Goal: Task Accomplishment & Management: Use online tool/utility

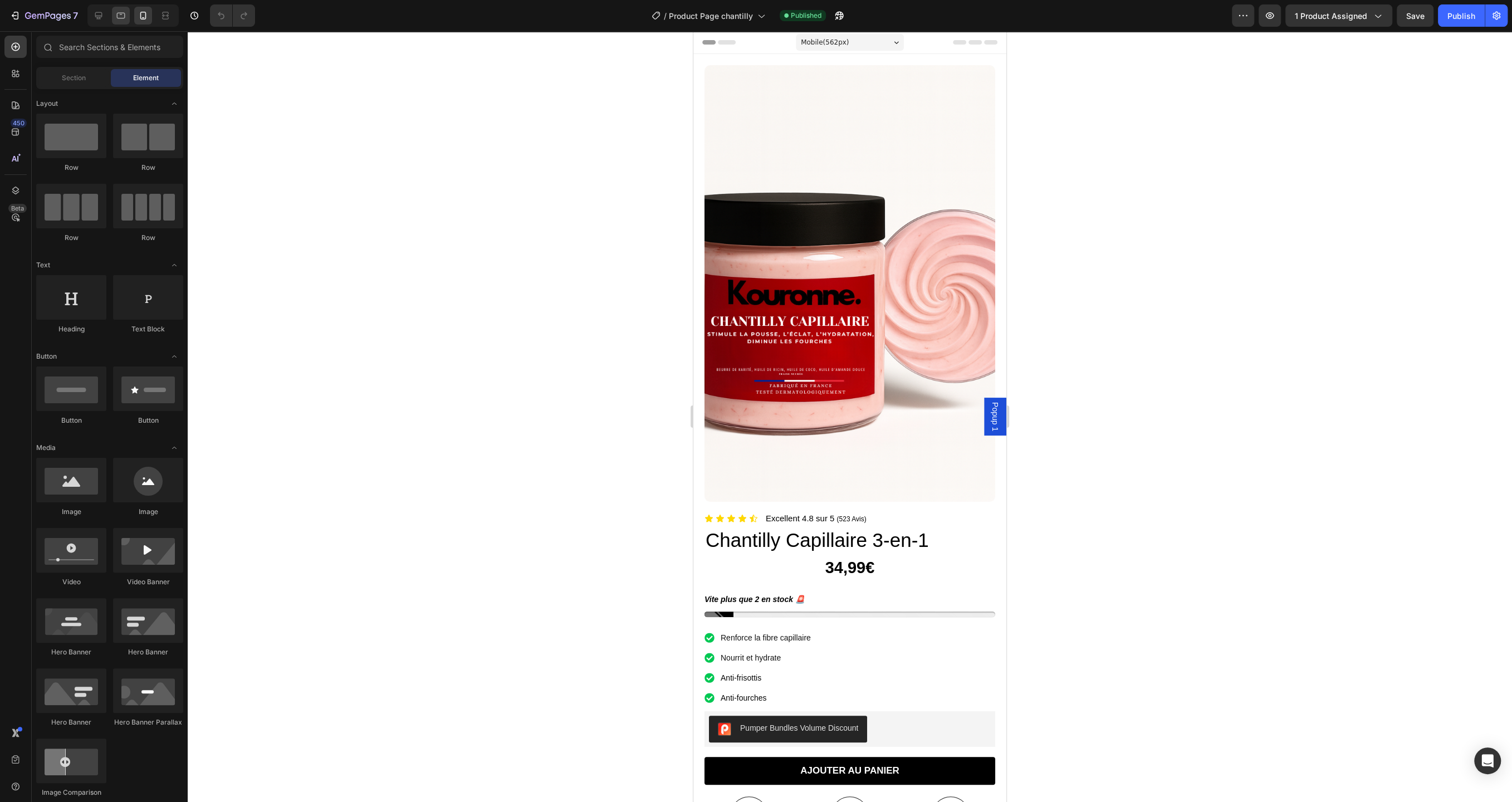
click at [119, 15] on icon at bounding box center [120, 15] width 11 height 11
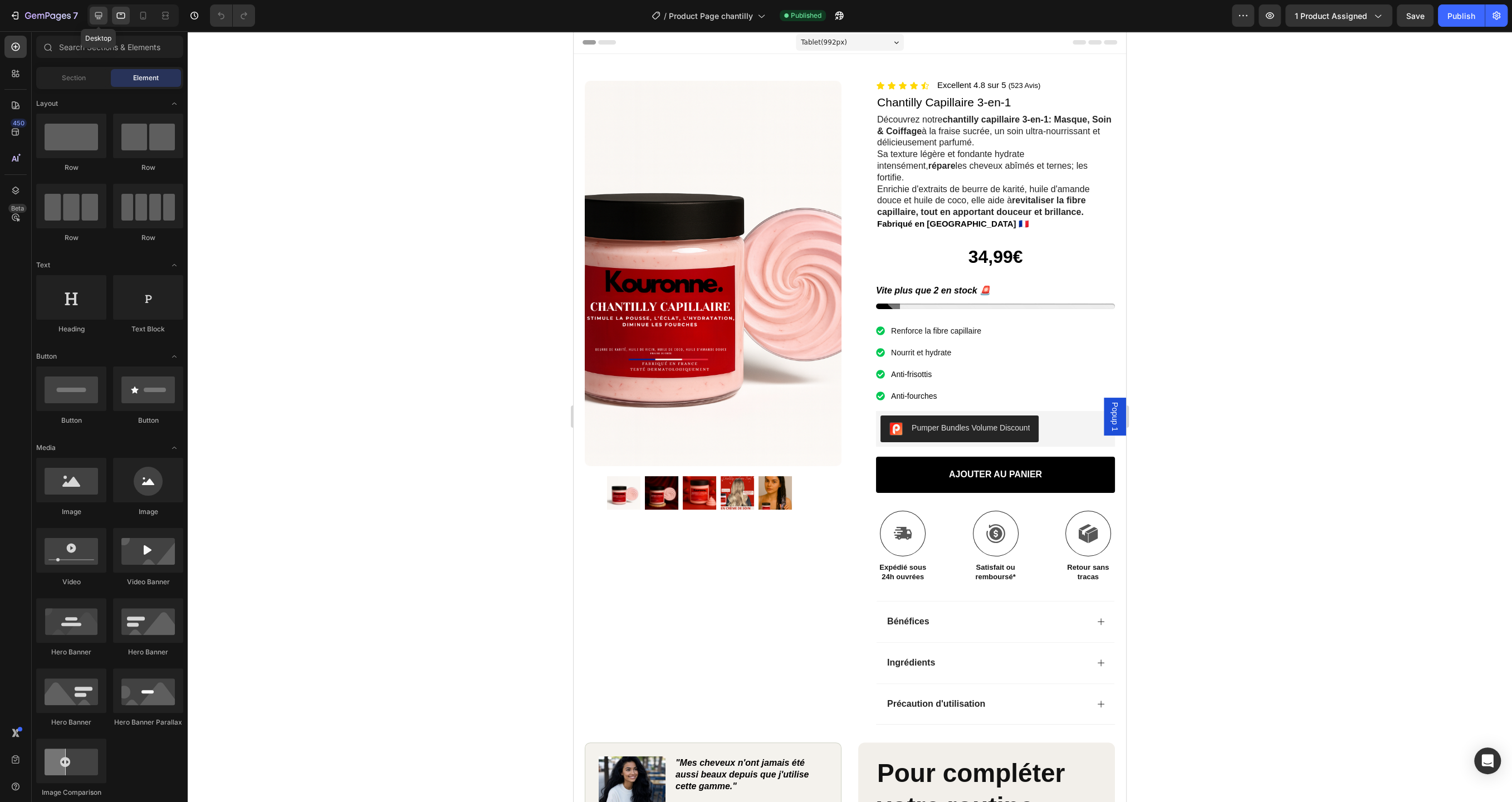
click at [96, 15] on icon at bounding box center [98, 15] width 11 height 11
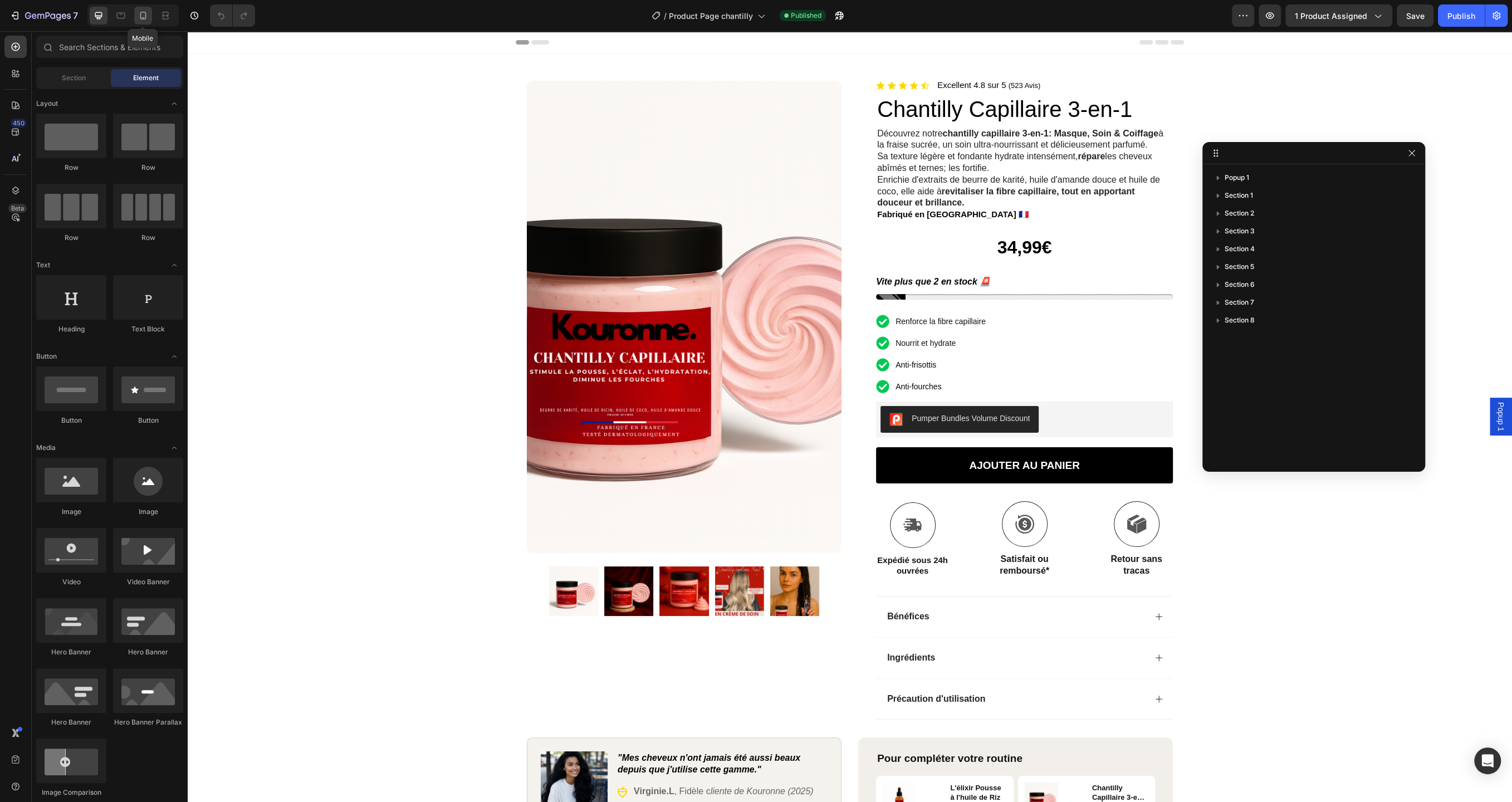
click at [138, 16] on icon at bounding box center [143, 15] width 11 height 11
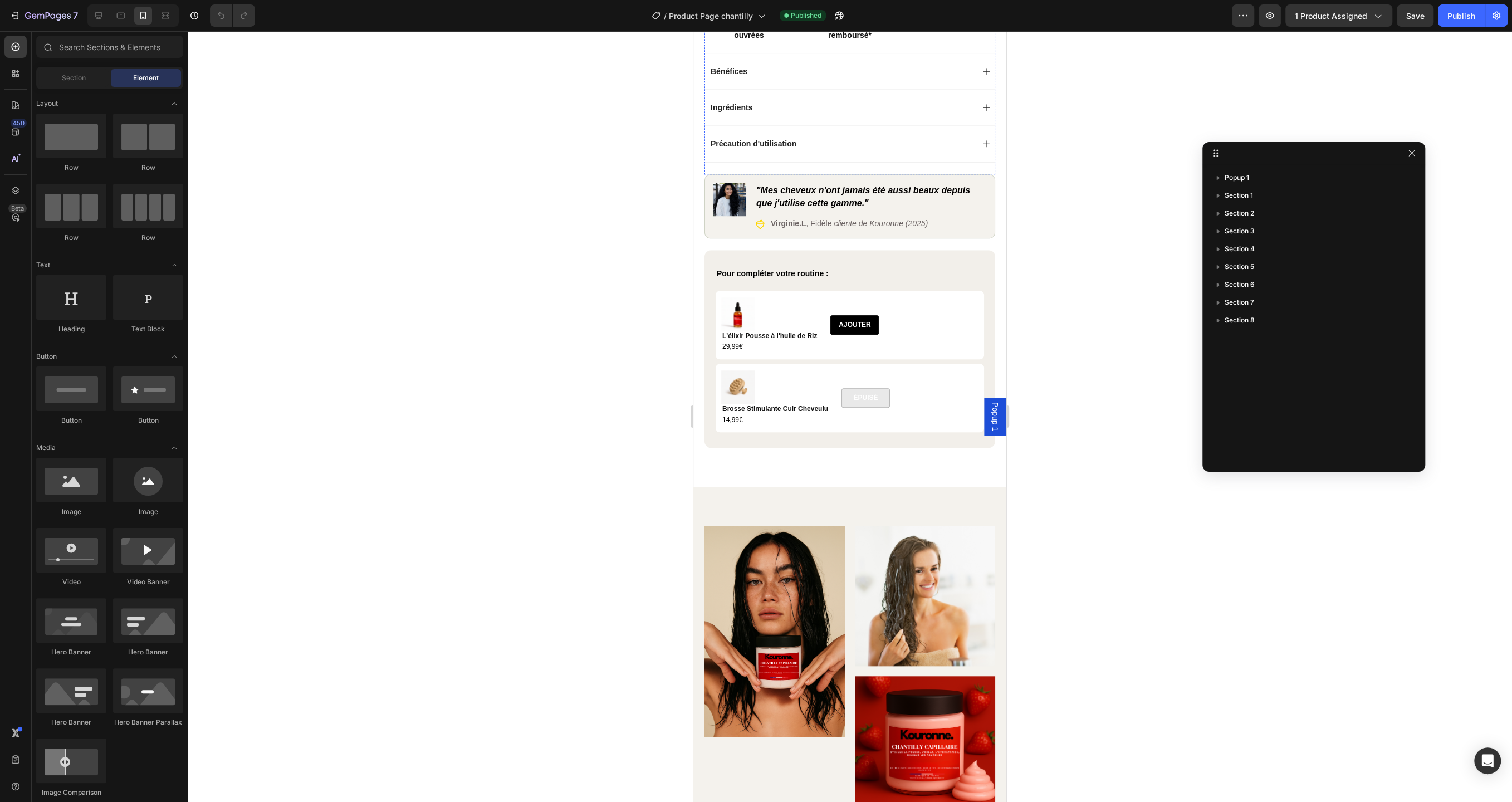
scroll to position [824, 0]
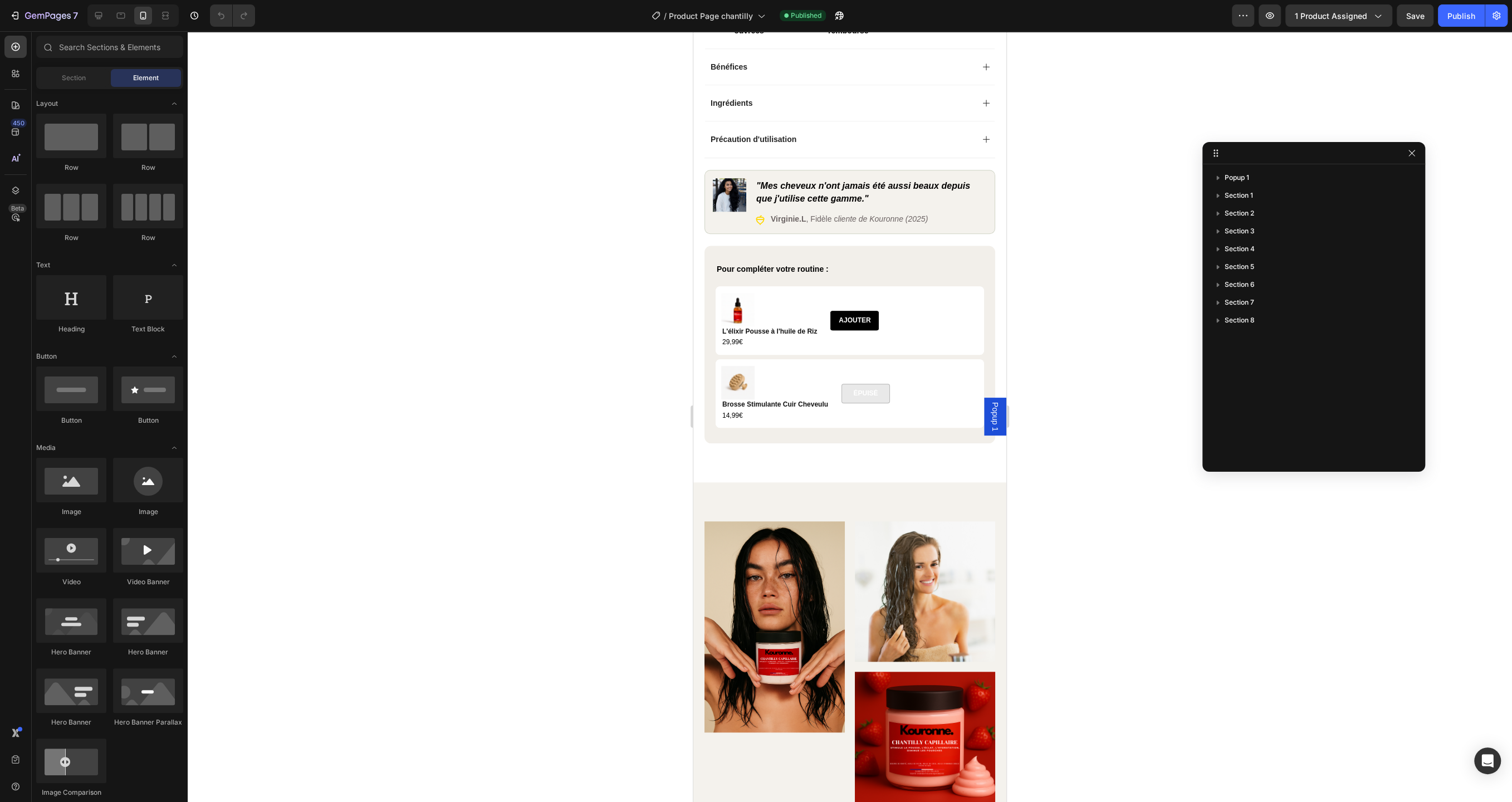
click at [1102, 508] on div at bounding box center [850, 417] width 1324 height 771
click at [1001, 419] on div "Popup 1" at bounding box center [995, 416] width 22 height 38
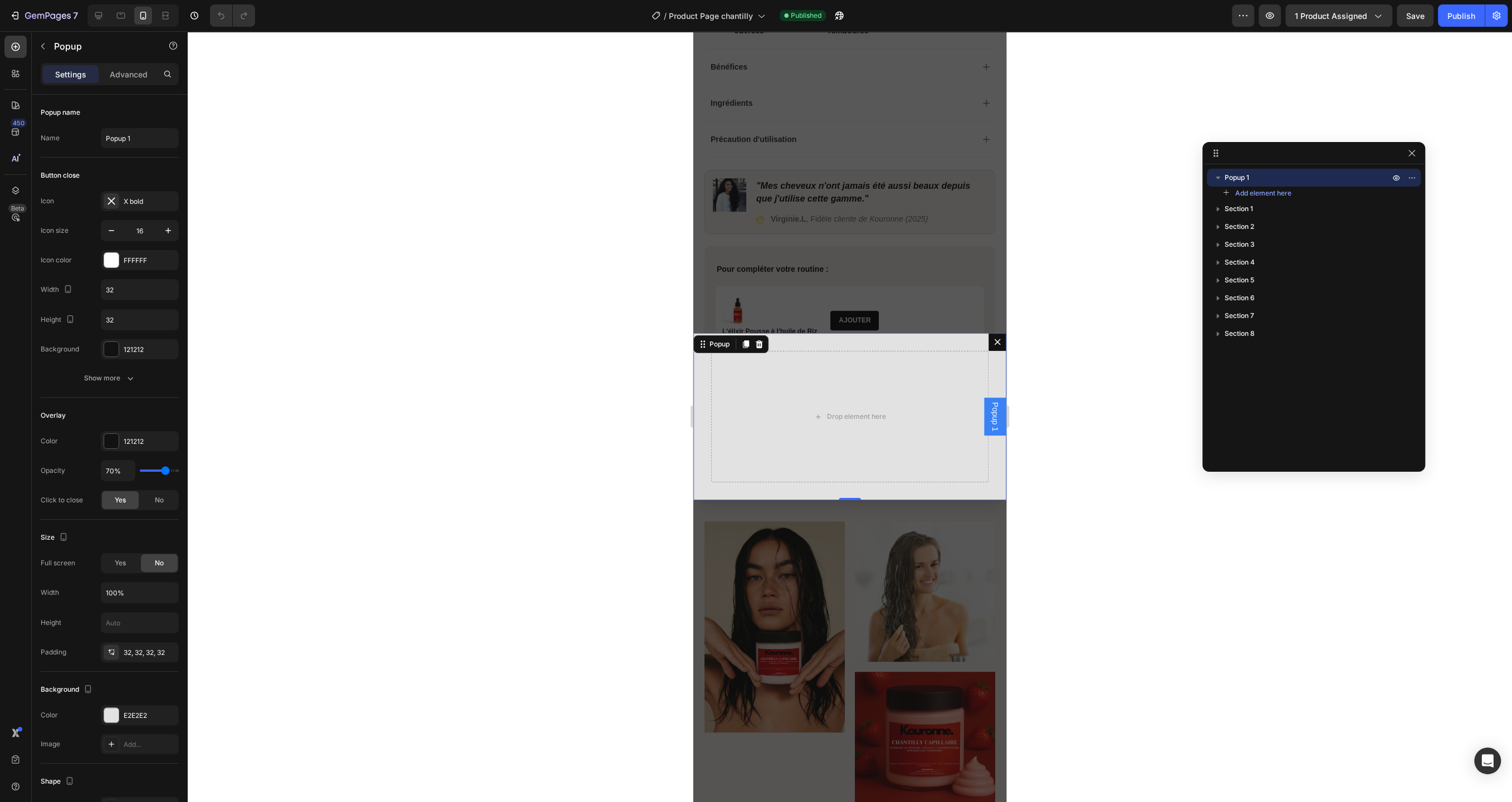
click at [996, 335] on button "Dialog content" at bounding box center [997, 342] width 18 height 18
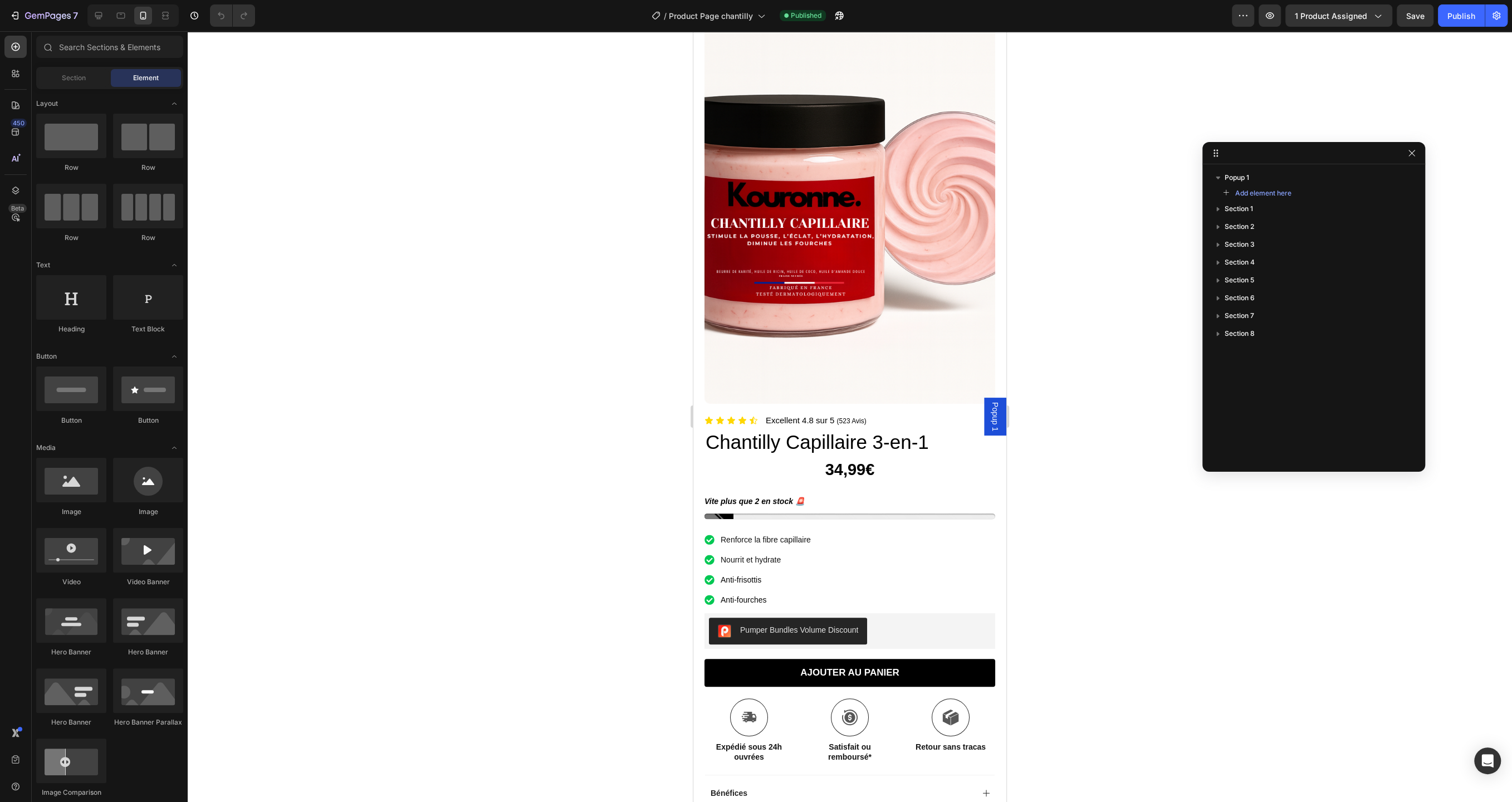
scroll to position [0, 0]
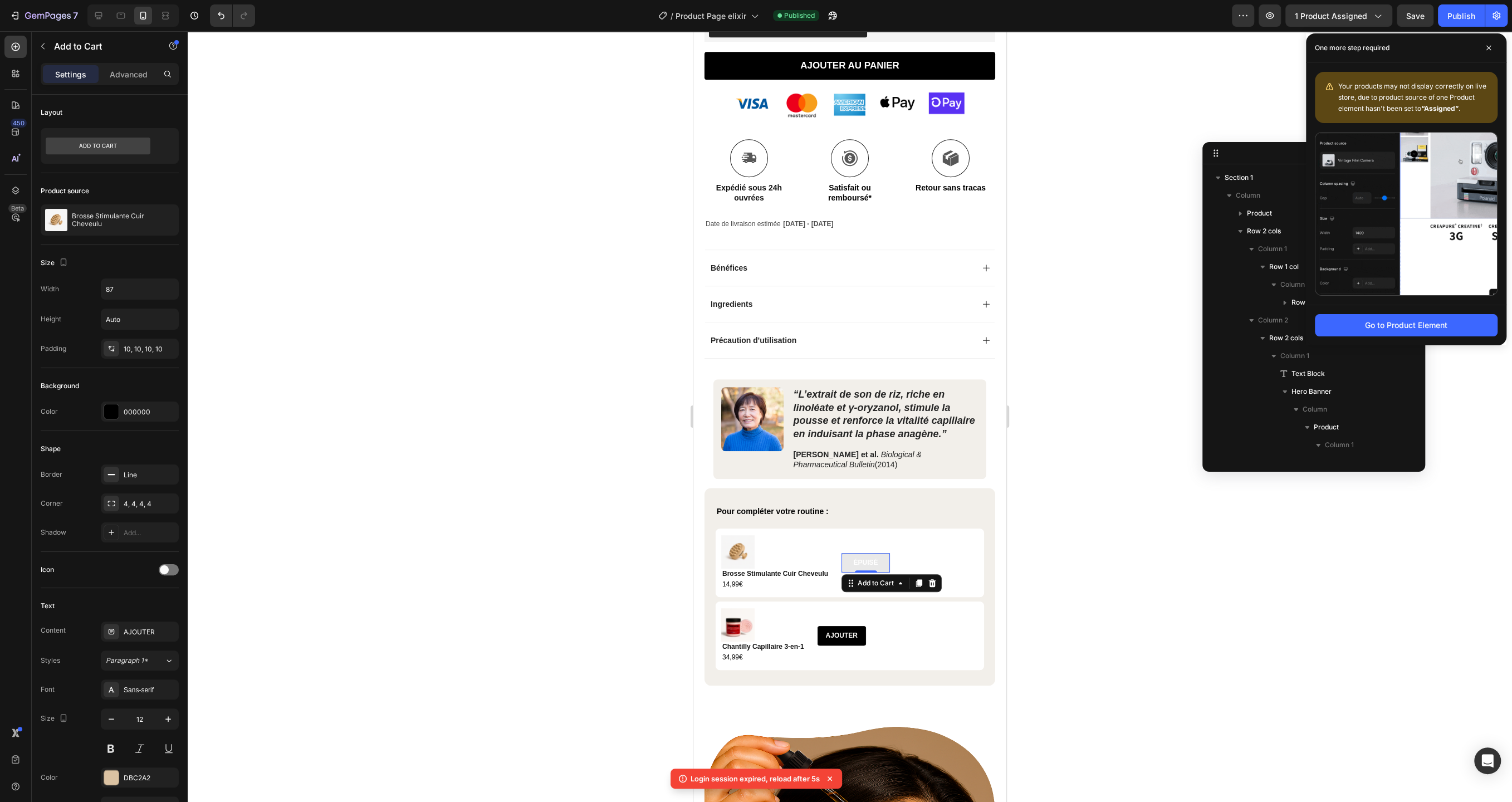
scroll to position [176, 0]
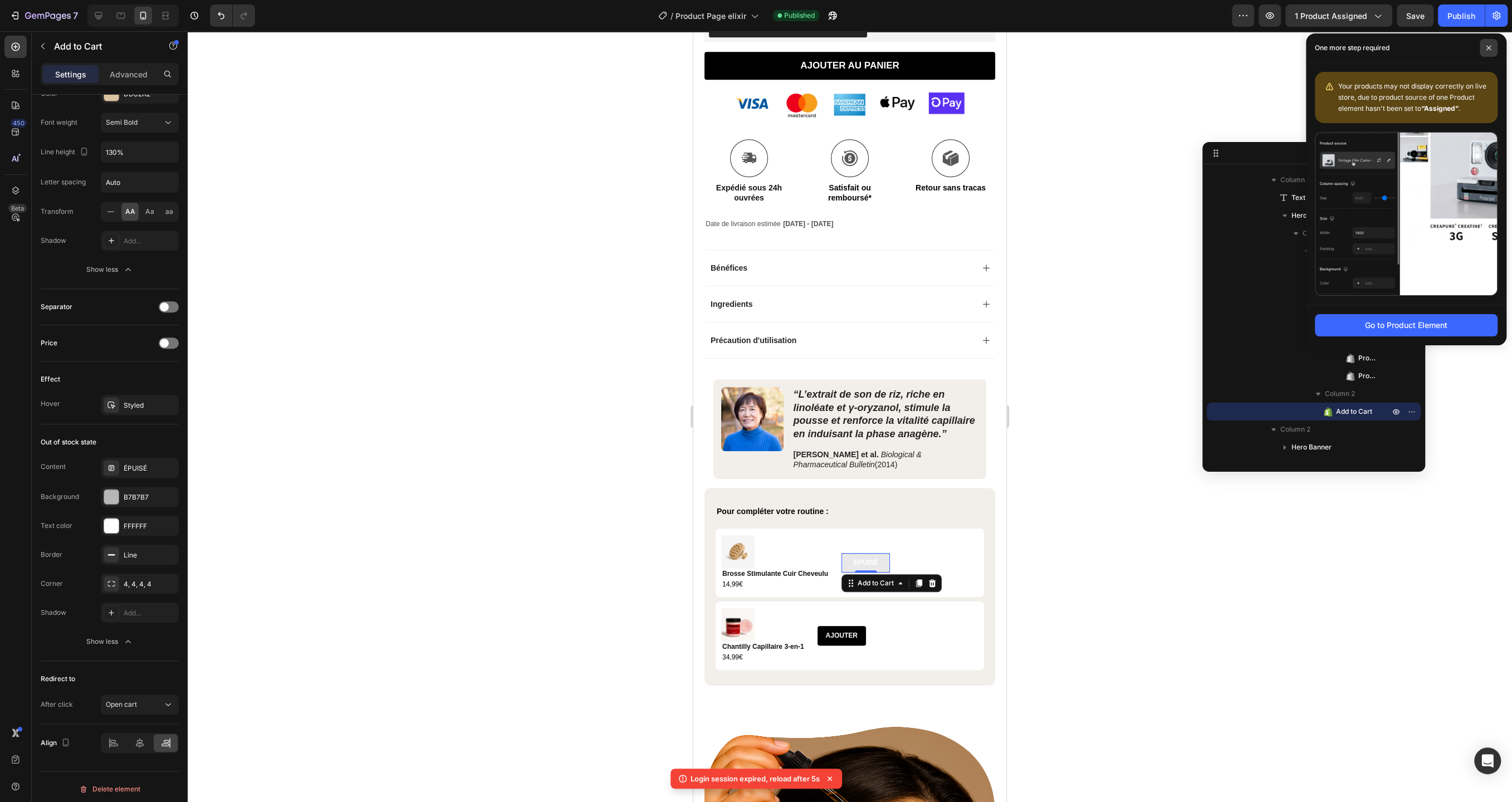
click at [1490, 51] on span at bounding box center [1489, 48] width 18 height 18
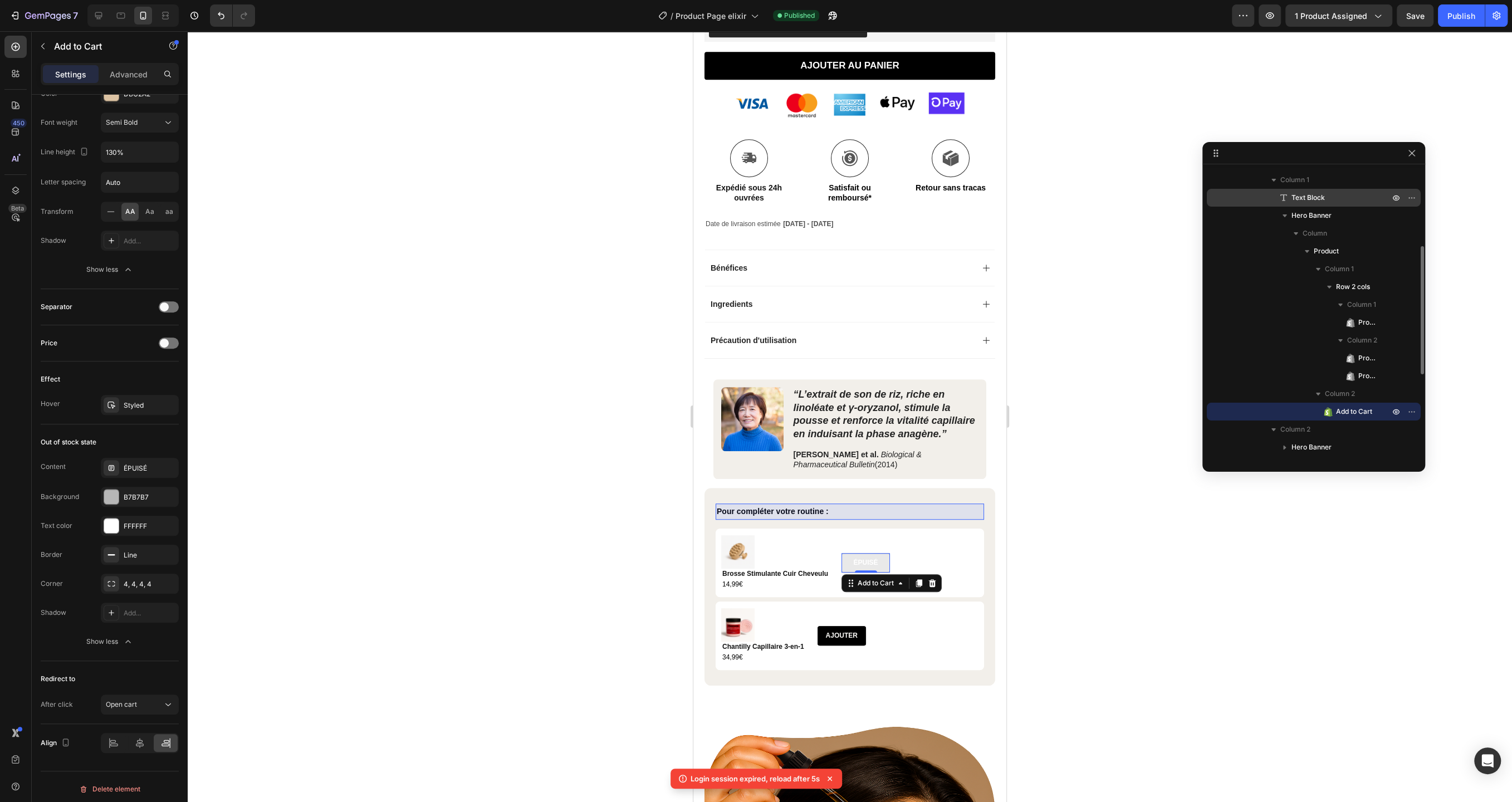
scroll to position [0, 0]
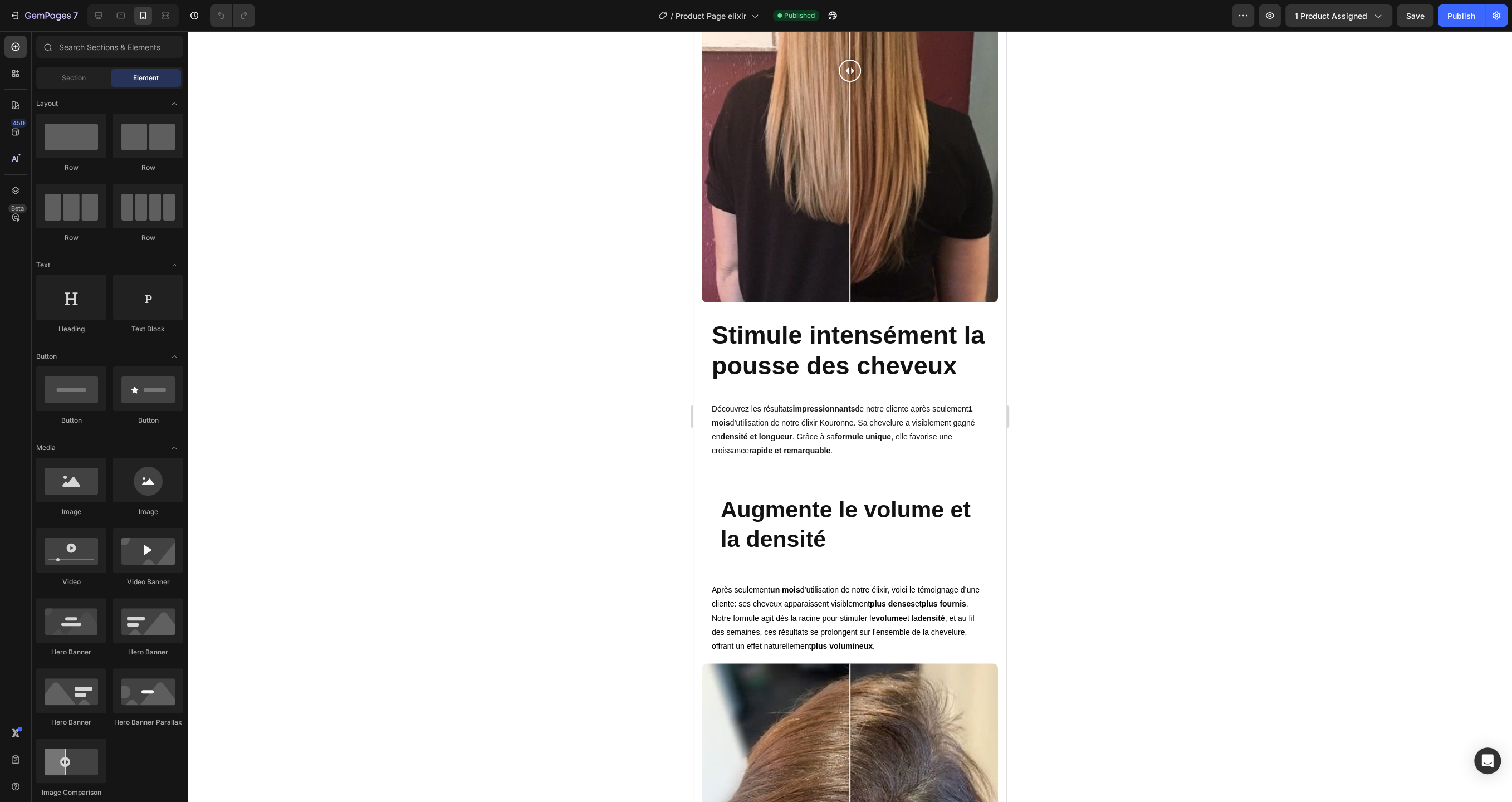
scroll to position [5059, 0]
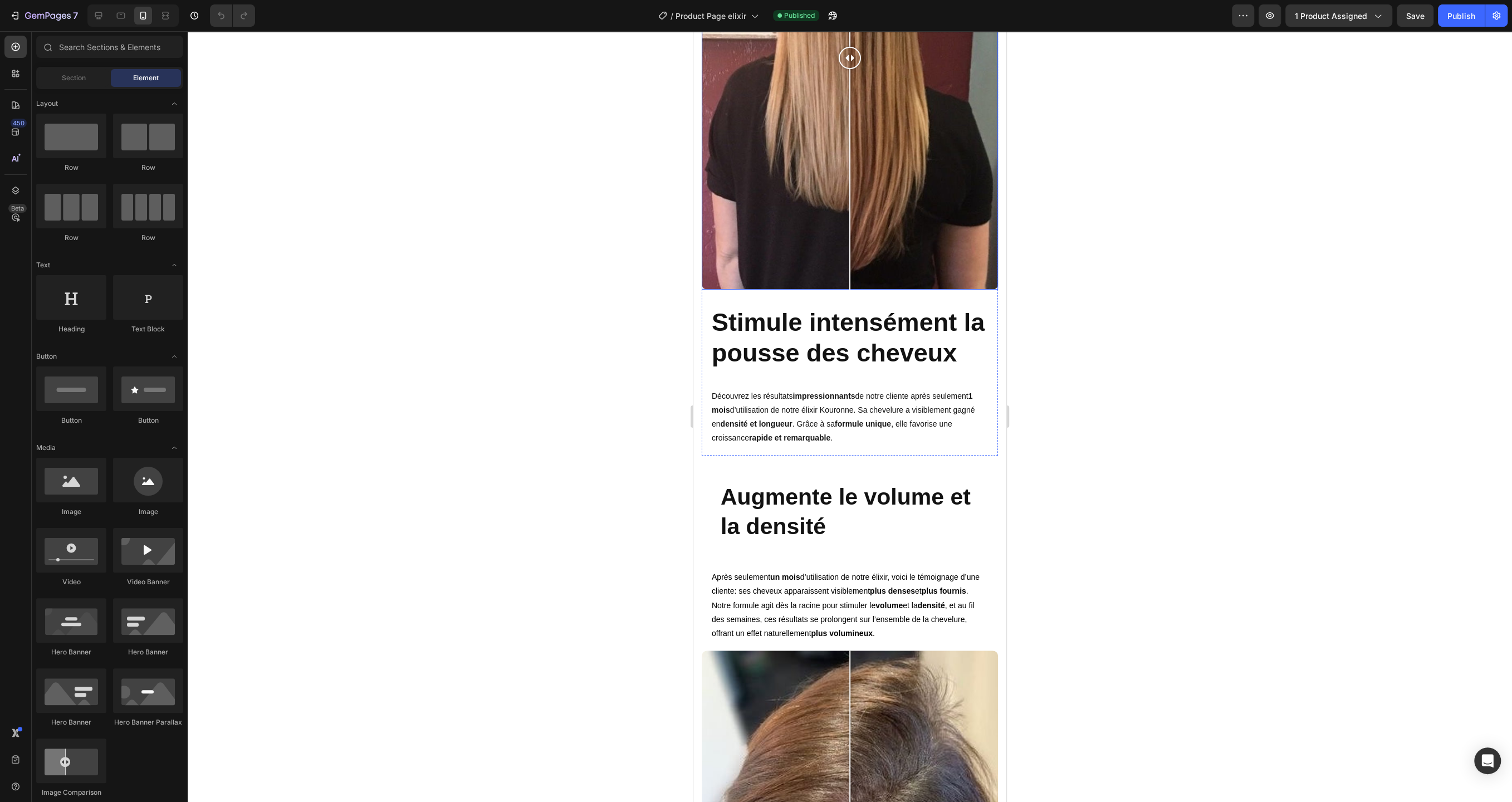
click at [906, 276] on div at bounding box center [850, 58] width 296 height 464
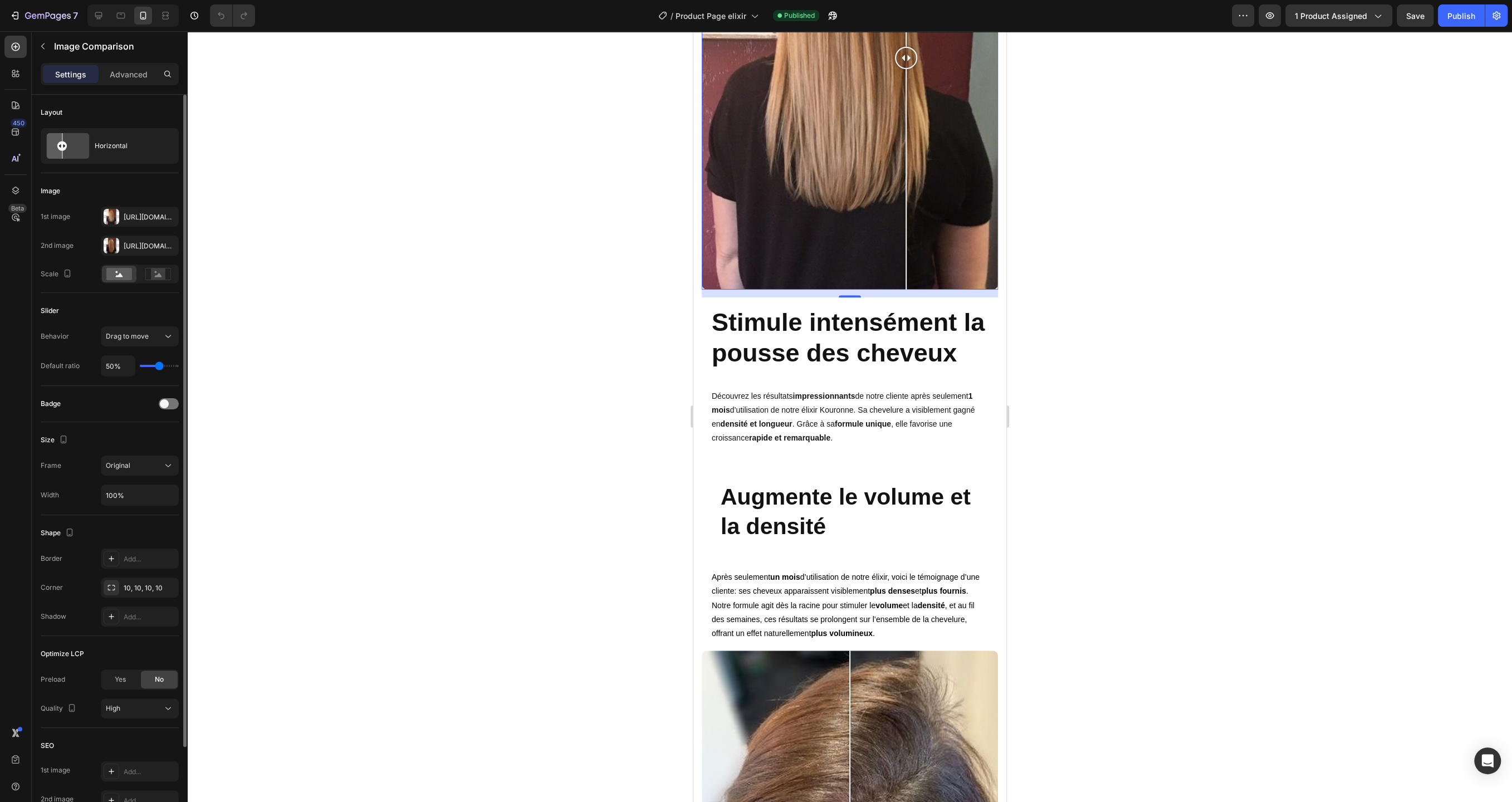
type input "38%"
type input "38"
type input "35%"
type input "35"
type input "32%"
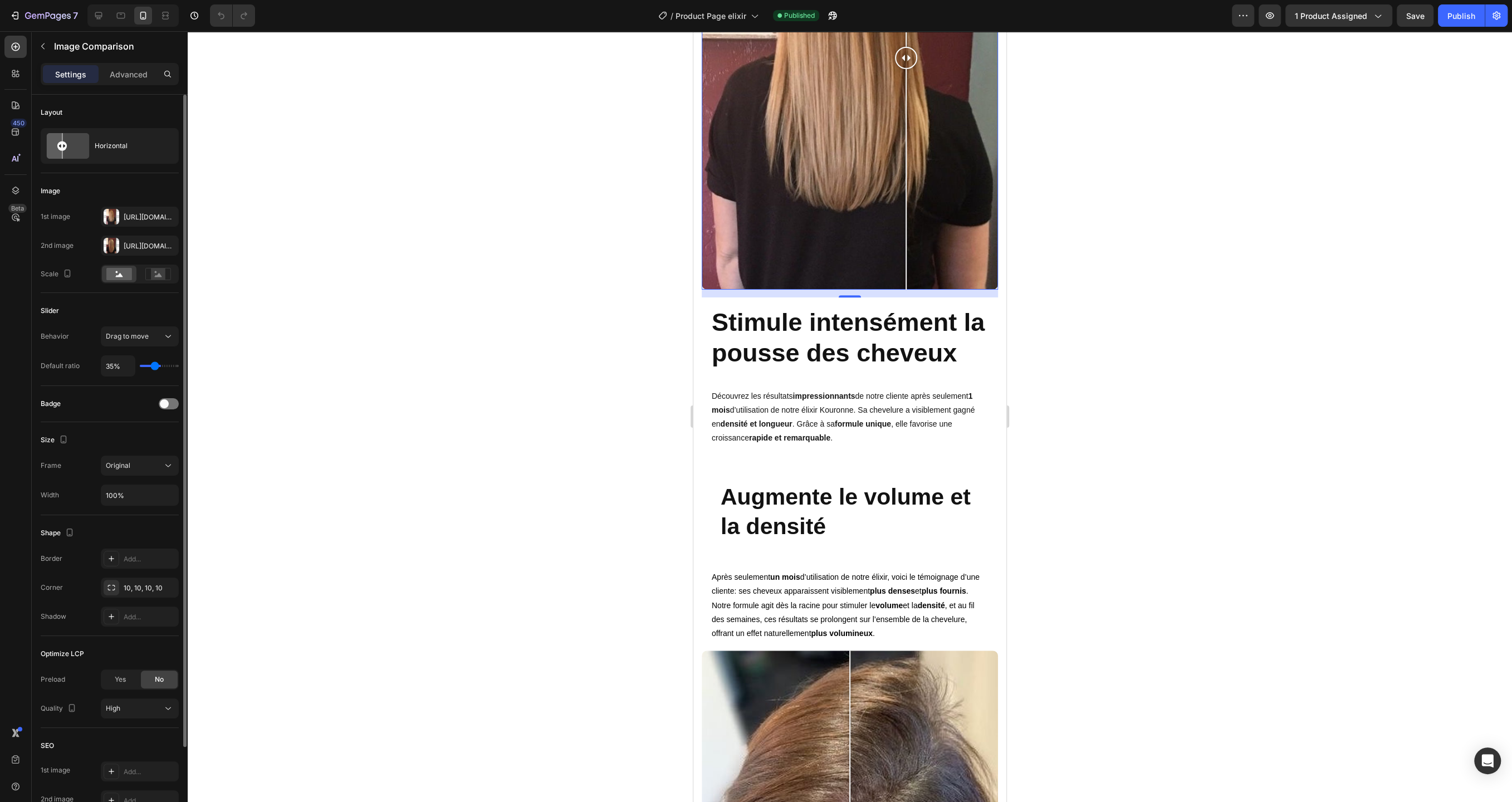
type input "32"
type input "27%"
type input "27"
type input "18%"
type input "18"
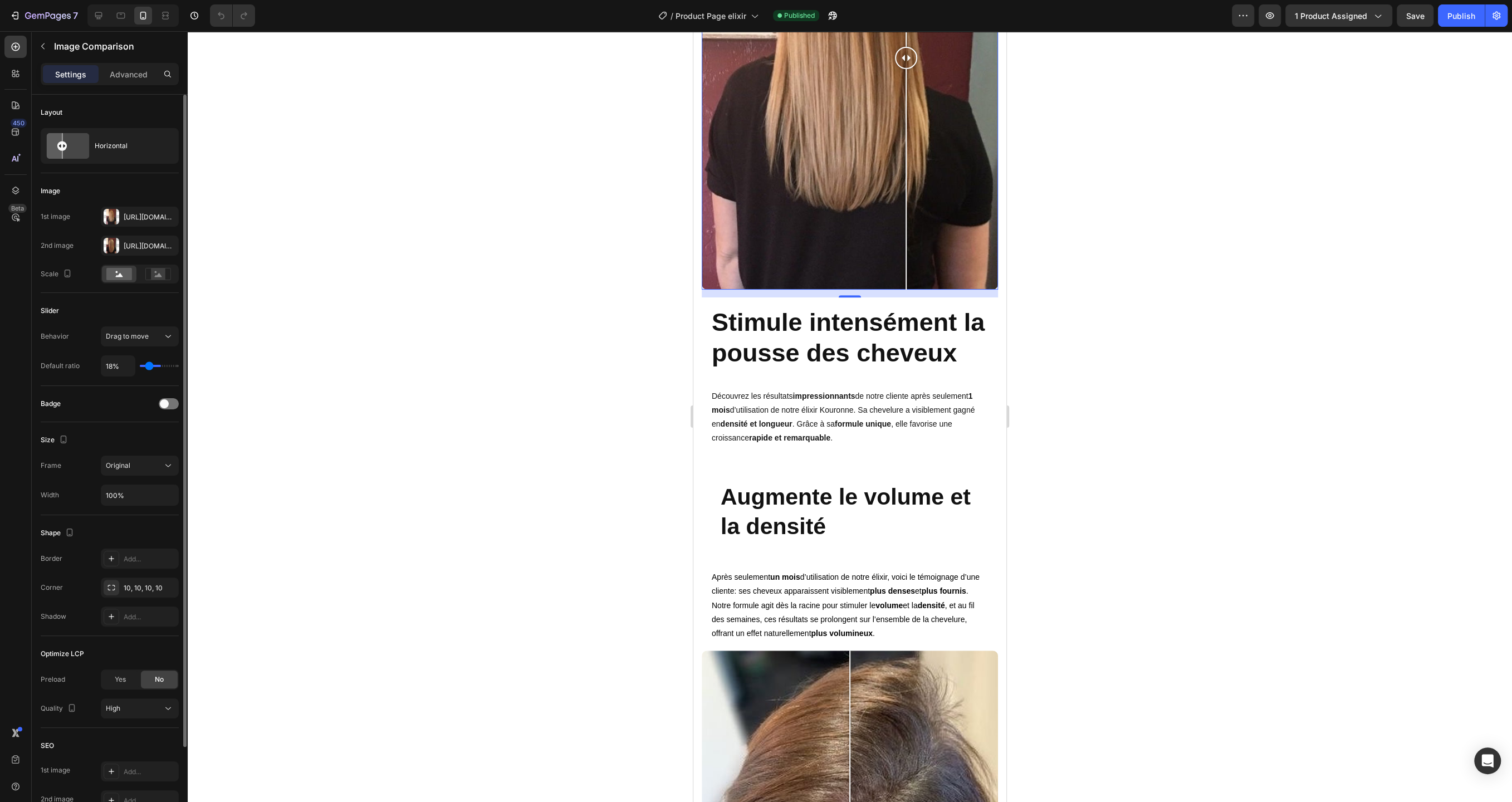
type input "14%"
type input "14"
type input "3%"
type input "3"
type input "1%"
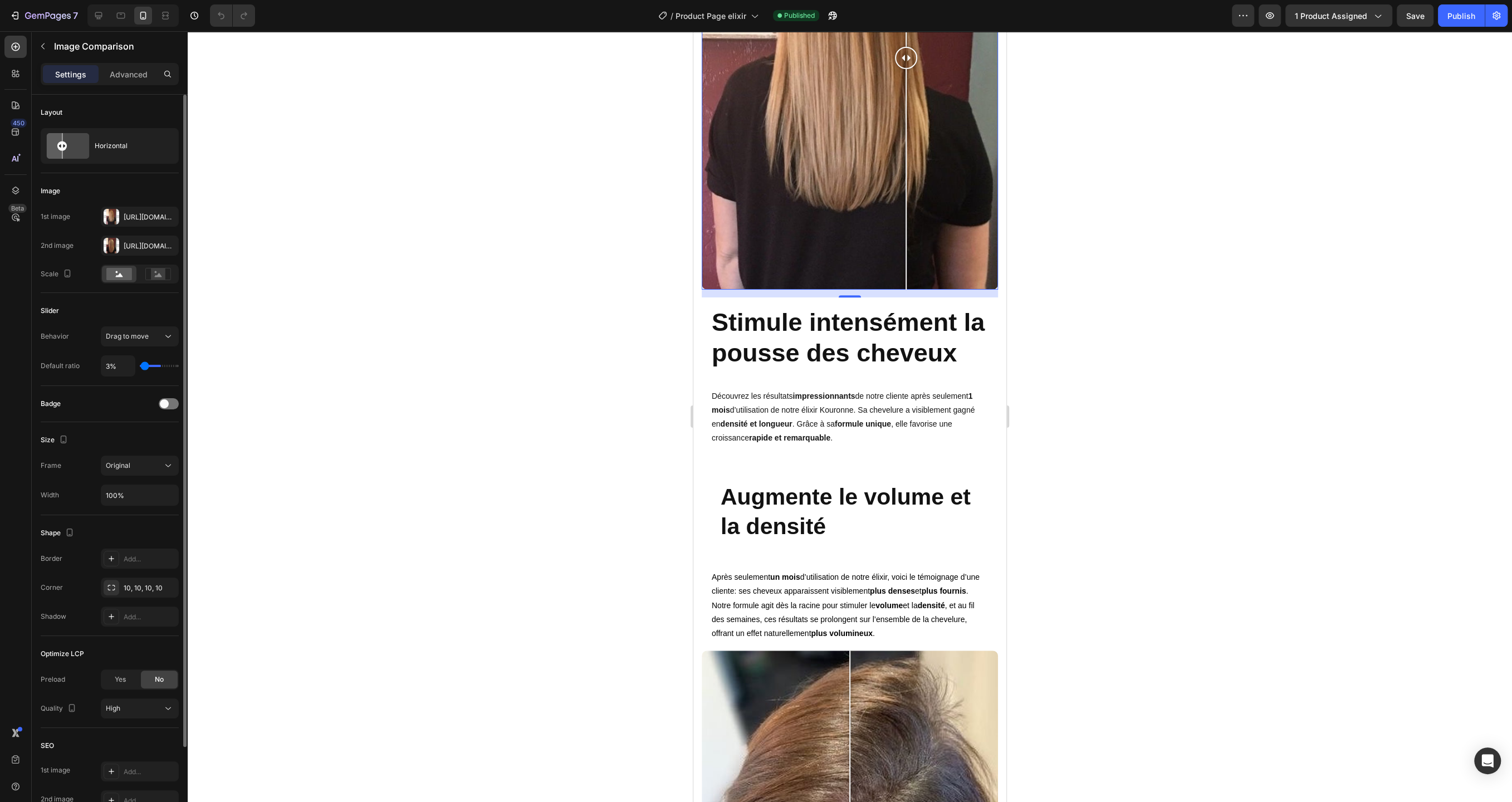
type input "1"
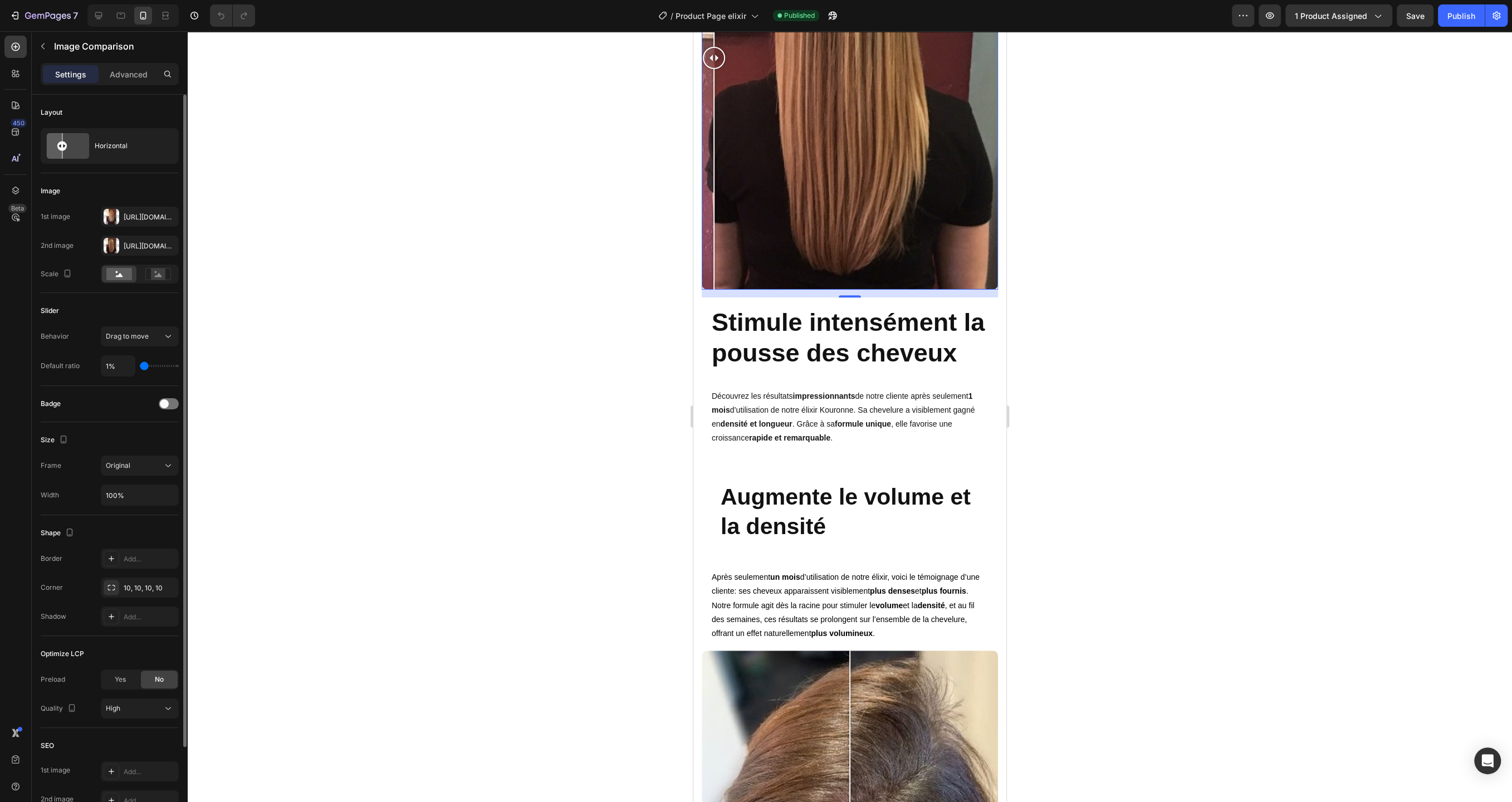
type input "2%"
type input "2"
type input "4%"
type input "4"
type input "5%"
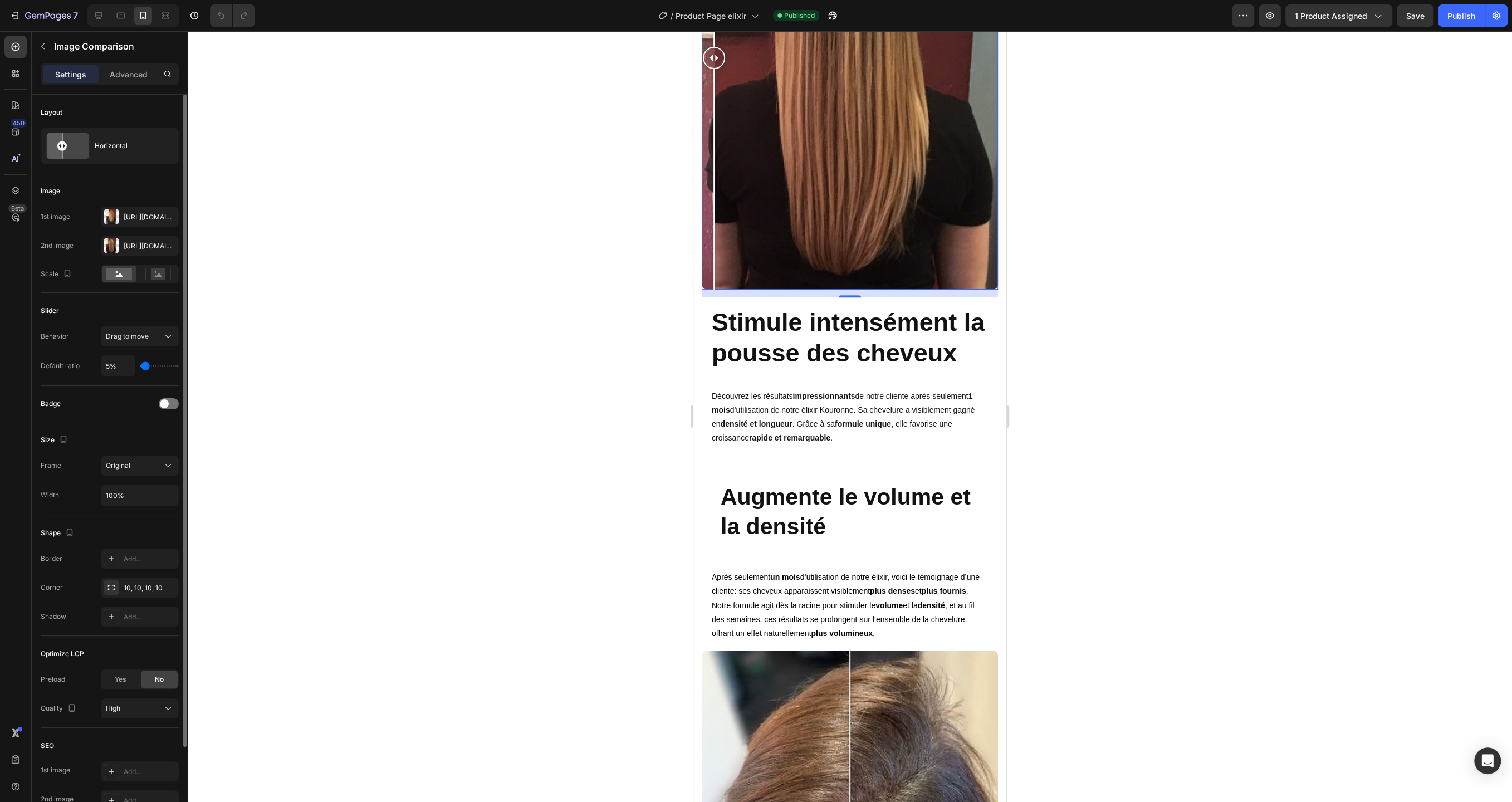
type input "5"
type input "7%"
type input "7"
type input "8%"
type input "8"
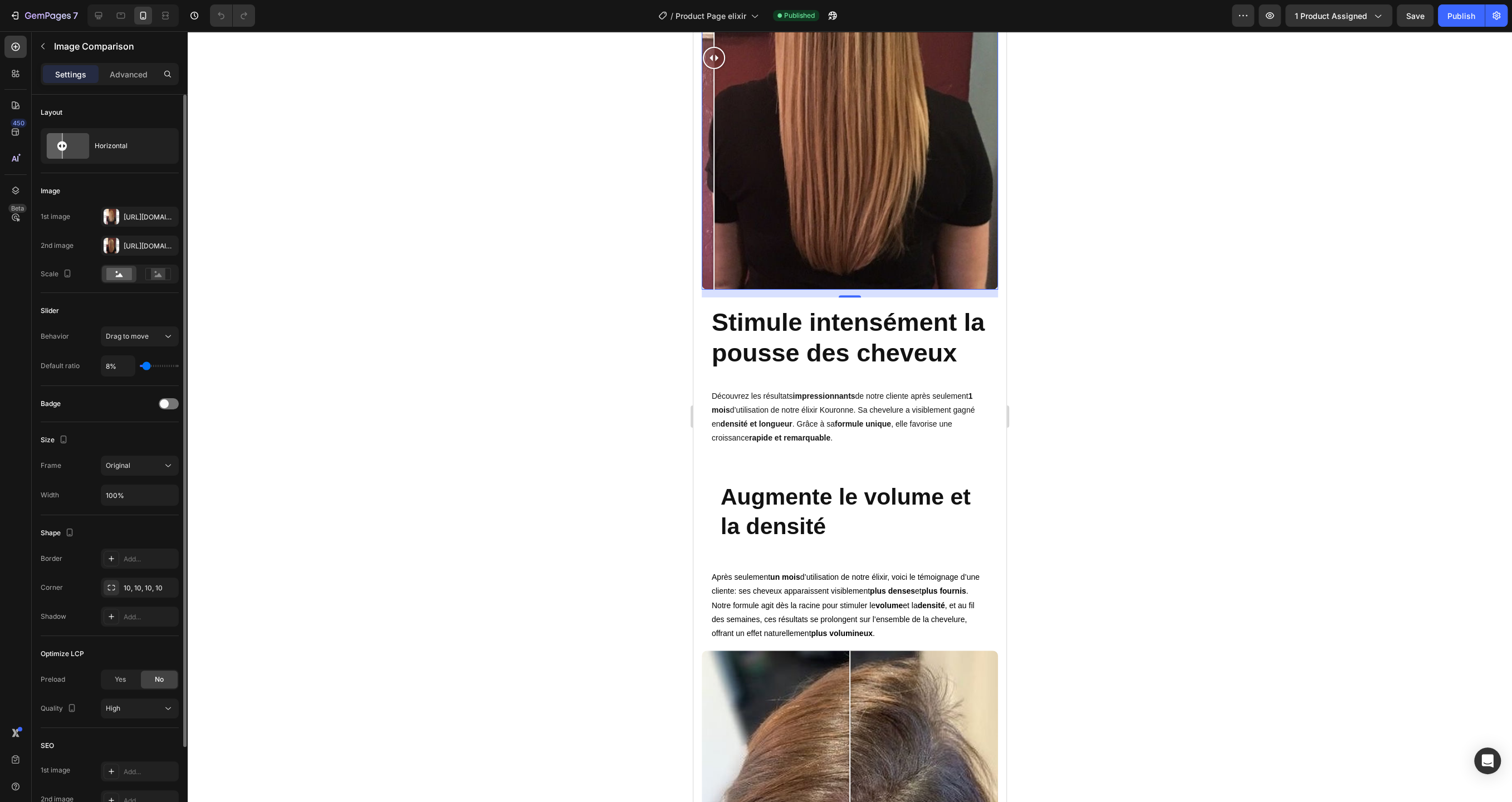
type input "9%"
type input "9"
type input "10%"
type input "10"
type input "11%"
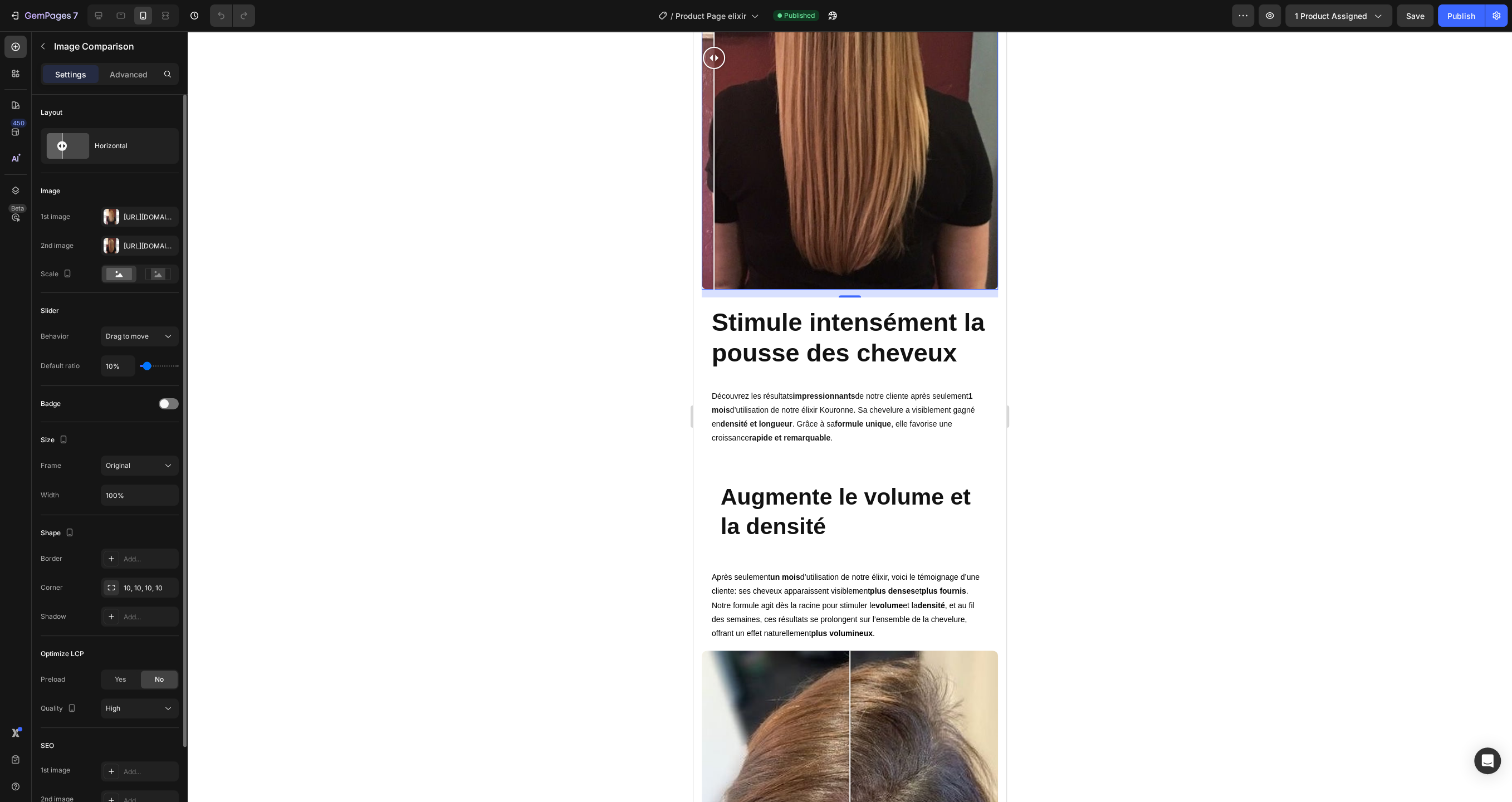
type input "11"
type input "12%"
type input "12"
type input "14%"
type input "14"
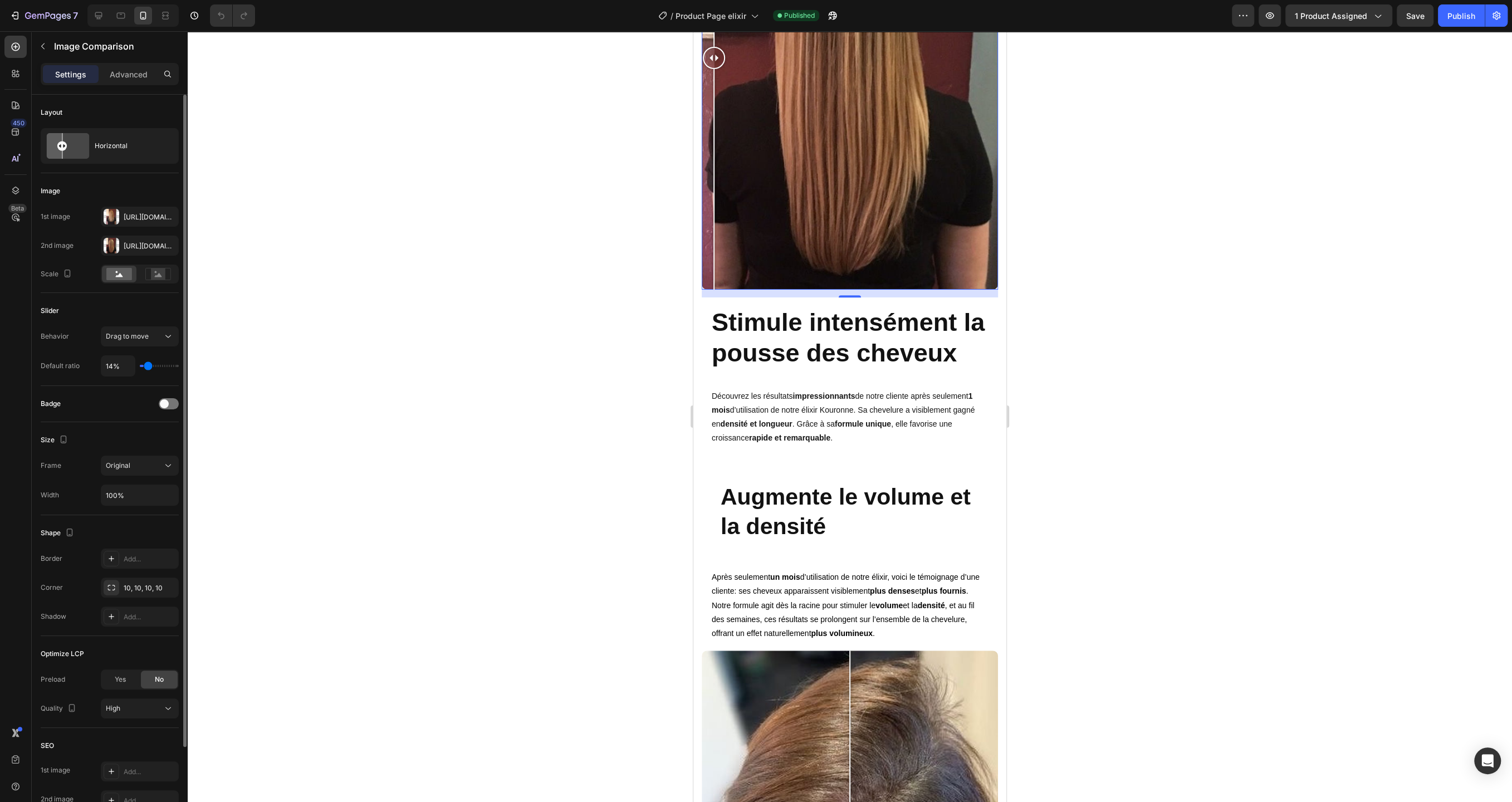
type input "15%"
type input "15"
type input "16%"
type input "16"
type input "18%"
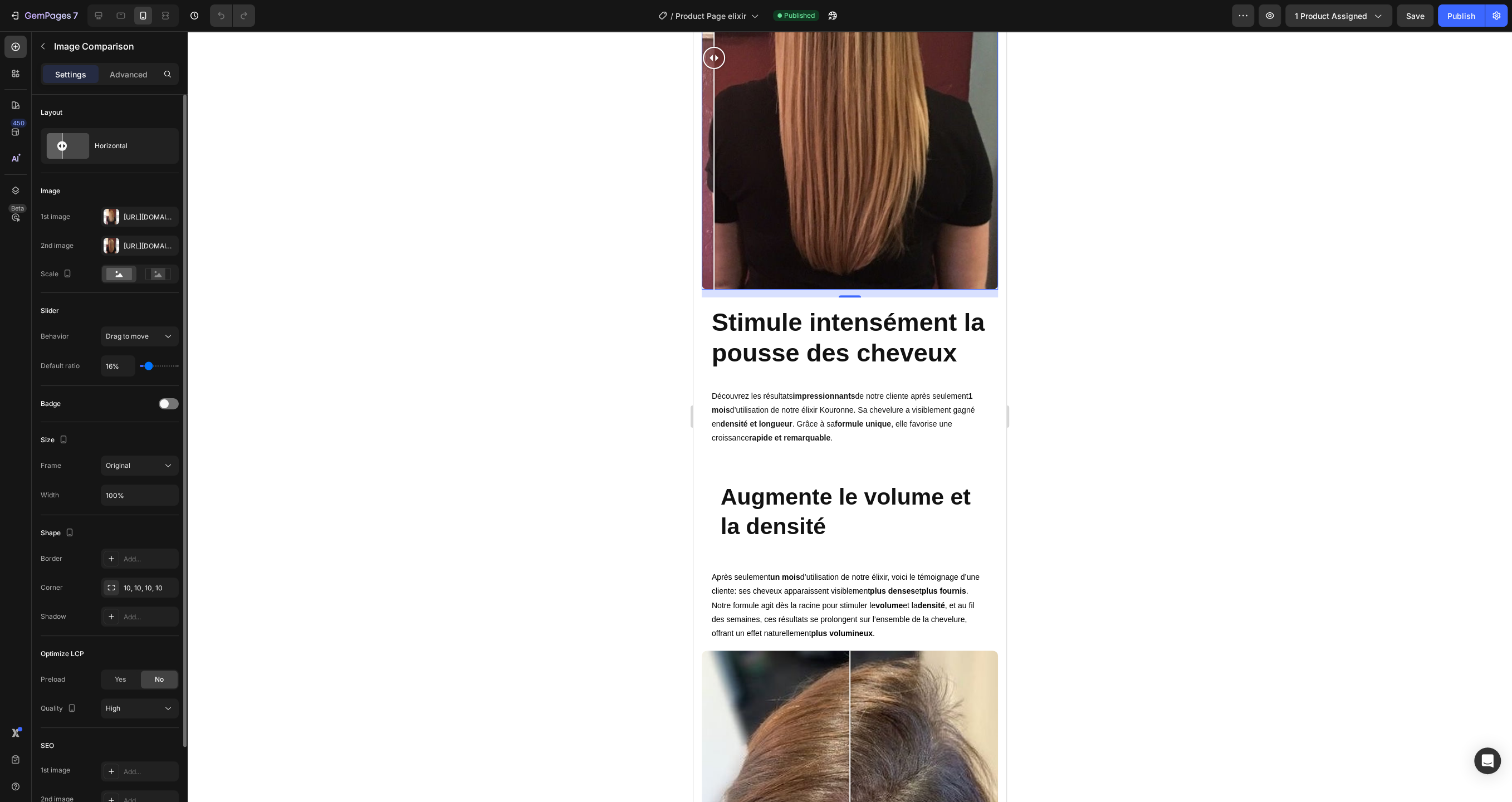
type input "18"
type input "19%"
type input "19"
type input "21%"
type input "21"
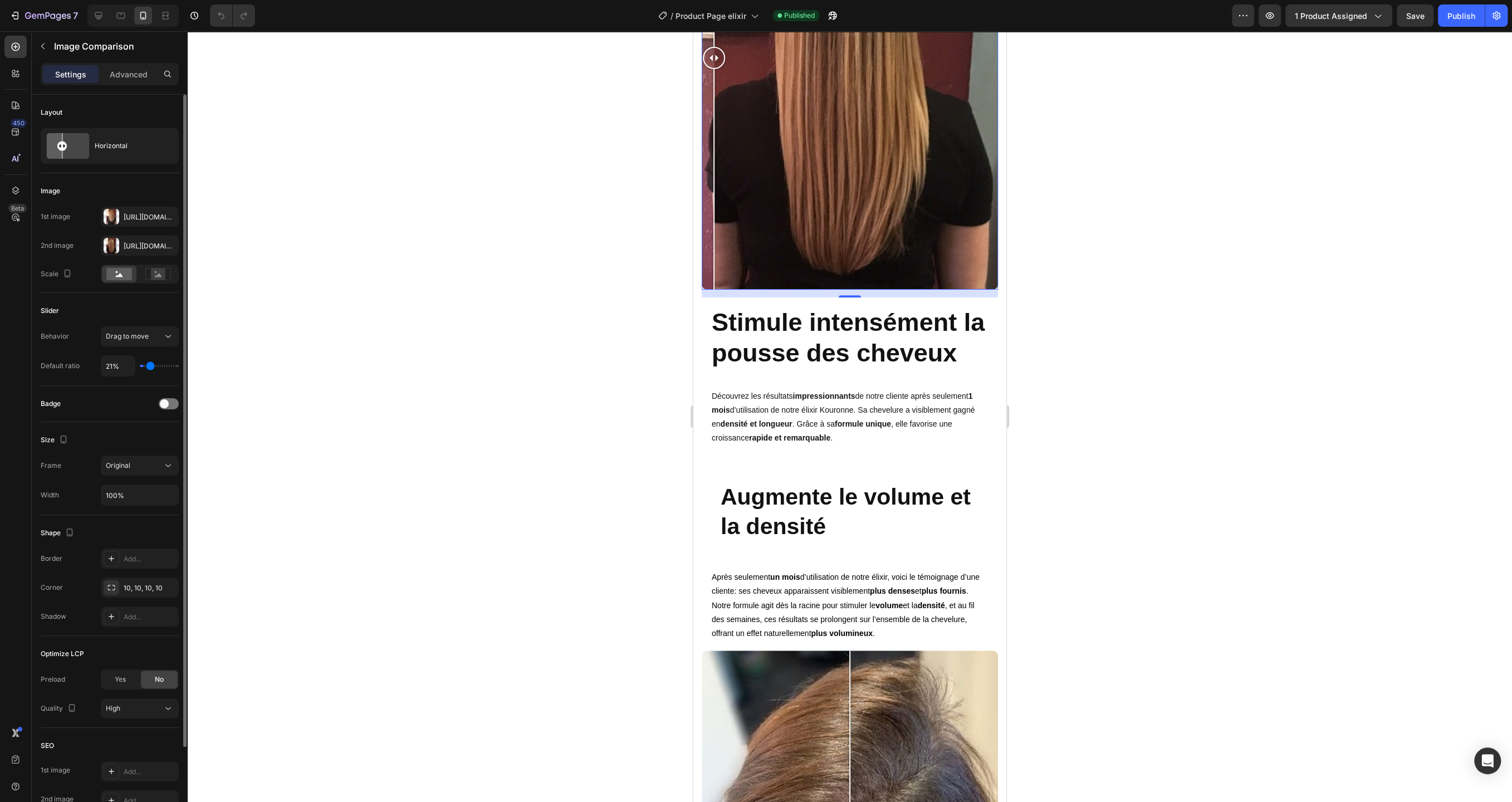
type input "22%"
type input "22"
type input "24%"
type input "24"
type input "25%"
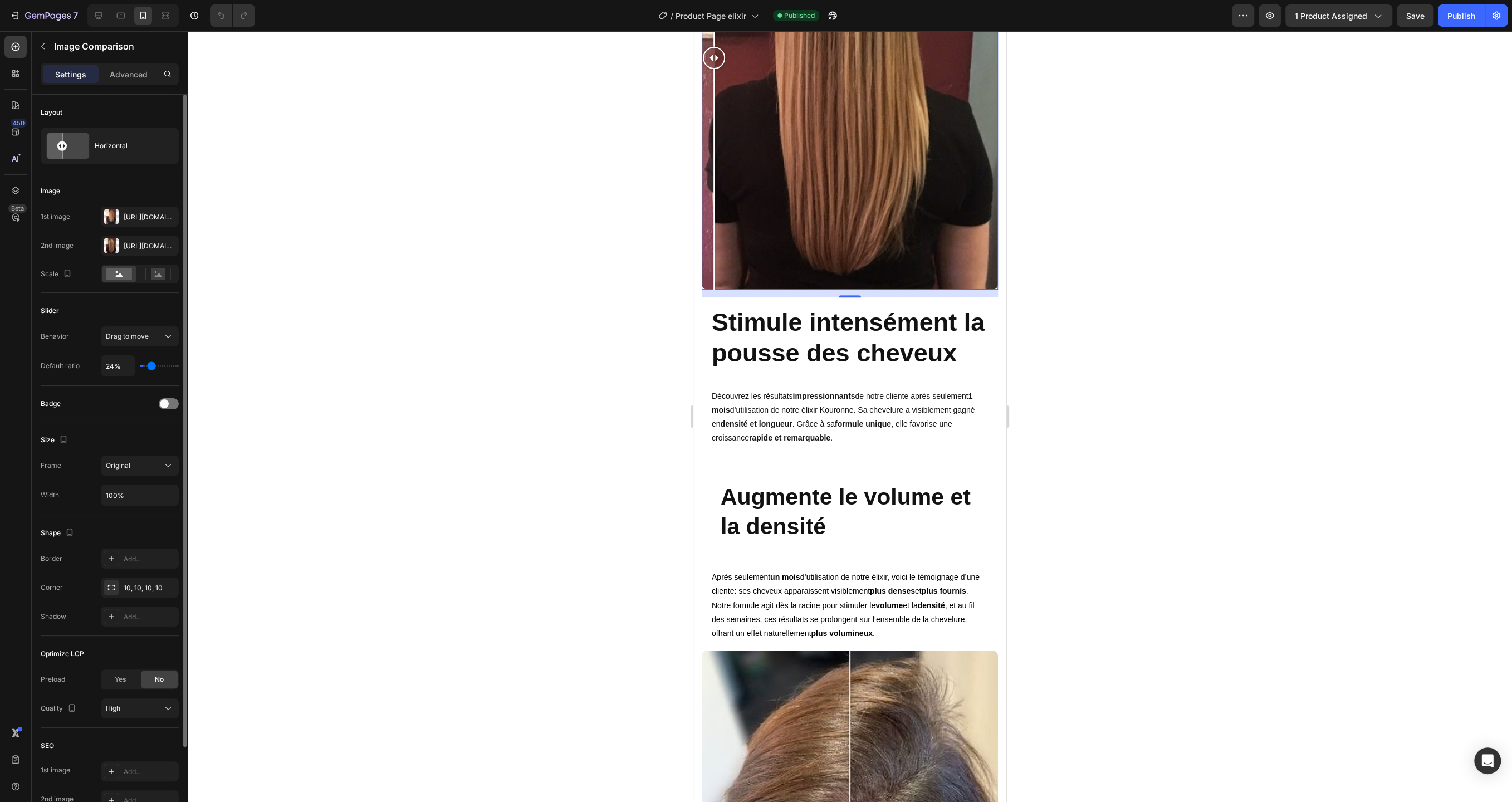
type input "25"
type input "27%"
type input "27"
type input "28%"
type input "28"
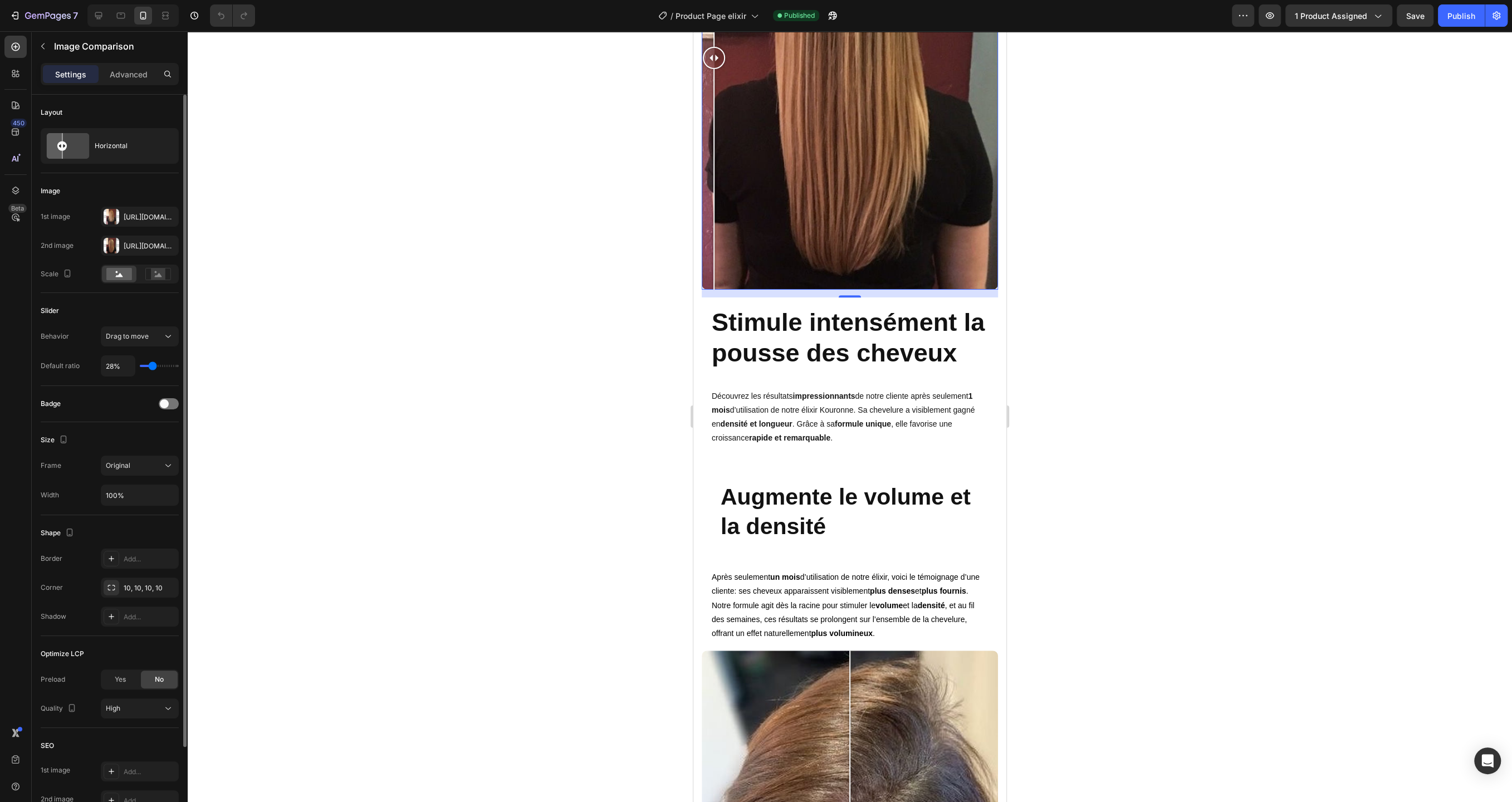
type input "29%"
type input "29"
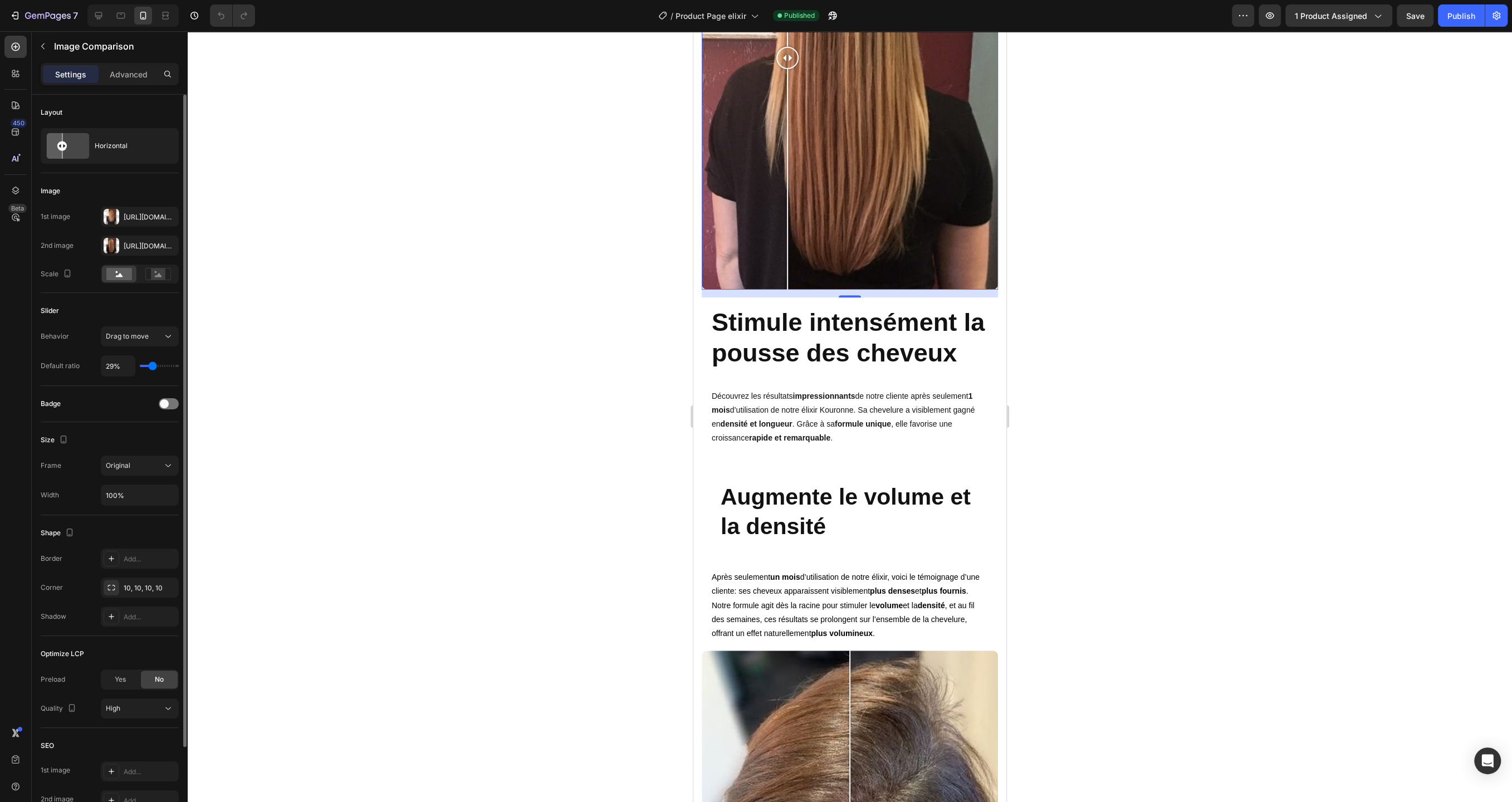
type input "30%"
type input "30"
type input "31%"
type input "31"
type input "32%"
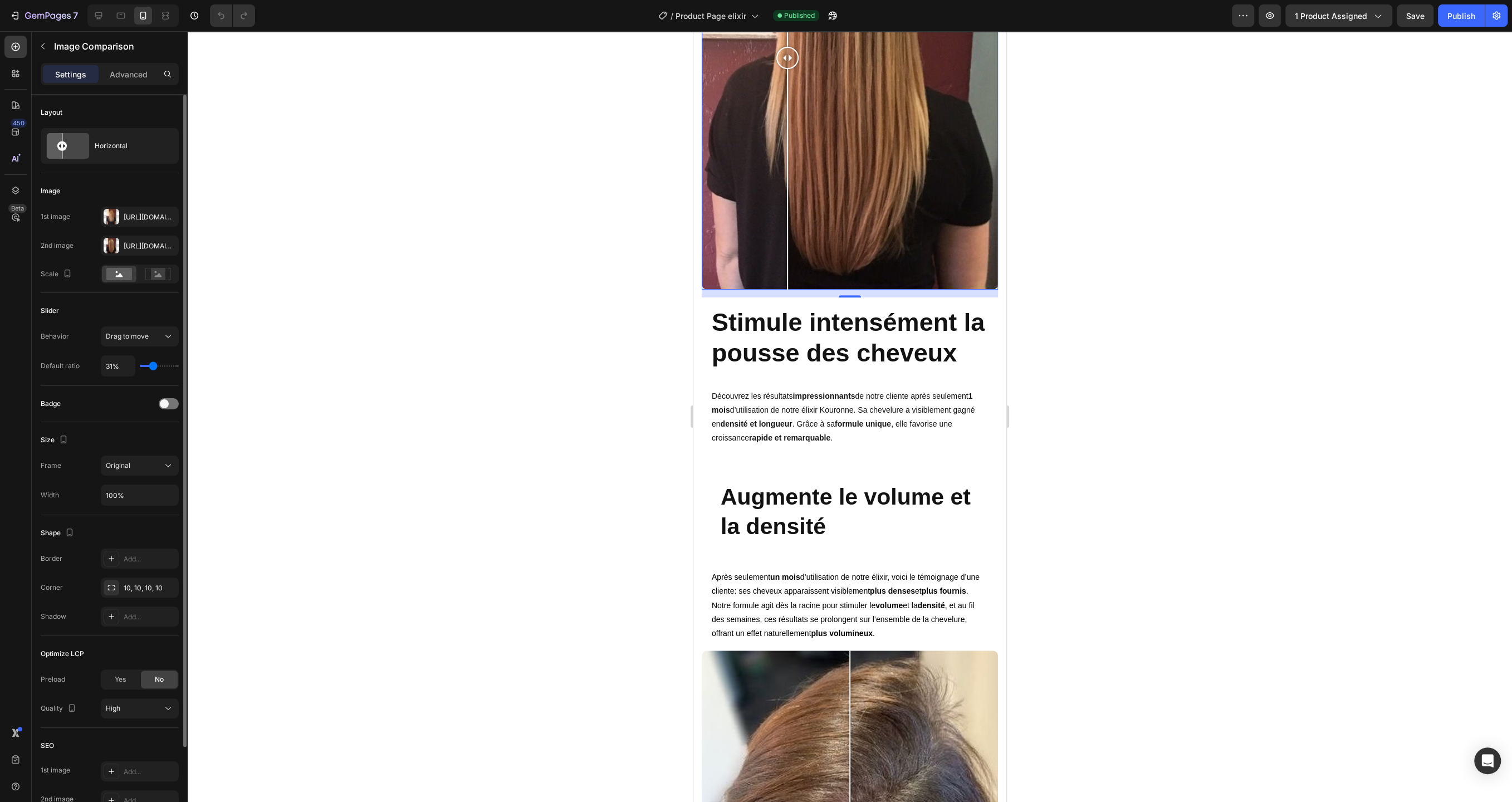
type input "32"
type input "33%"
type input "33"
type input "34%"
type input "34"
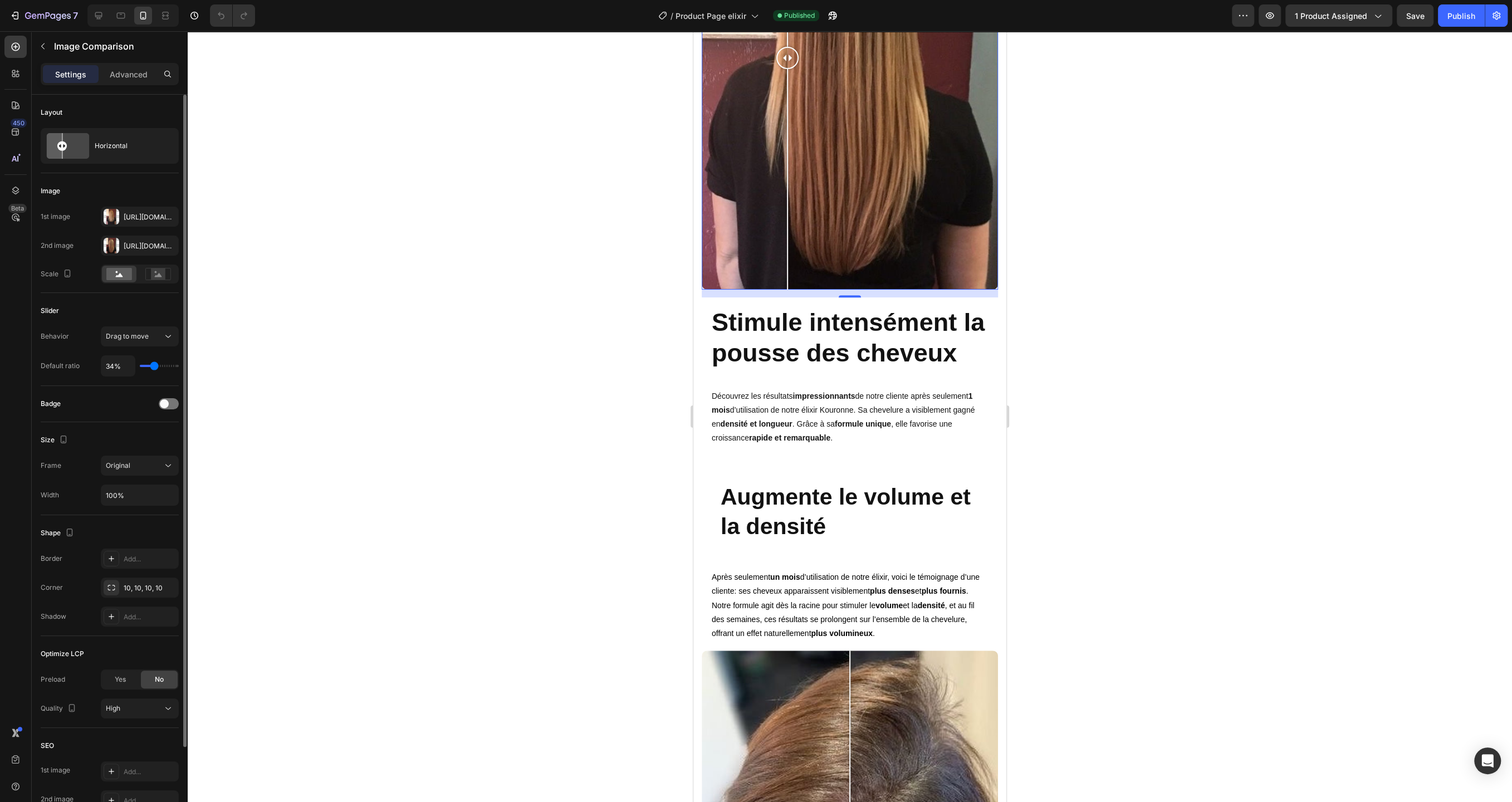
type input "35%"
type input "35"
type input "36%"
type input "36"
type input "38%"
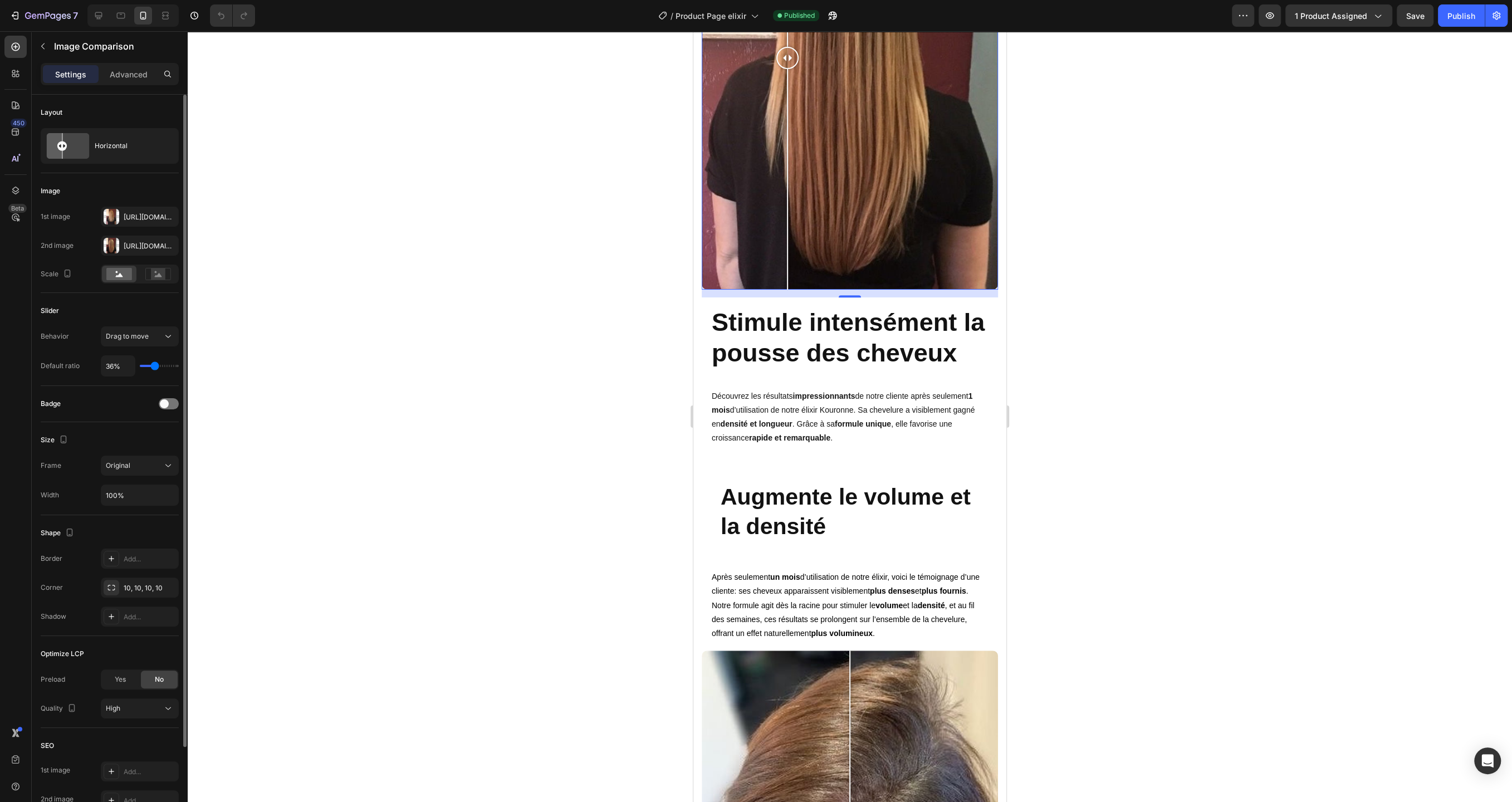
type input "38"
type input "39%"
type input "39"
type input "40%"
type input "40"
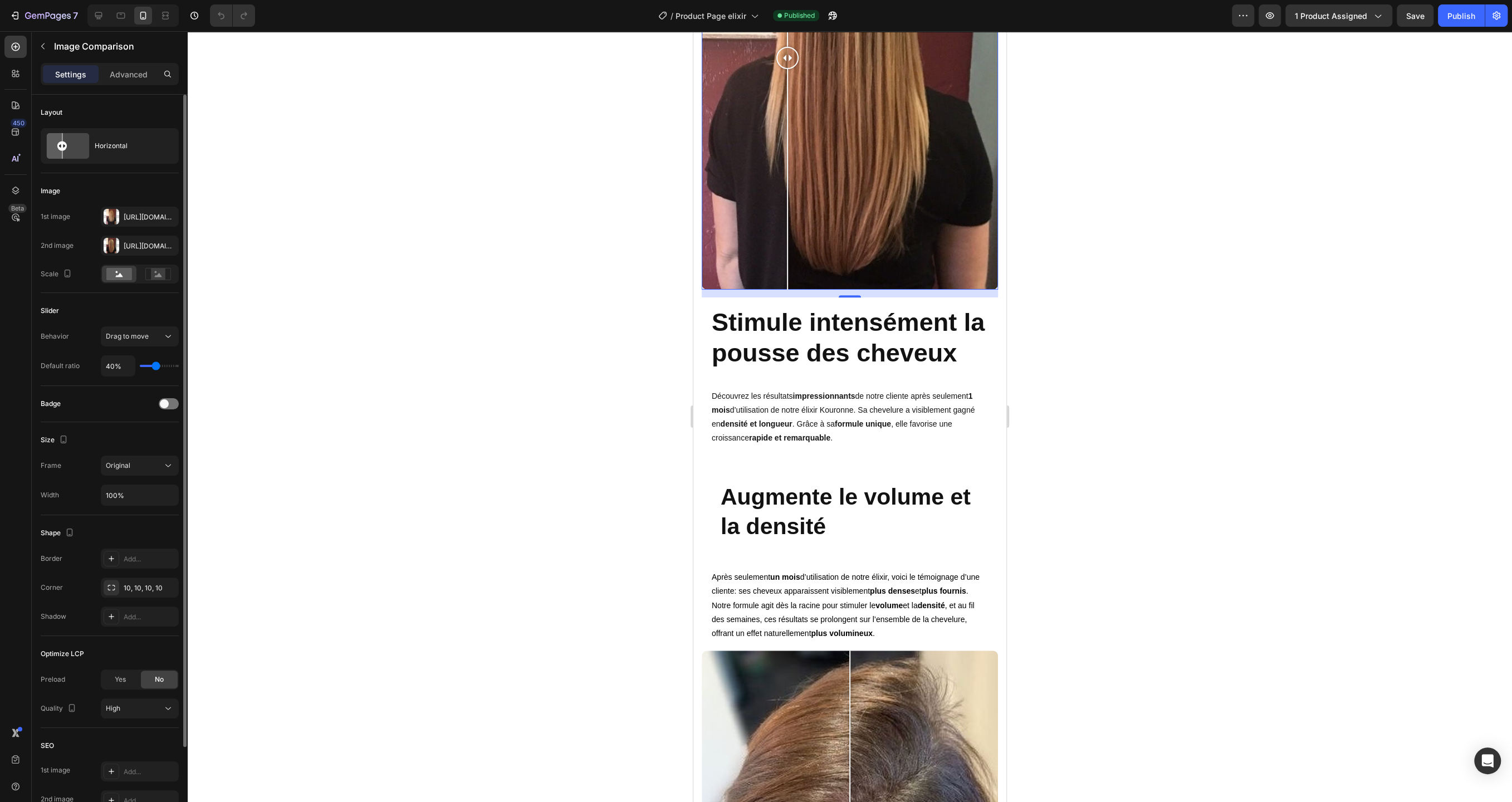
type input "41%"
type input "41"
type input "42%"
type input "42"
type input "43%"
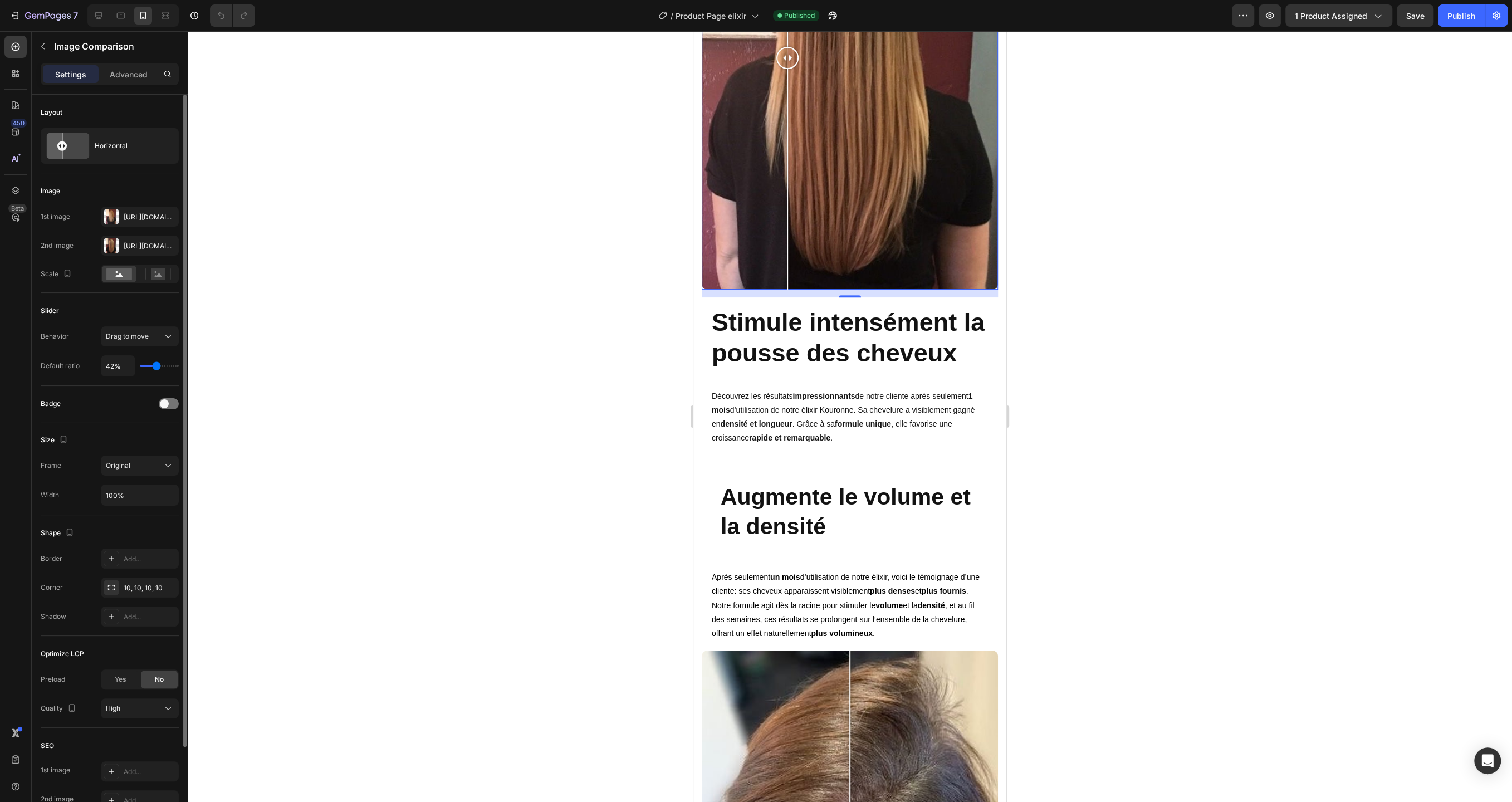
type input "43"
type input "44%"
type input "44"
type input "46%"
type input "46"
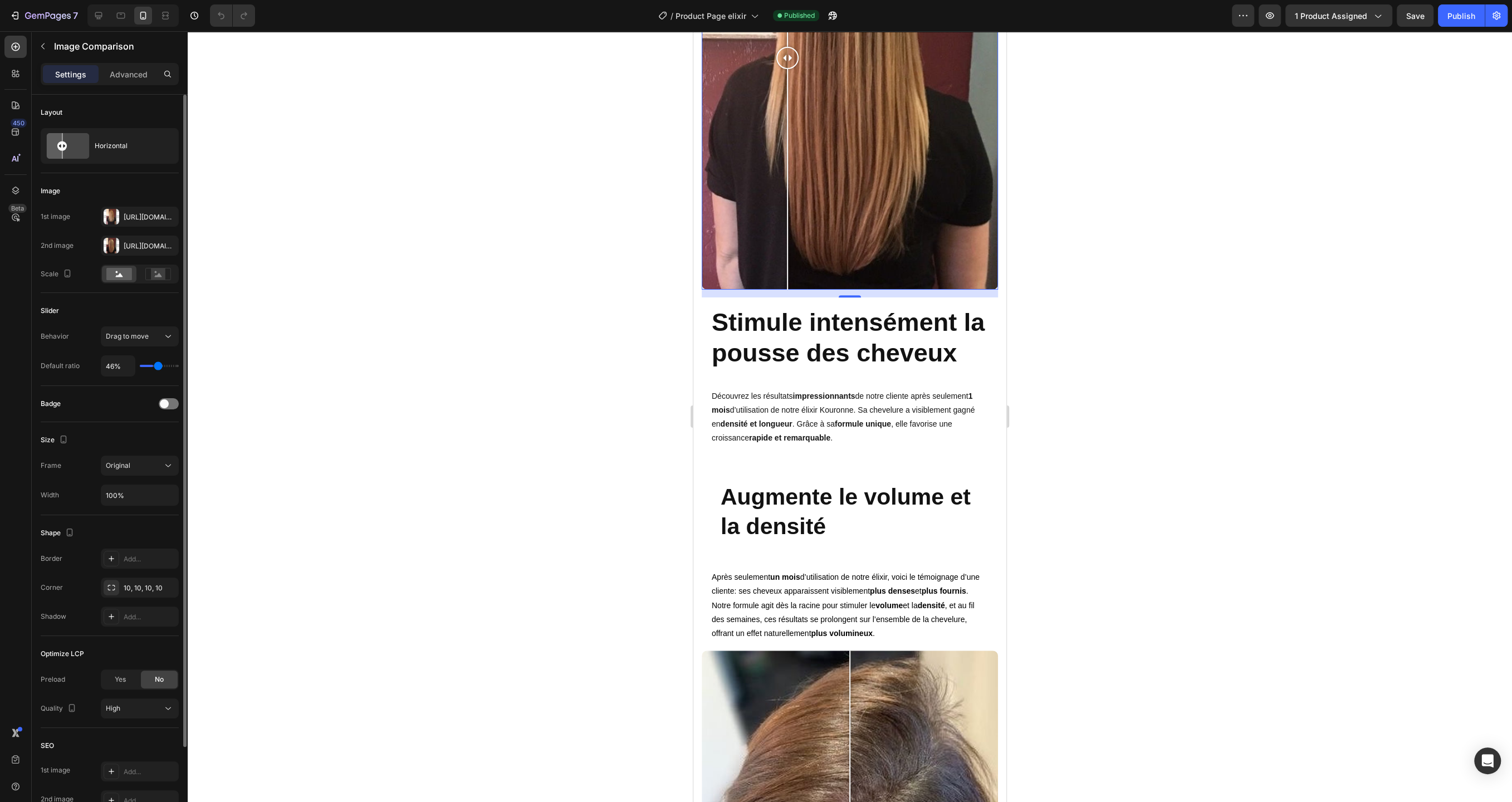
type input "47%"
type input "47"
type input "48%"
type input "48"
type input "49%"
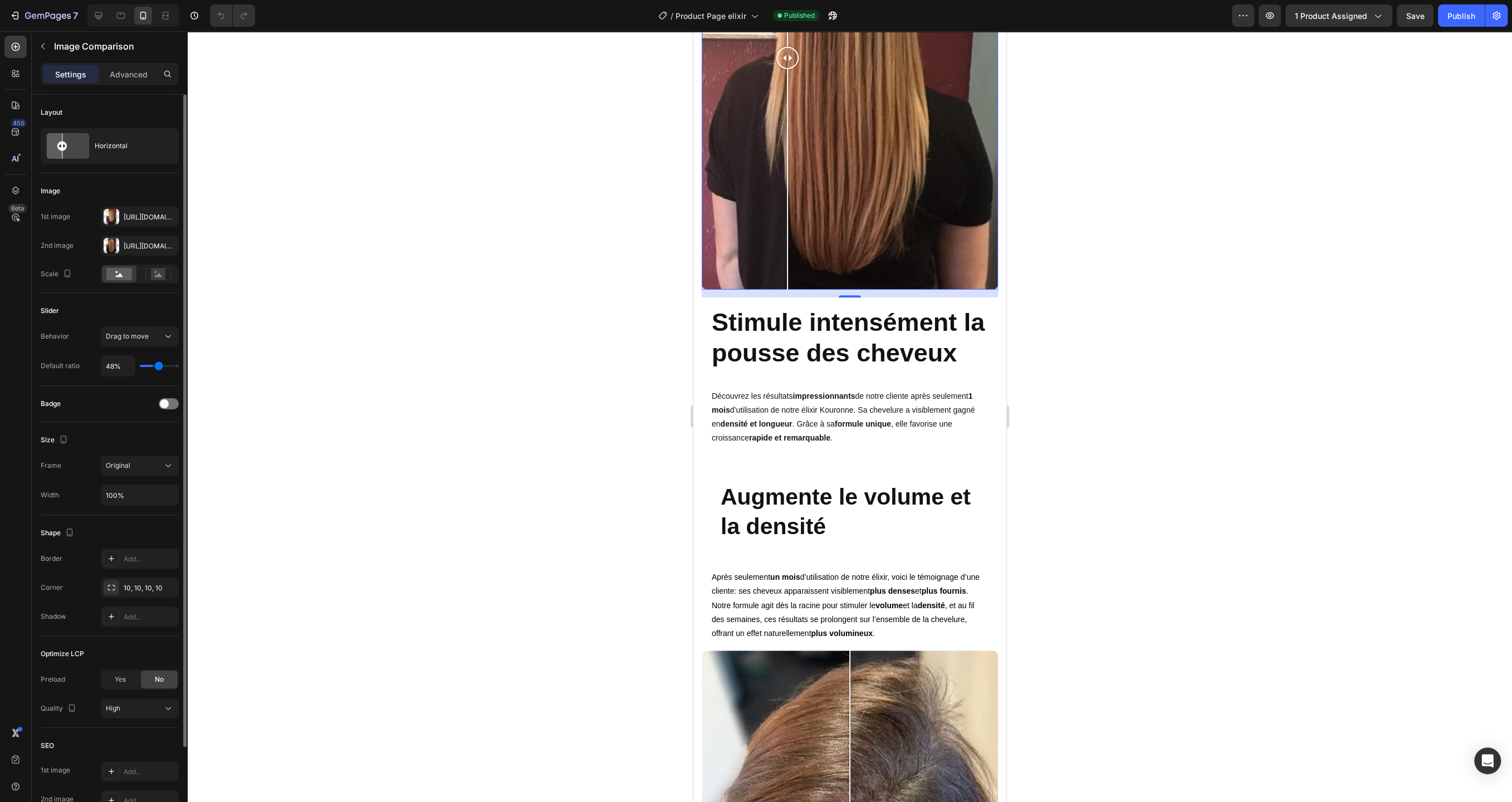
type input "49"
type input "50%"
type input "50"
type input "51%"
type input "51"
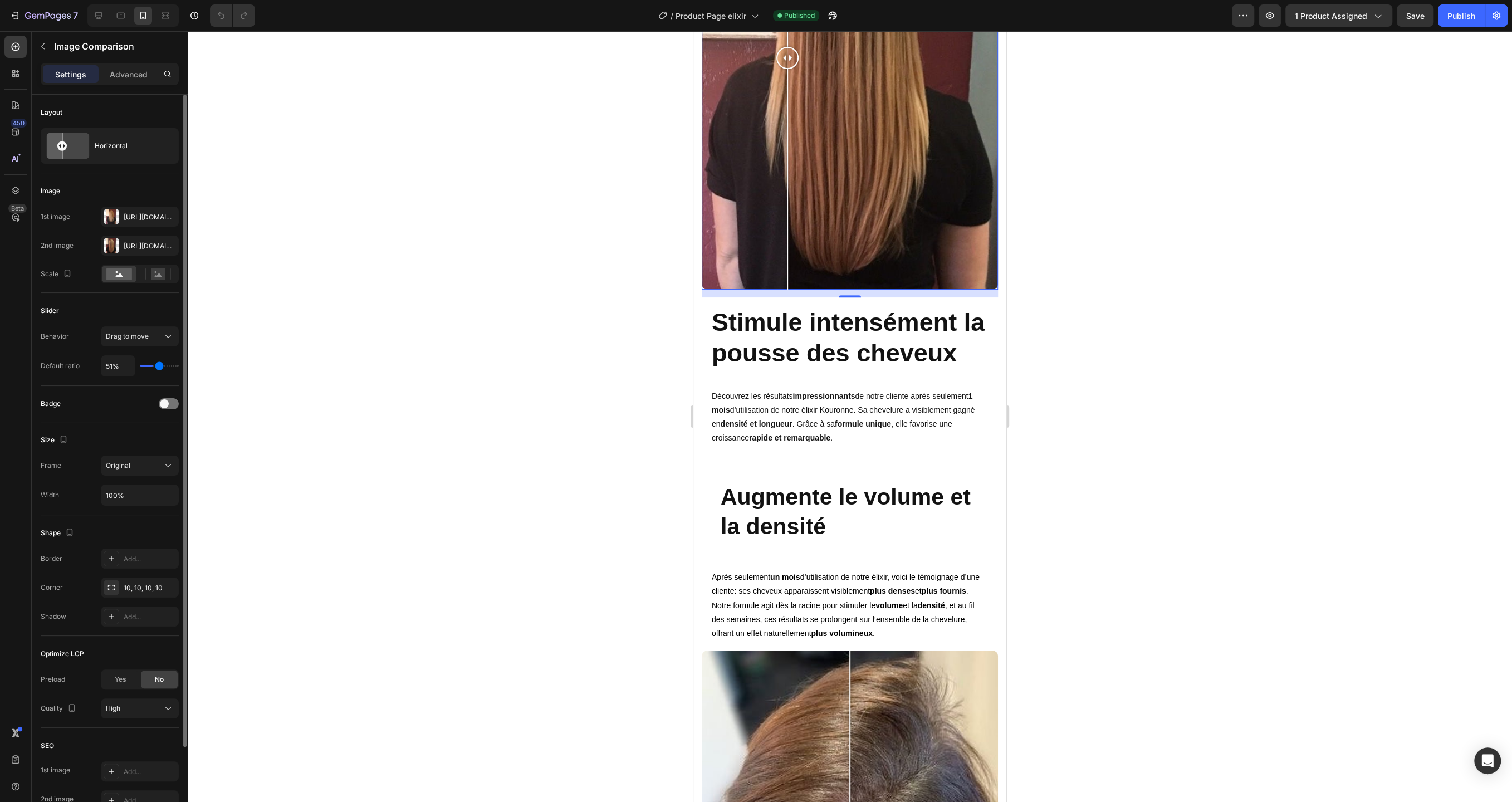
type input "52%"
type input "52"
type input "53%"
type input "53"
type input "54%"
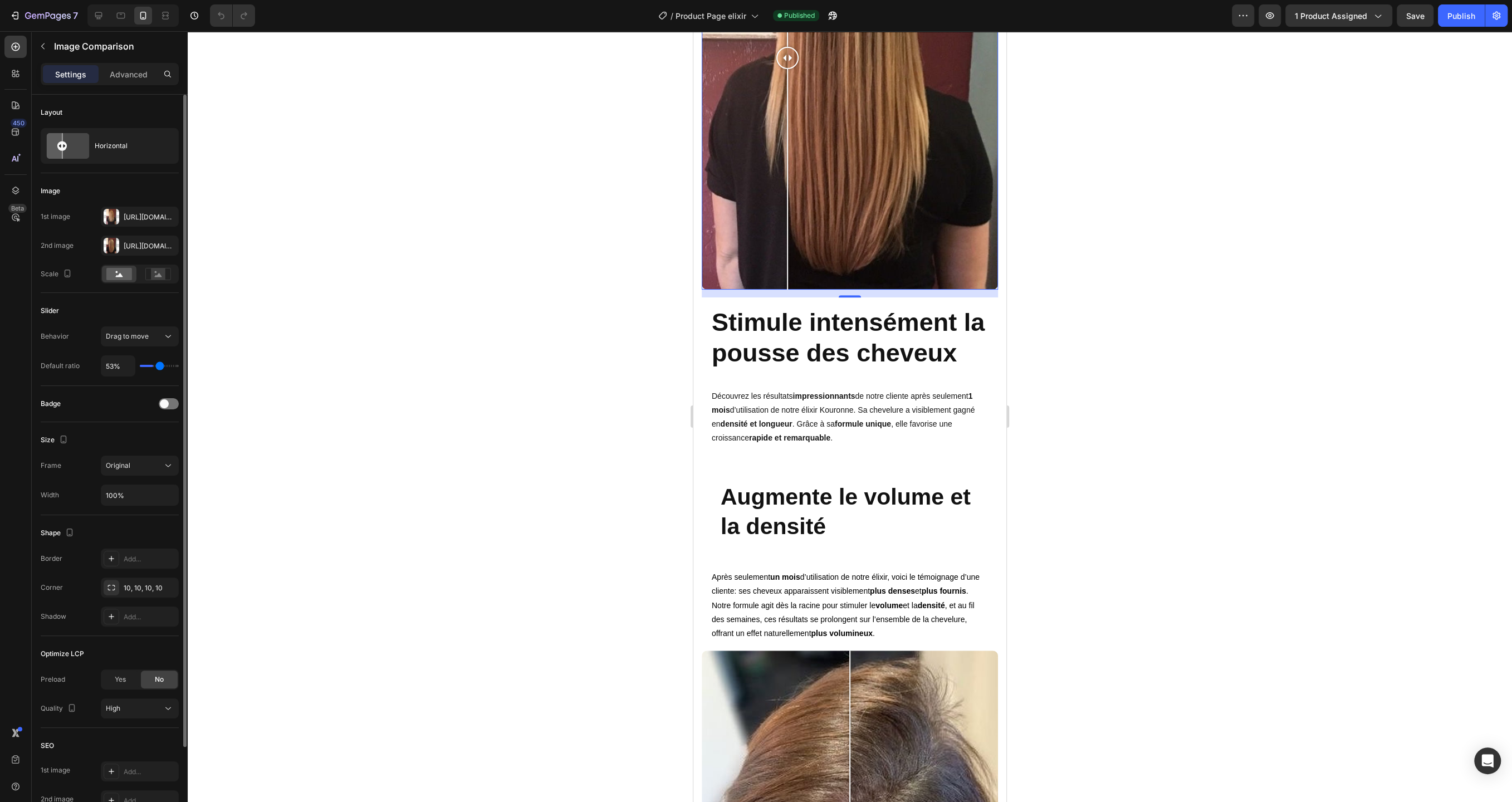
type input "54"
type input "55%"
type input "55"
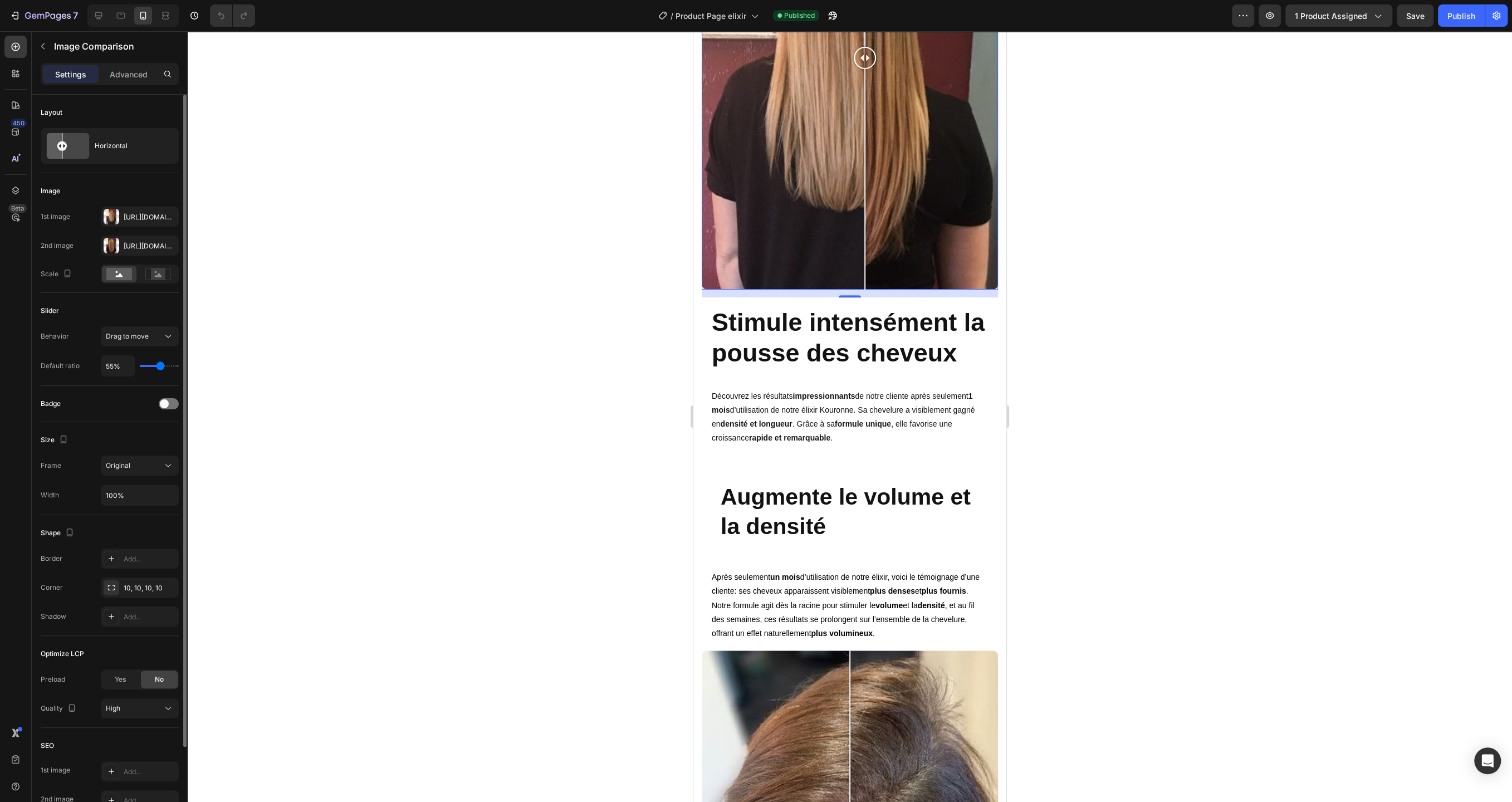
type input "56%"
type input "56"
type input "55%"
type input "55"
type input "54%"
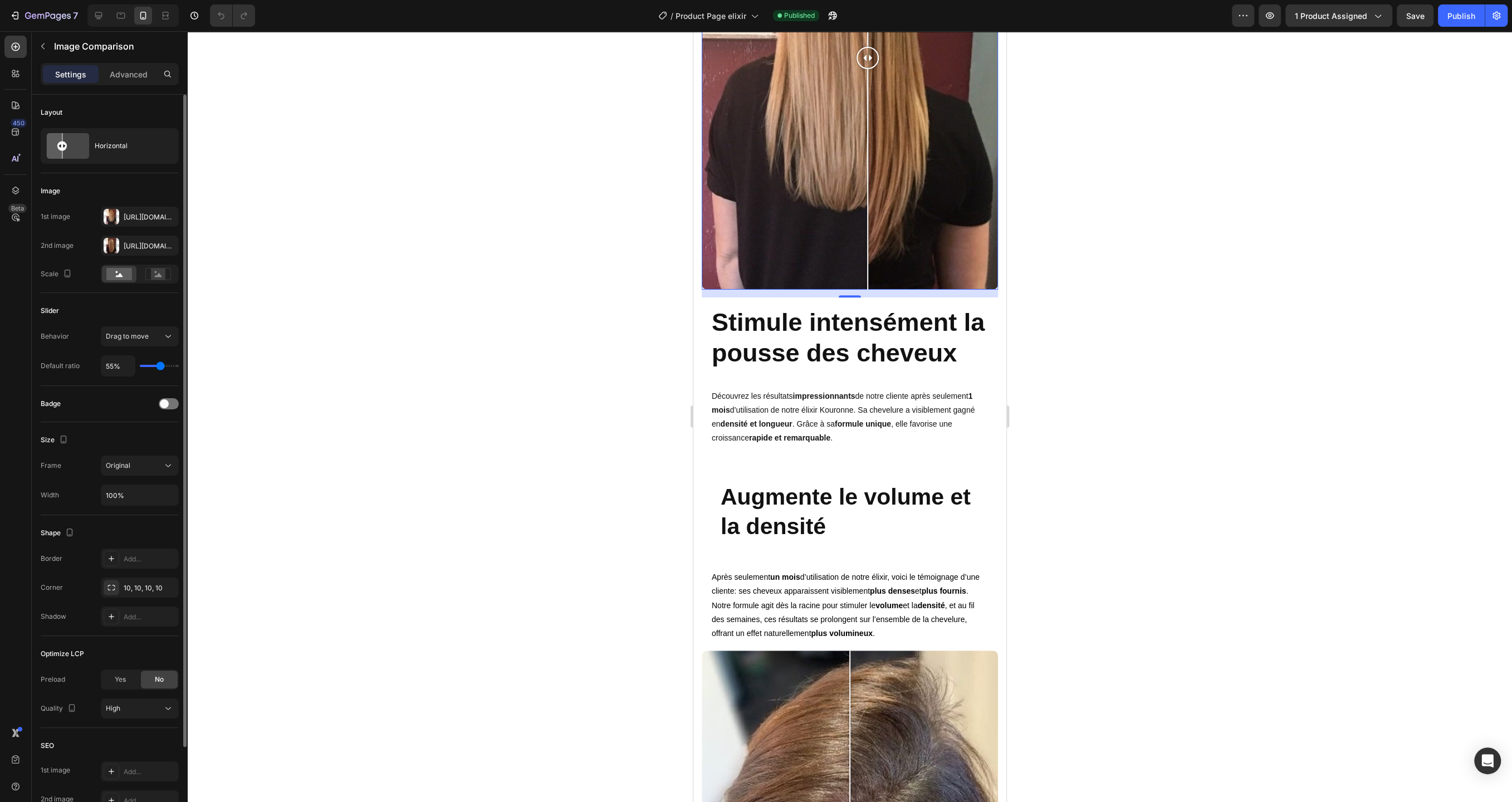
type input "54"
type input "53%"
type input "53"
type input "52%"
type input "52"
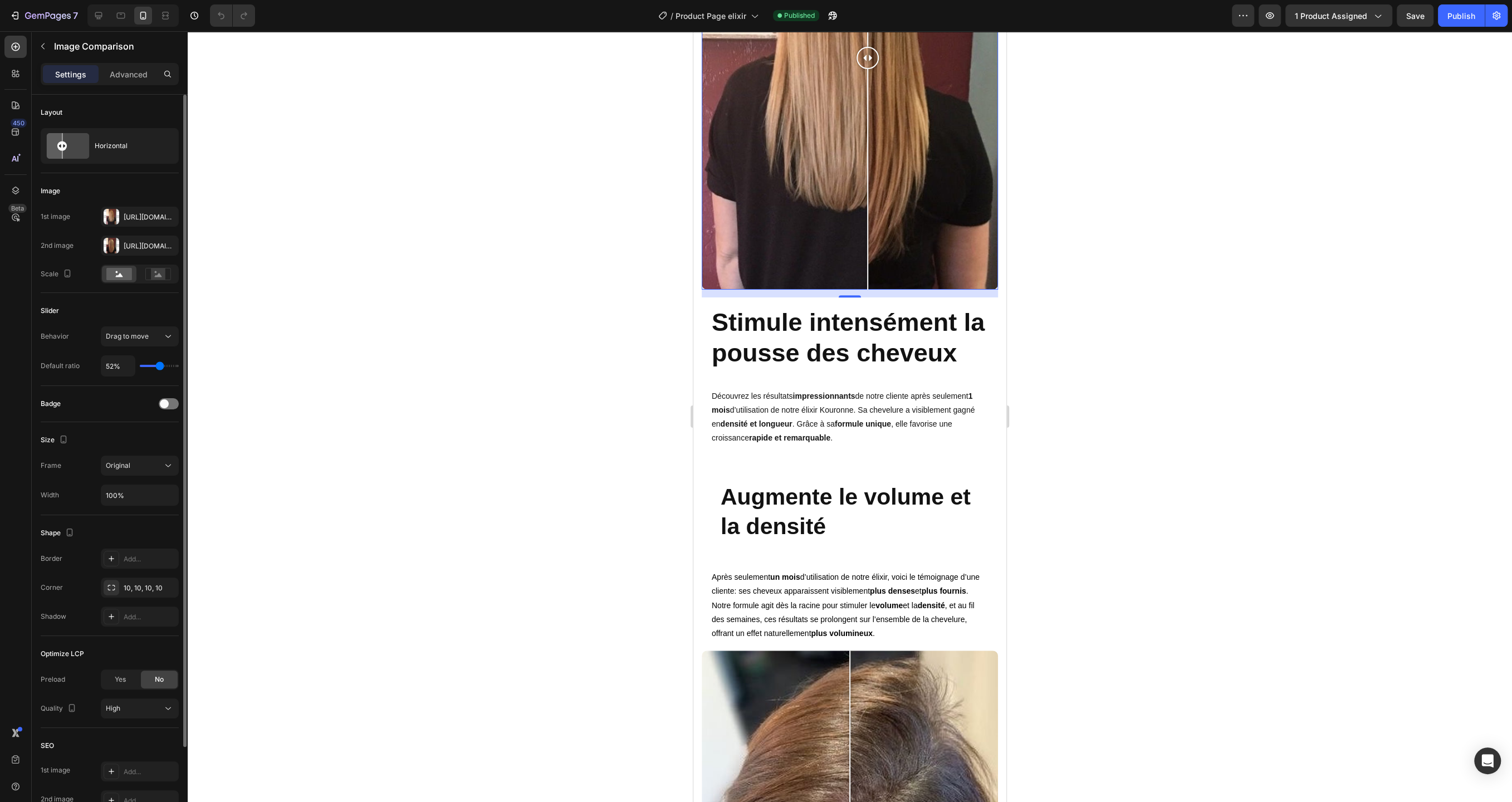
type input "51%"
type input "51"
type input "50%"
type input "50"
type input "49%"
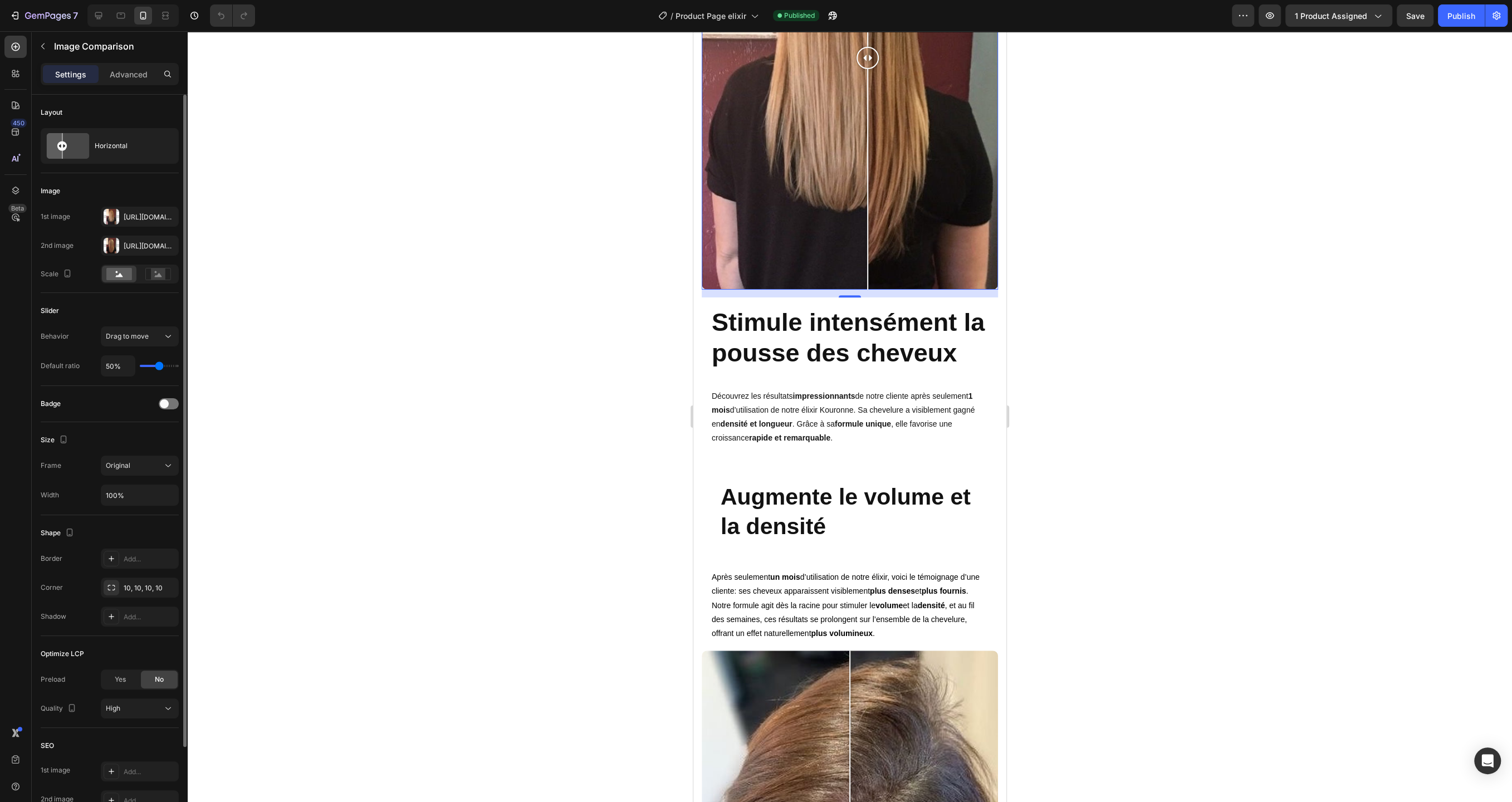
type input "49"
type input "48%"
type input "48"
type input "47%"
type input "47"
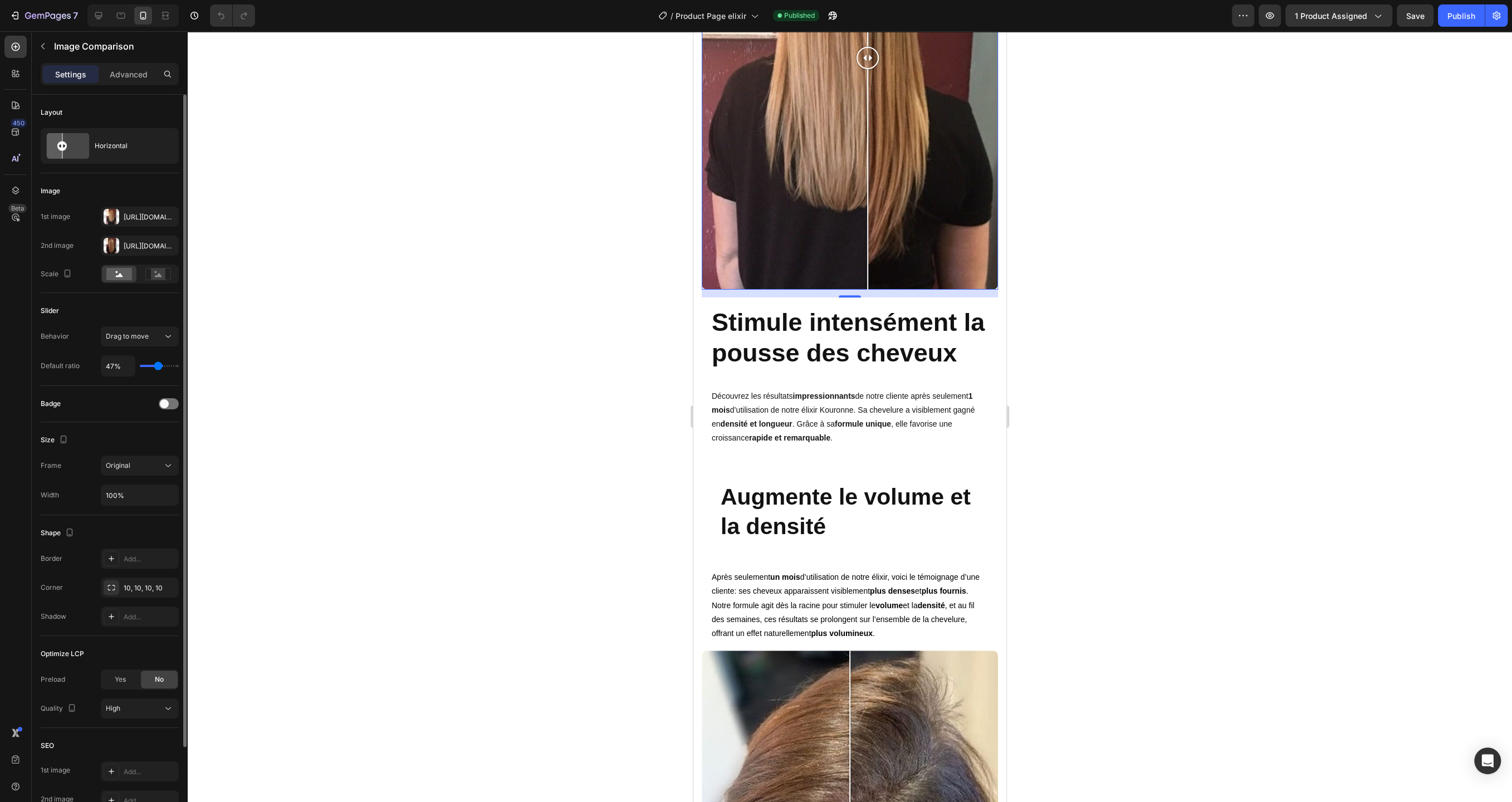
type input "45%"
type input "45"
type input "44%"
type input "44"
type input "43%"
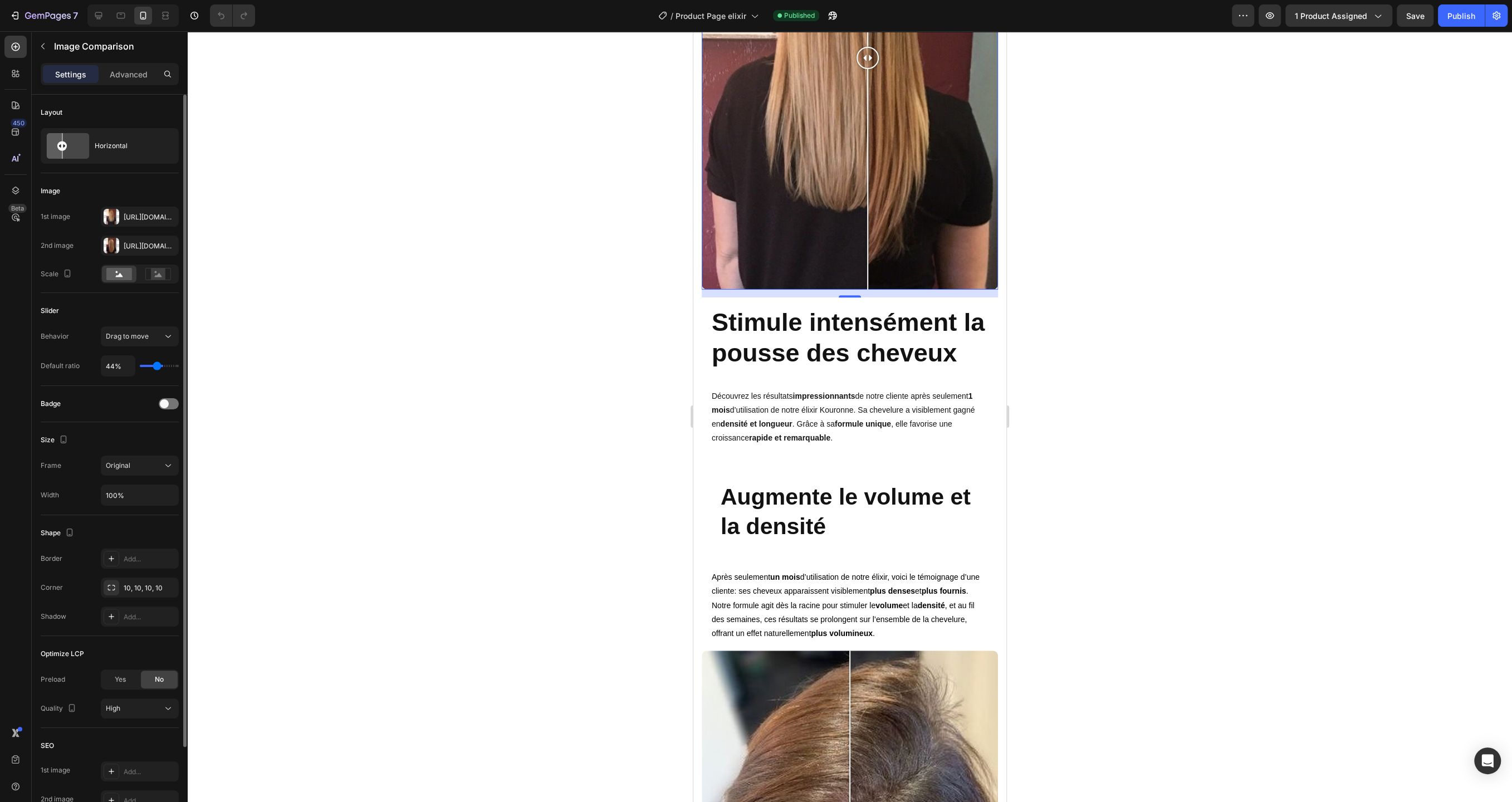
type input "43"
type input "42%"
type input "42"
type input "41%"
type input "41"
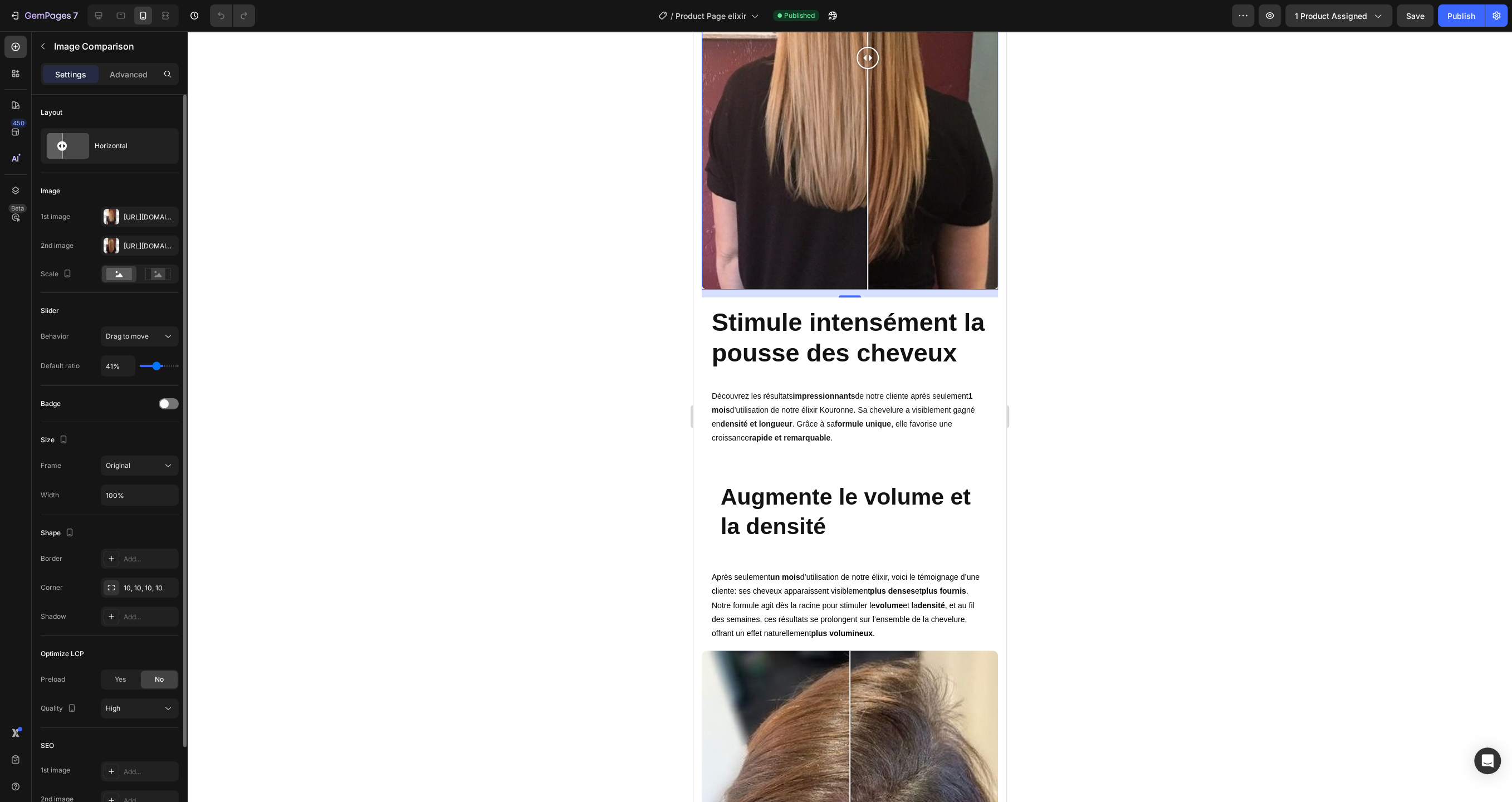
type input "40%"
type input "40"
type input "39%"
type input "39"
click at [155, 365] on input "range" at bounding box center [159, 365] width 39 height 2
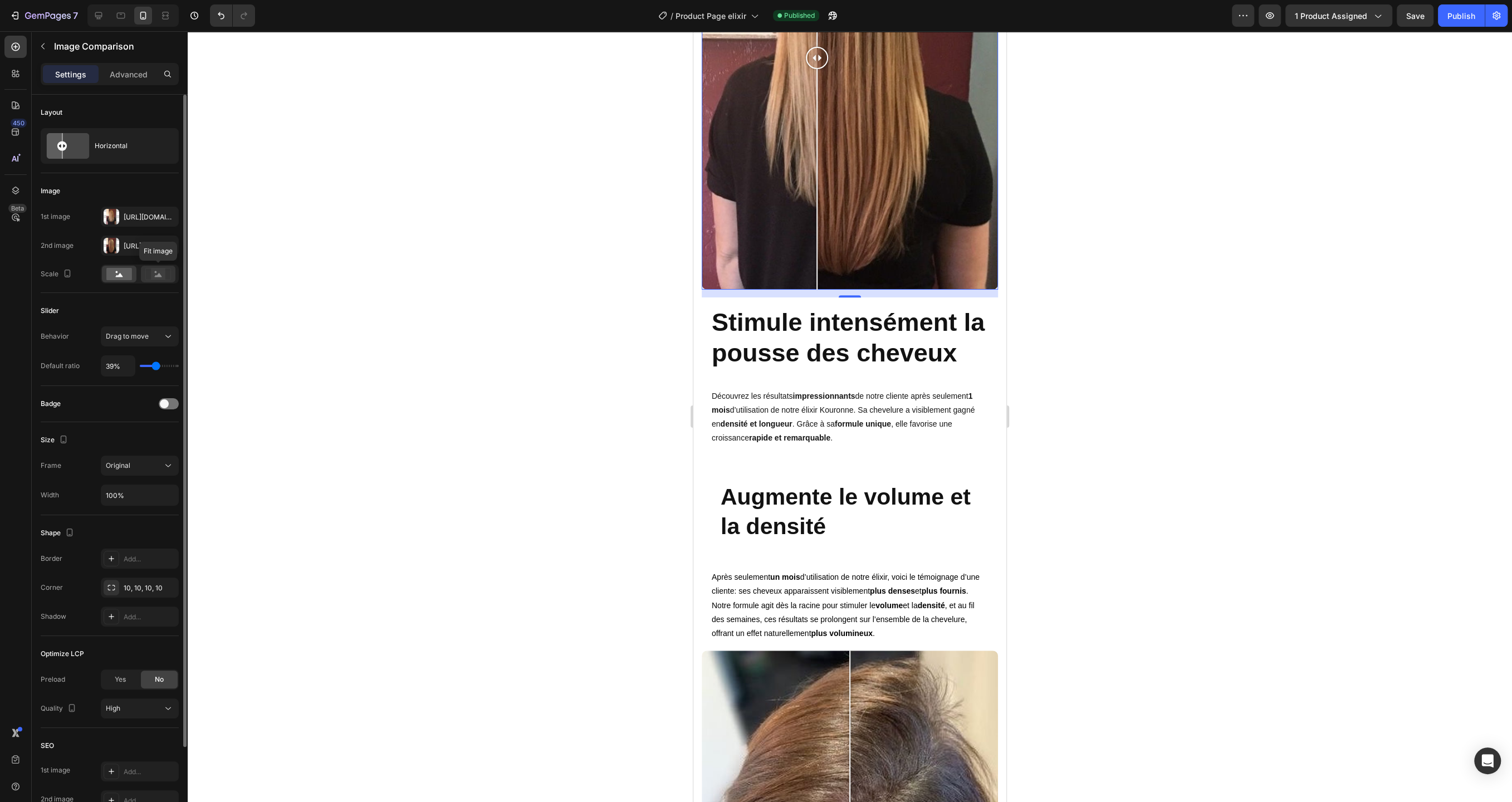
click at [156, 278] on rect at bounding box center [158, 274] width 15 height 11
click at [117, 277] on rect at bounding box center [119, 274] width 26 height 12
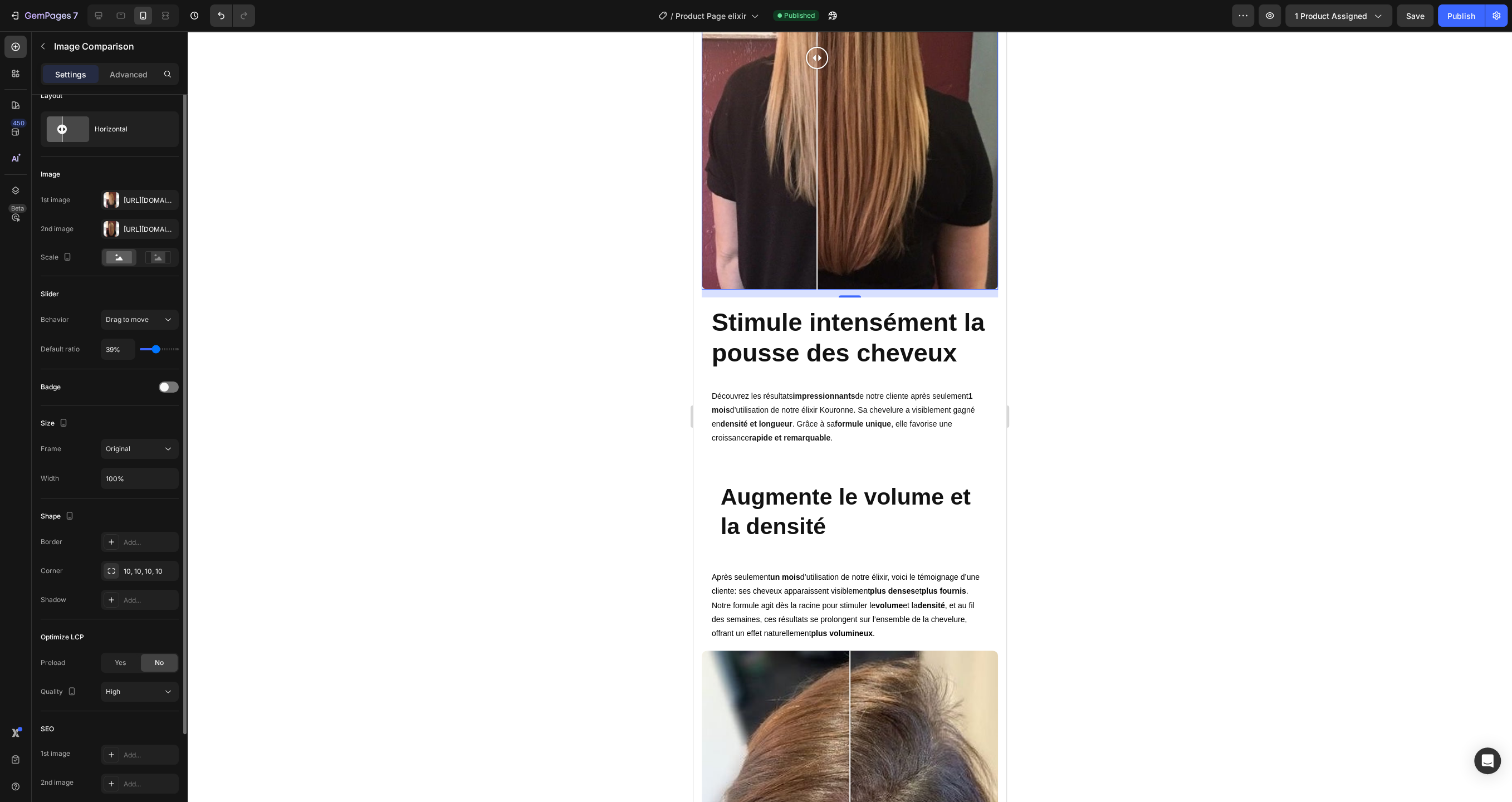
scroll to position [22, 0]
click at [169, 444] on icon at bounding box center [168, 443] width 11 height 11
click at [150, 471] on input "100%" at bounding box center [140, 472] width 77 height 20
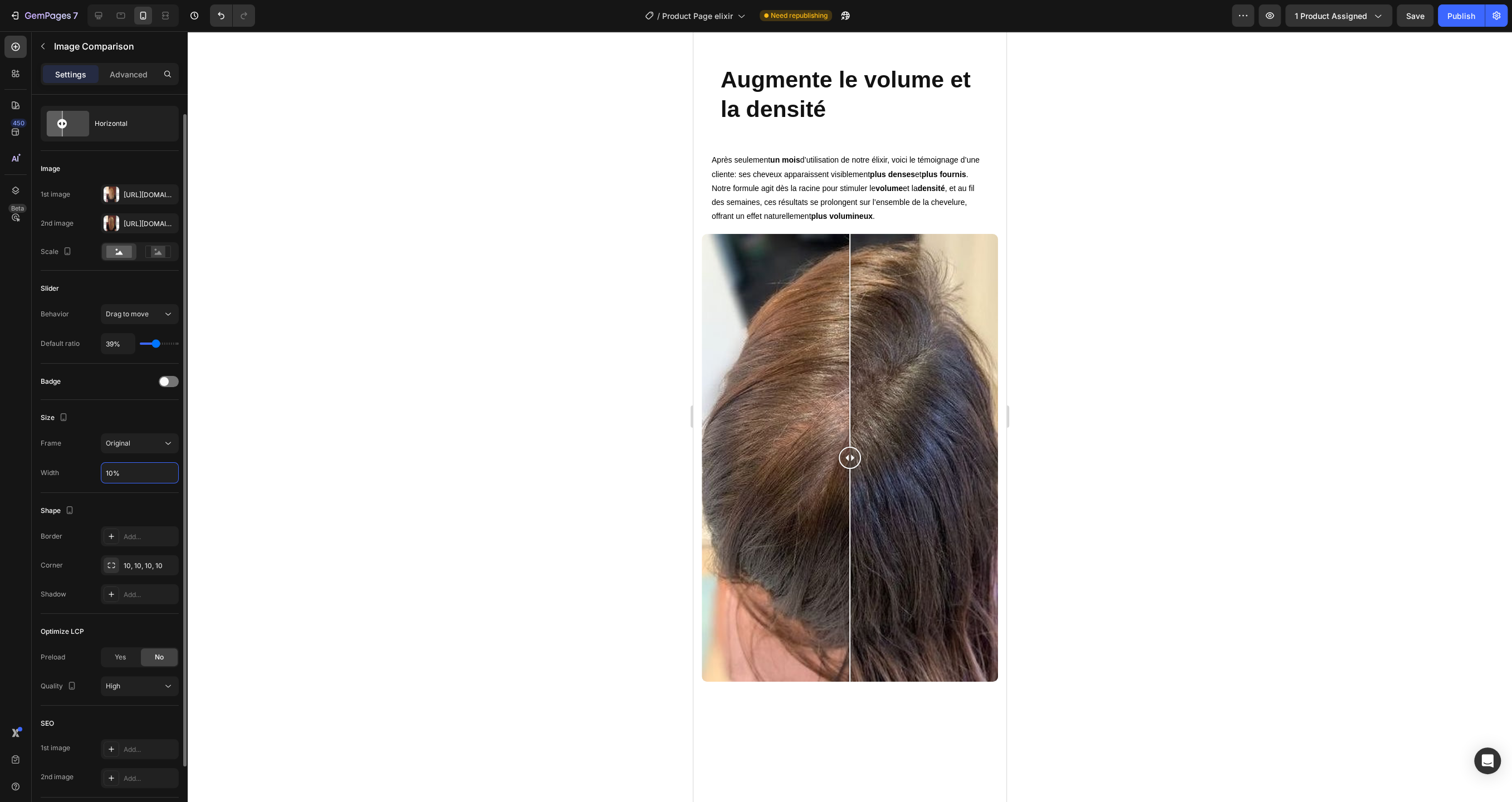
type input "100%"
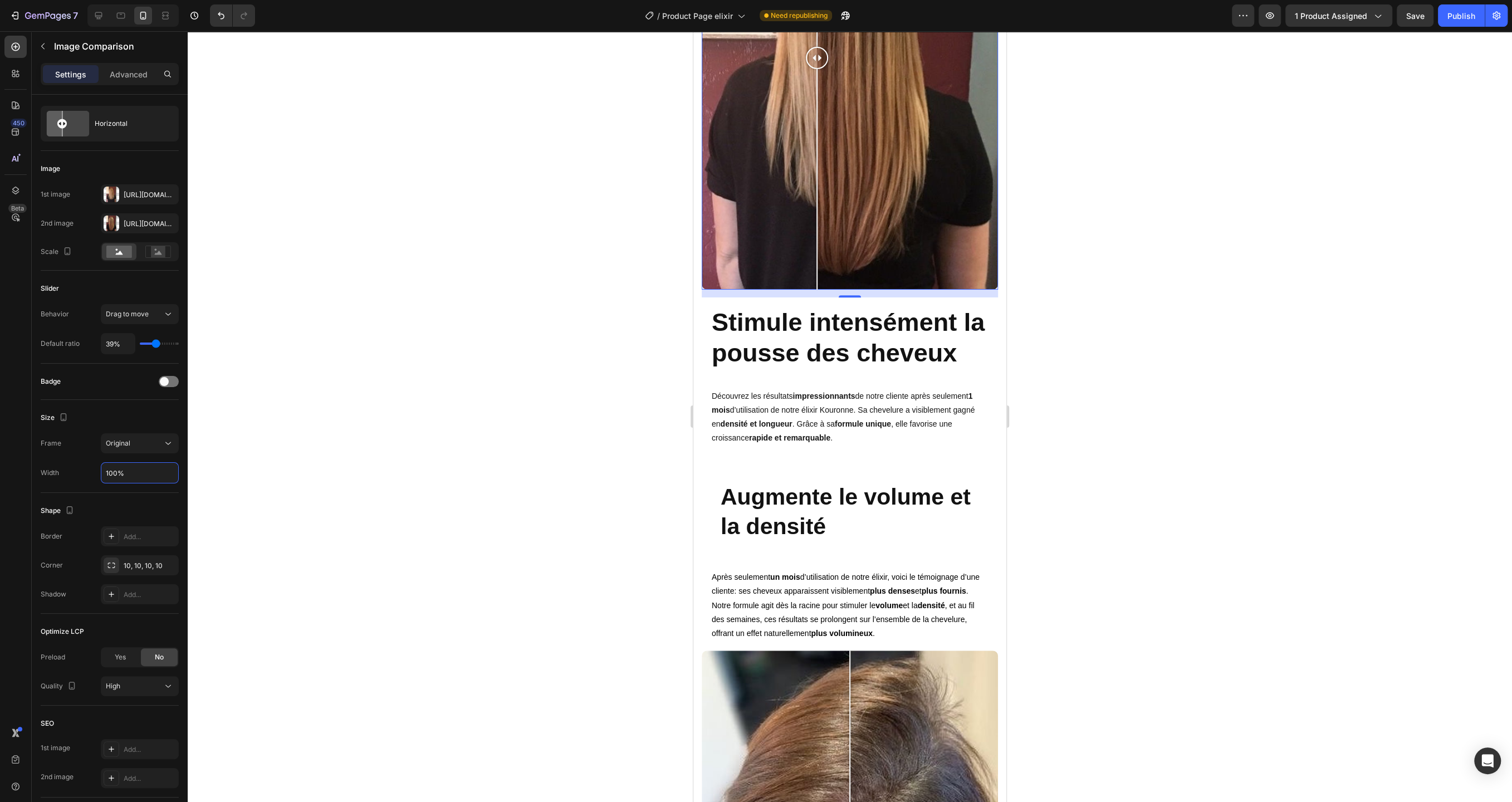
click at [299, 464] on div at bounding box center [850, 417] width 1324 height 771
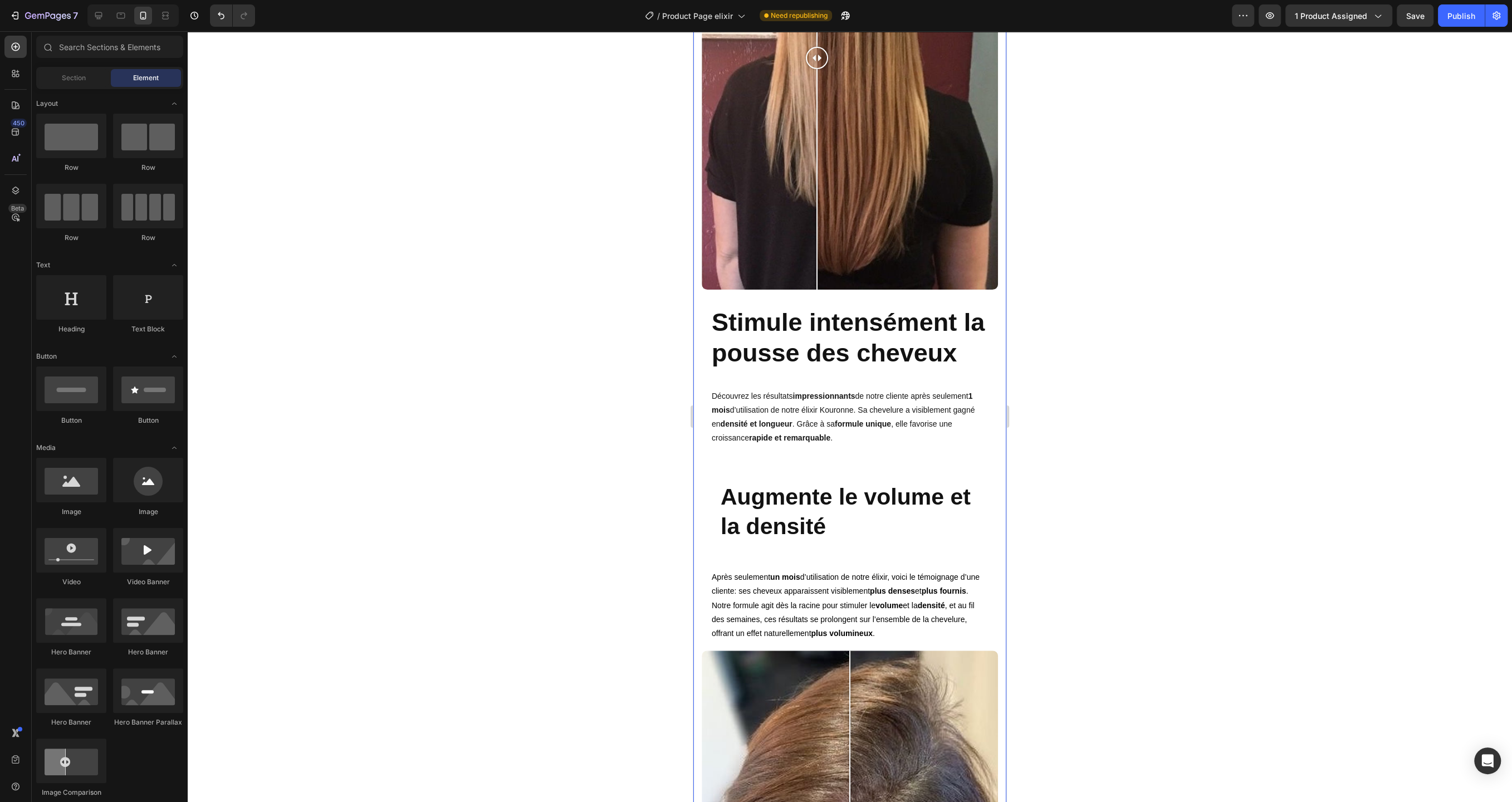
click at [810, 266] on div "VOS R ÉSULTATS 🚀 Heading Row Image Comparison Stimule intensément la pousse des…" at bounding box center [850, 447] width 296 height 1335
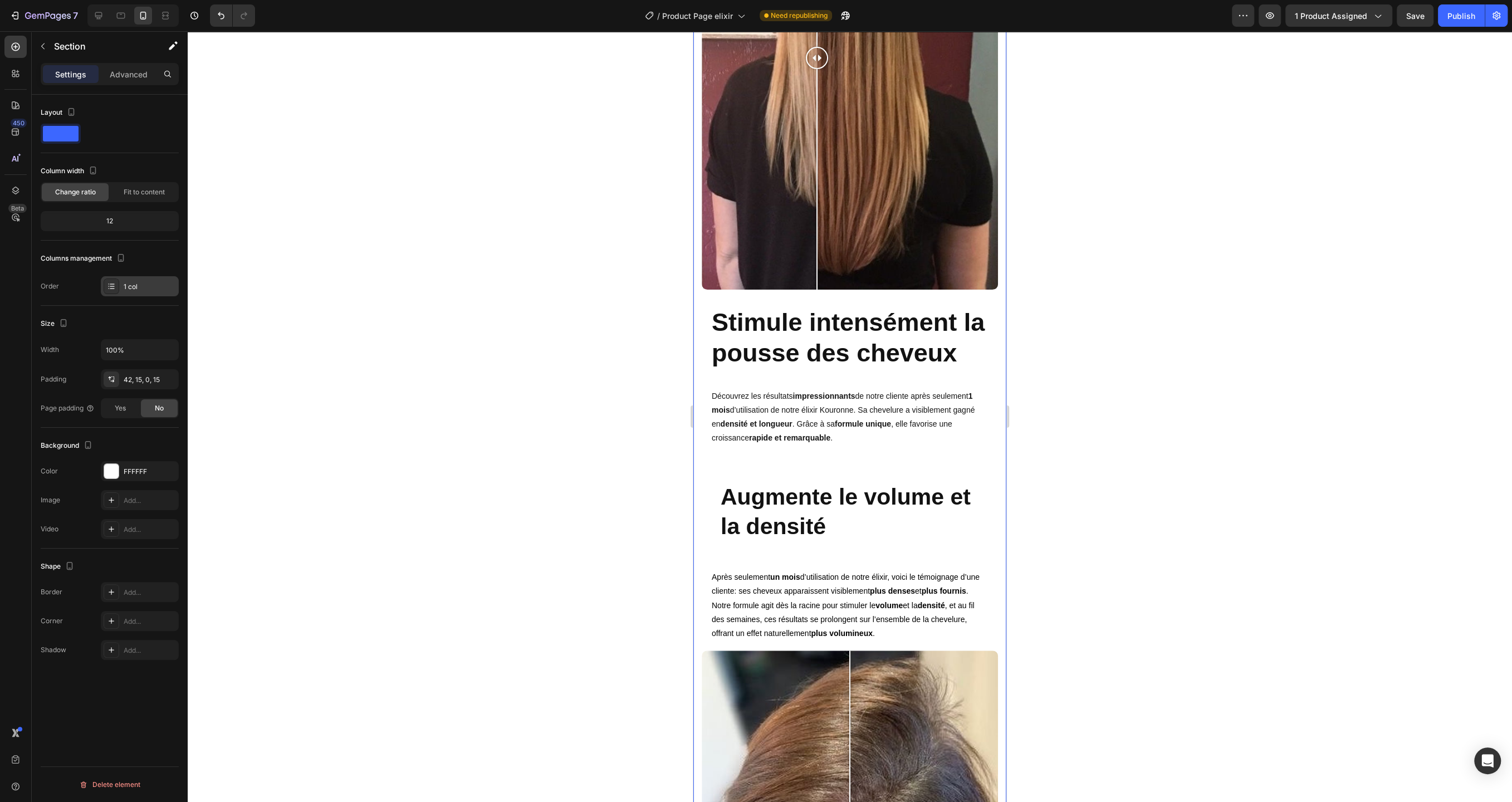
click at [144, 292] on div "1 col" at bounding box center [140, 286] width 78 height 20
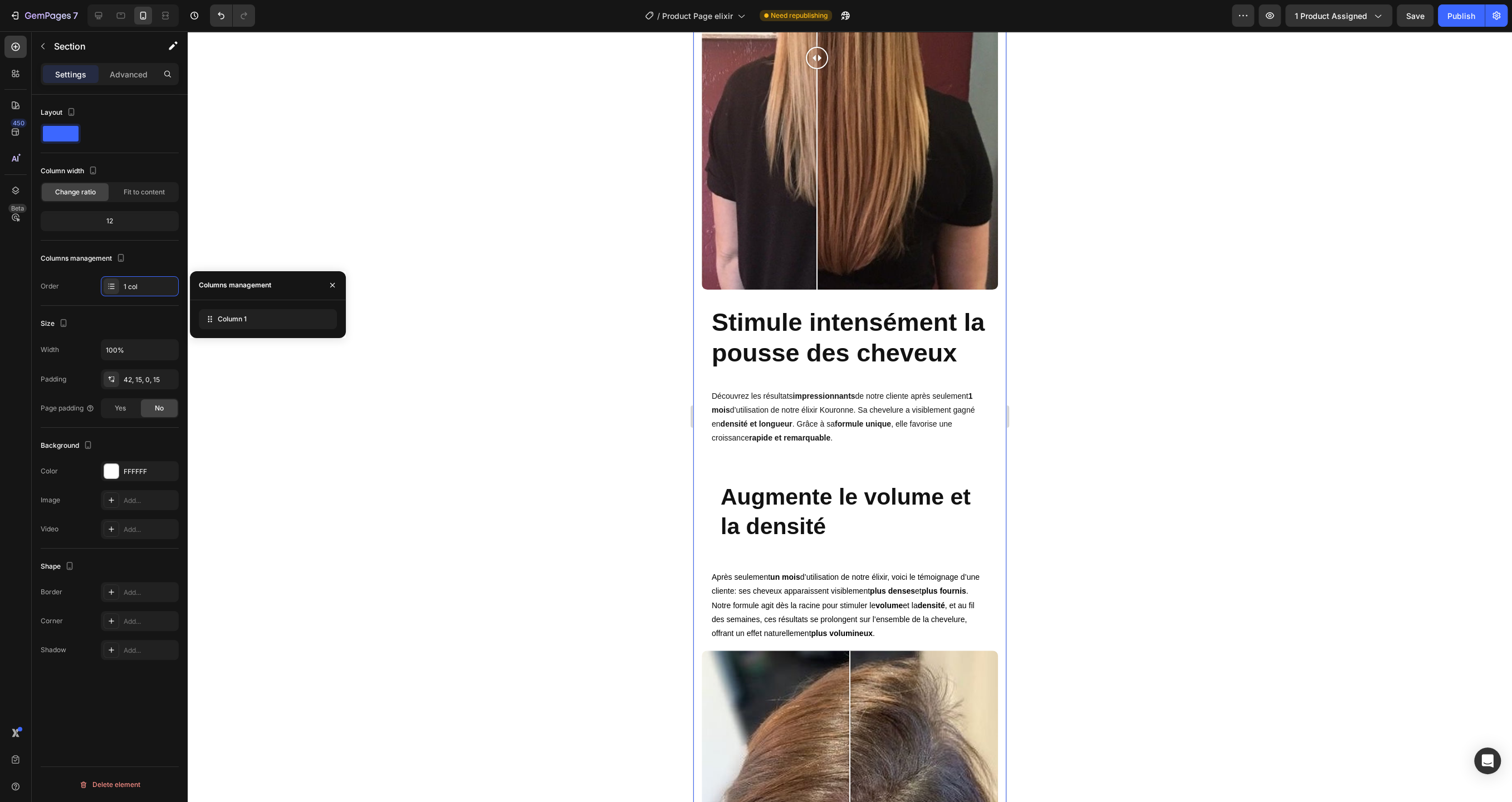
click at [453, 376] on div at bounding box center [850, 417] width 1324 height 771
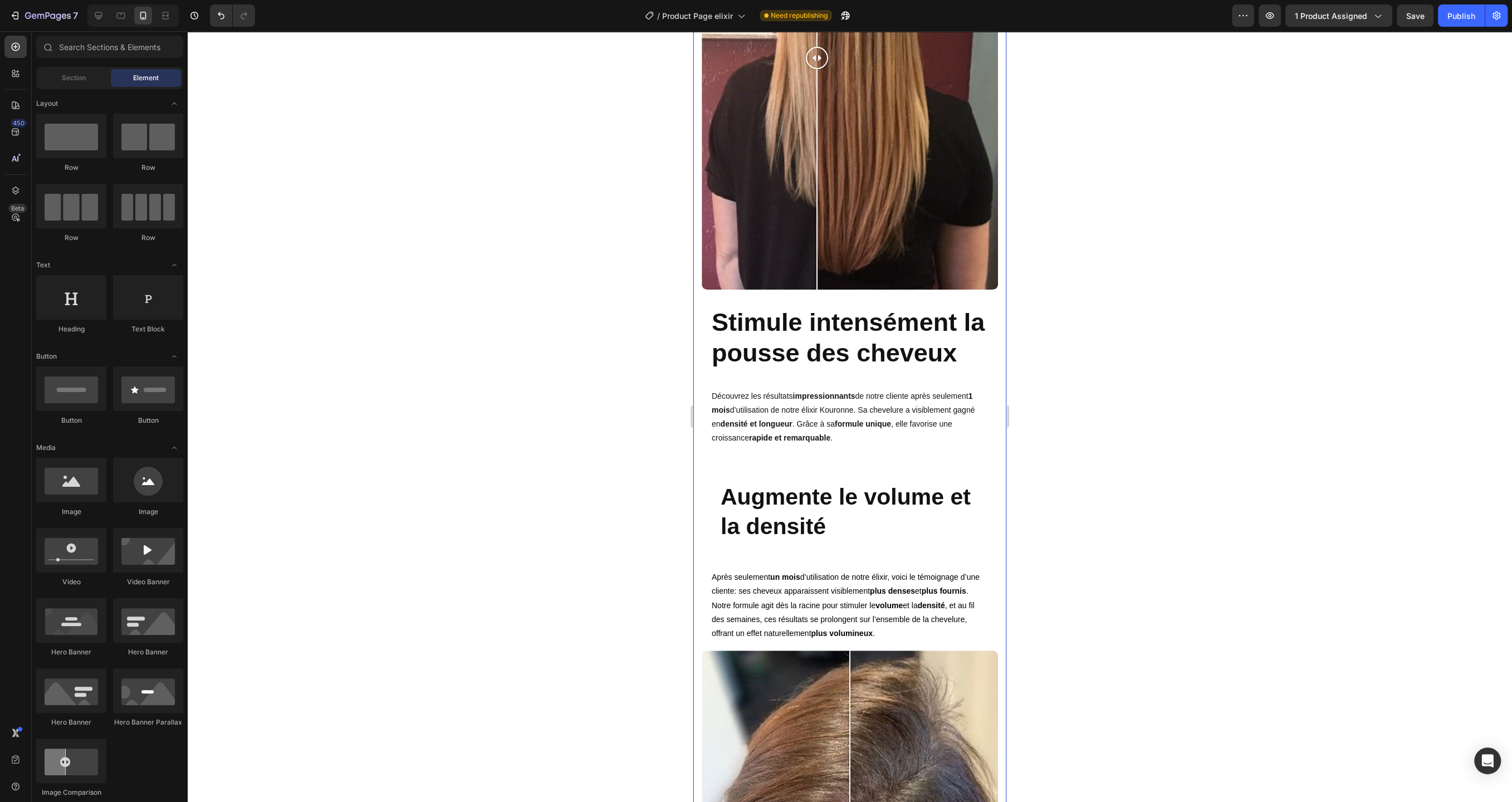
click at [847, 259] on div "VOS R ÉSULTATS 🚀 Heading Row Image Comparison Stimule intensément la pousse des…" at bounding box center [850, 447] width 296 height 1335
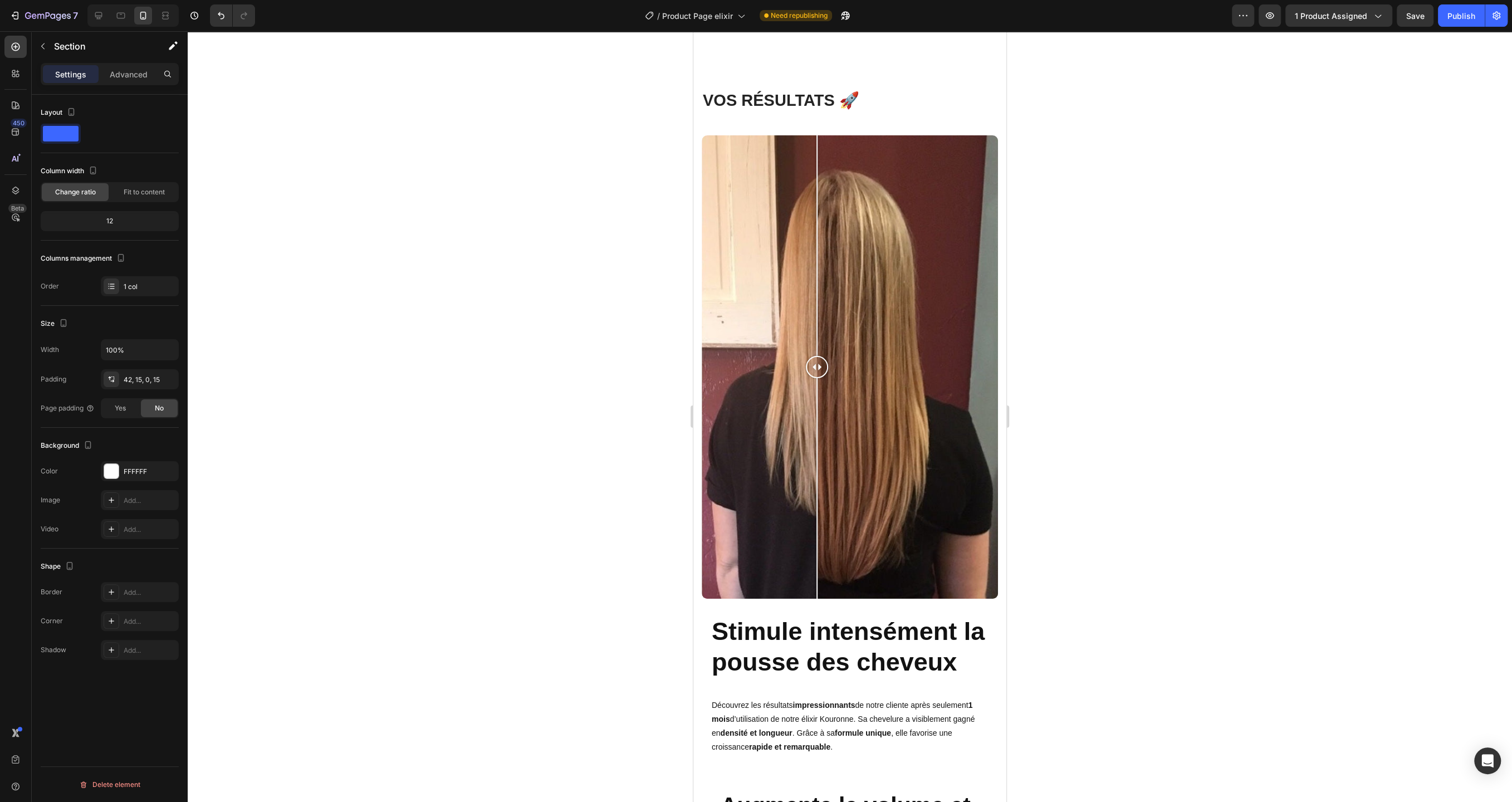
scroll to position [4109, 0]
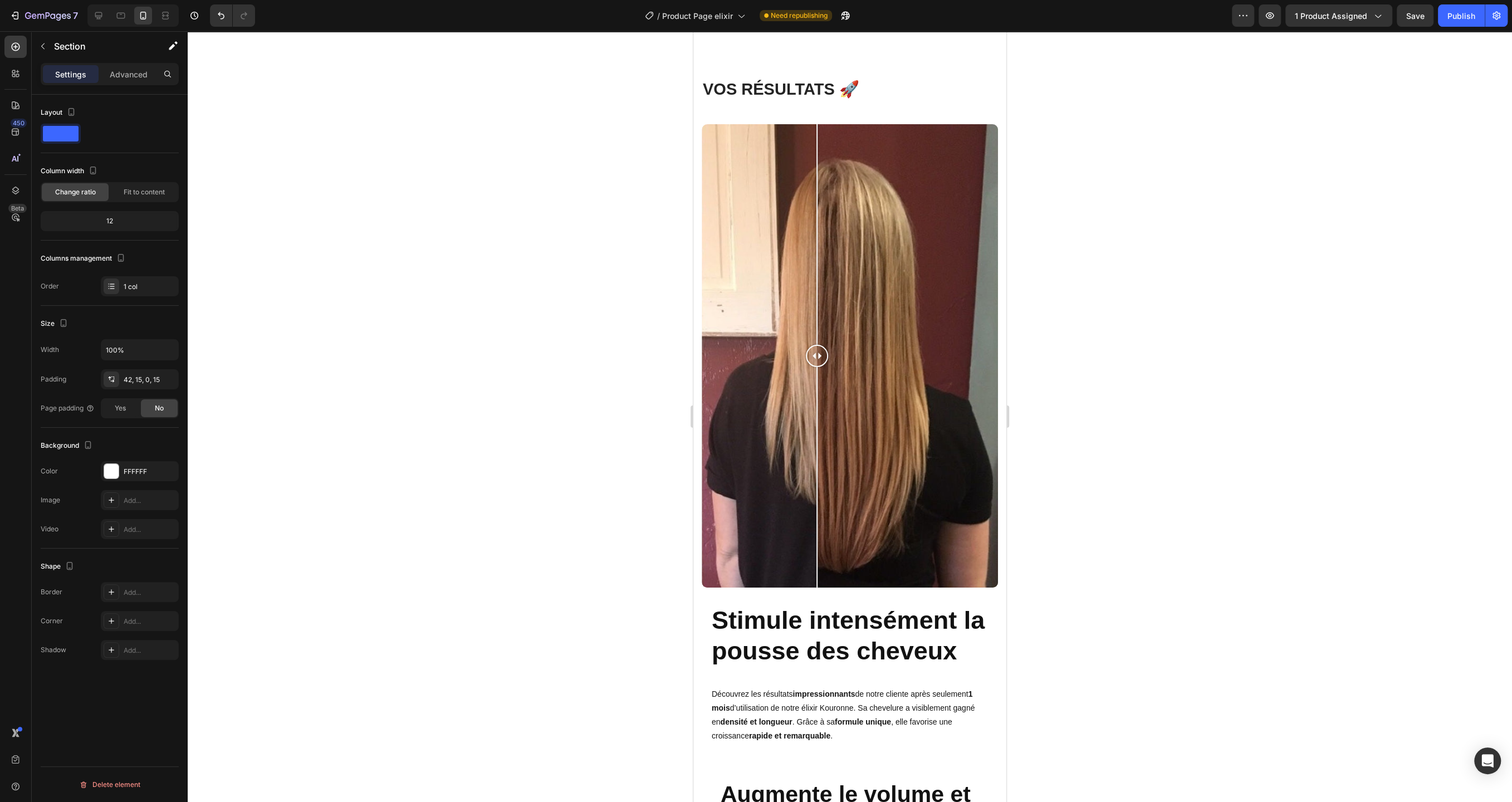
click at [963, 68] on div "VOS R ÉSULTATS 🚀 Heading Row Image Comparison Stimule intensément la pousse des…" at bounding box center [850, 733] width 313 height 1358
click at [936, 112] on div "VOS R ÉSULTATS 🚀 Heading Row Image Comparison Stimule intensément la pousse des…" at bounding box center [850, 746] width 296 height 1335
click at [932, 124] on div at bounding box center [850, 356] width 296 height 464
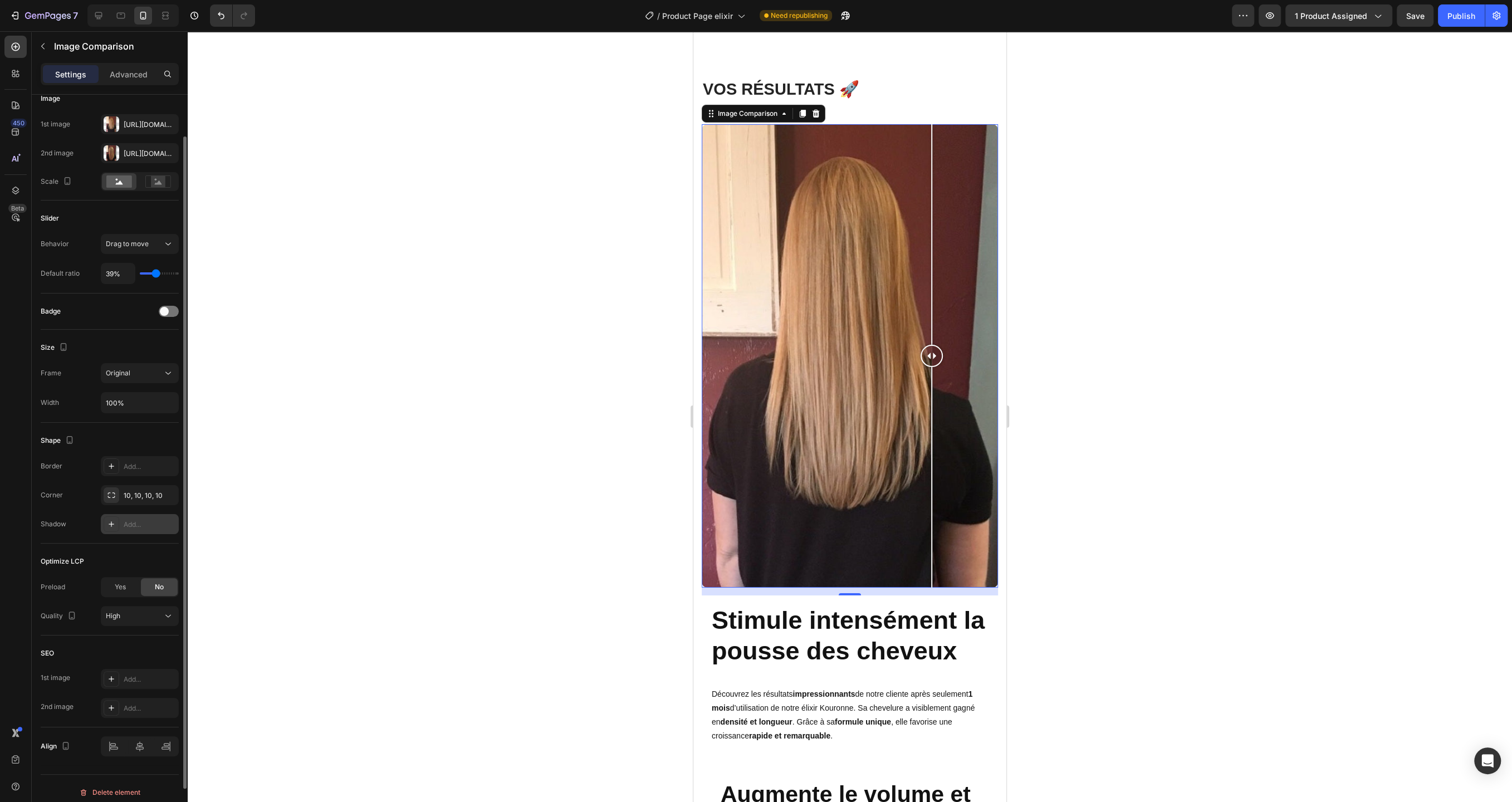
scroll to position [98, 0]
click at [143, 606] on div "High" at bounding box center [134, 611] width 57 height 10
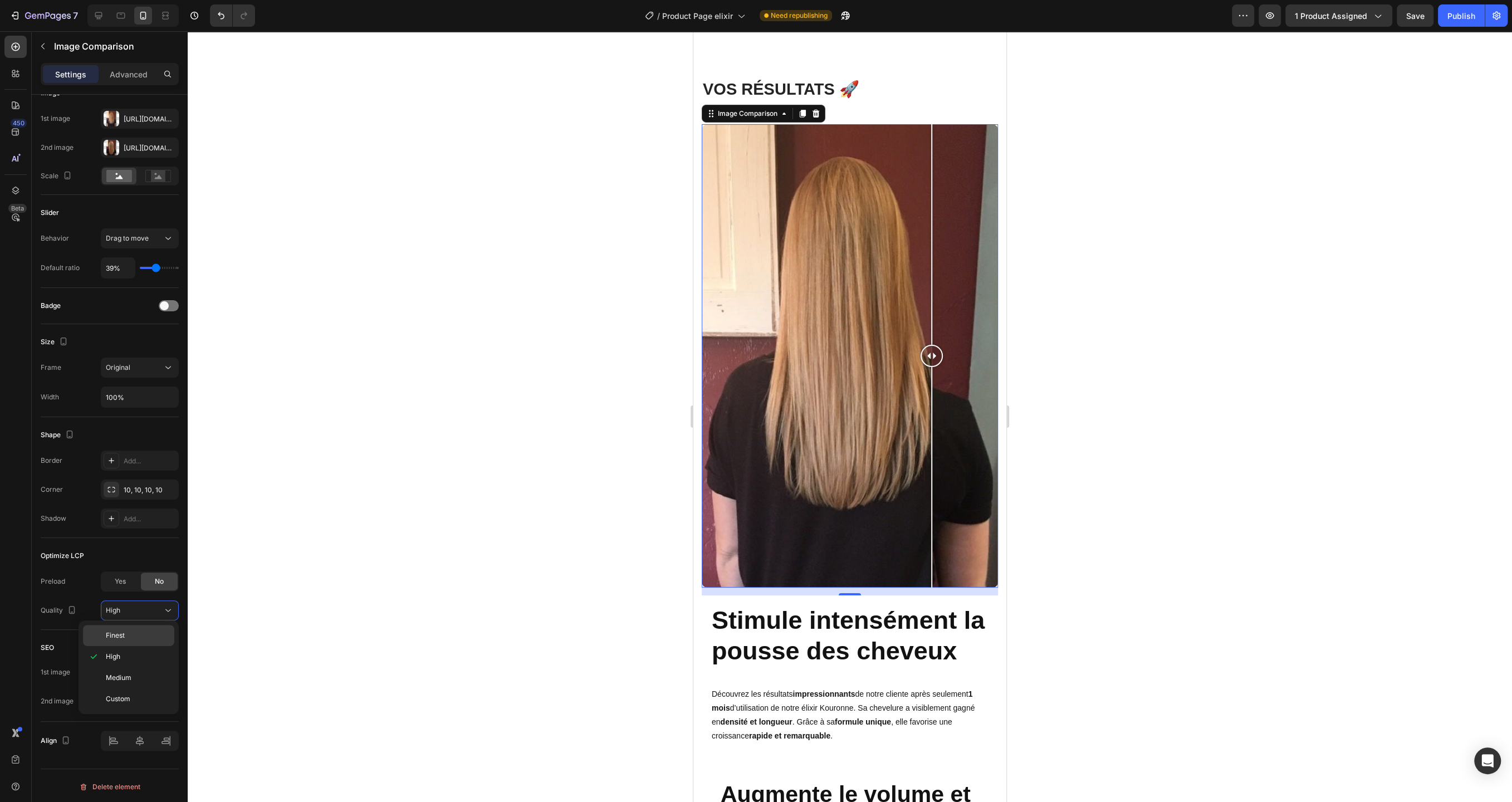
click at [144, 631] on p "Finest" at bounding box center [137, 636] width 63 height 10
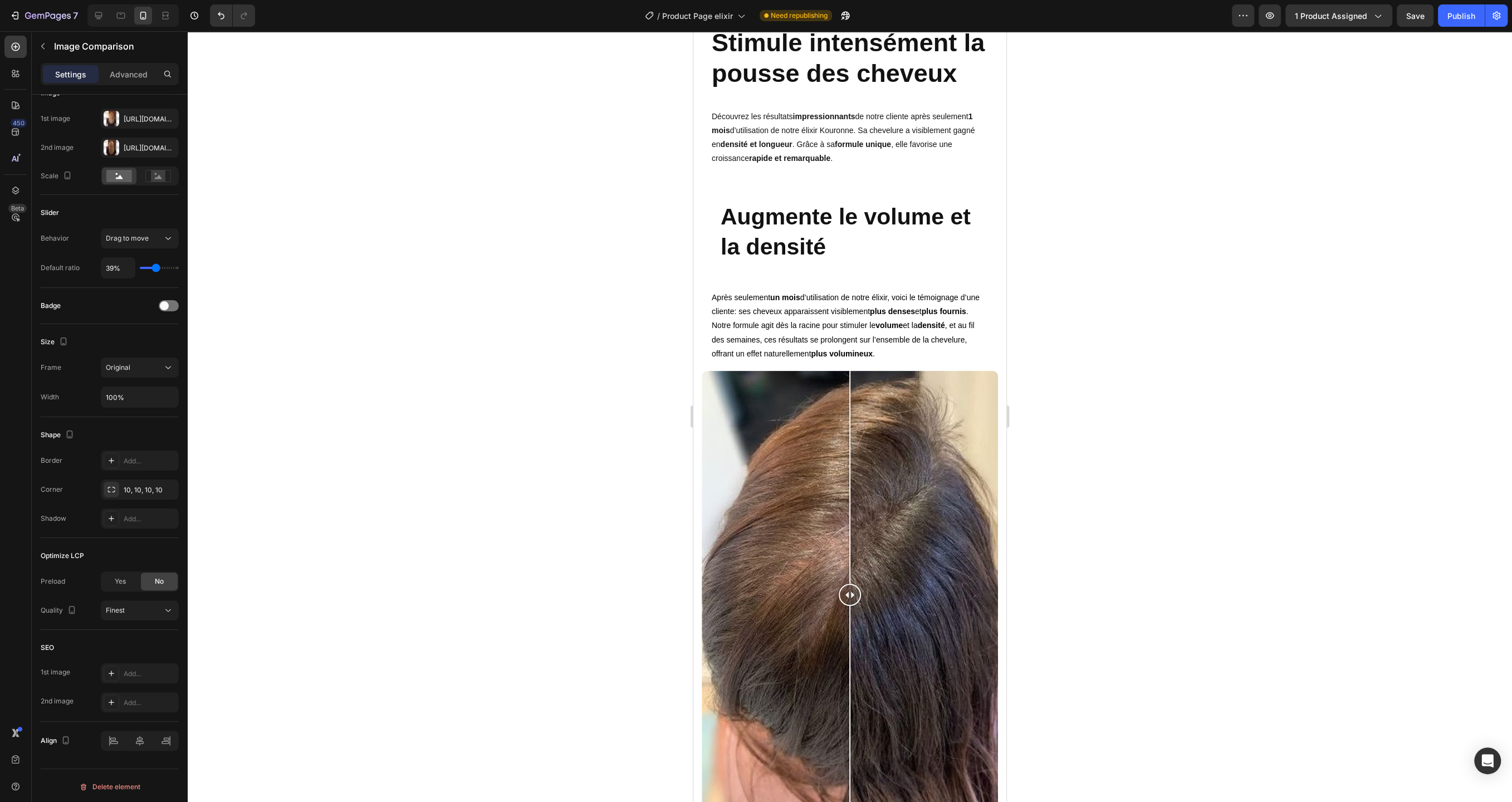
scroll to position [4749, 0]
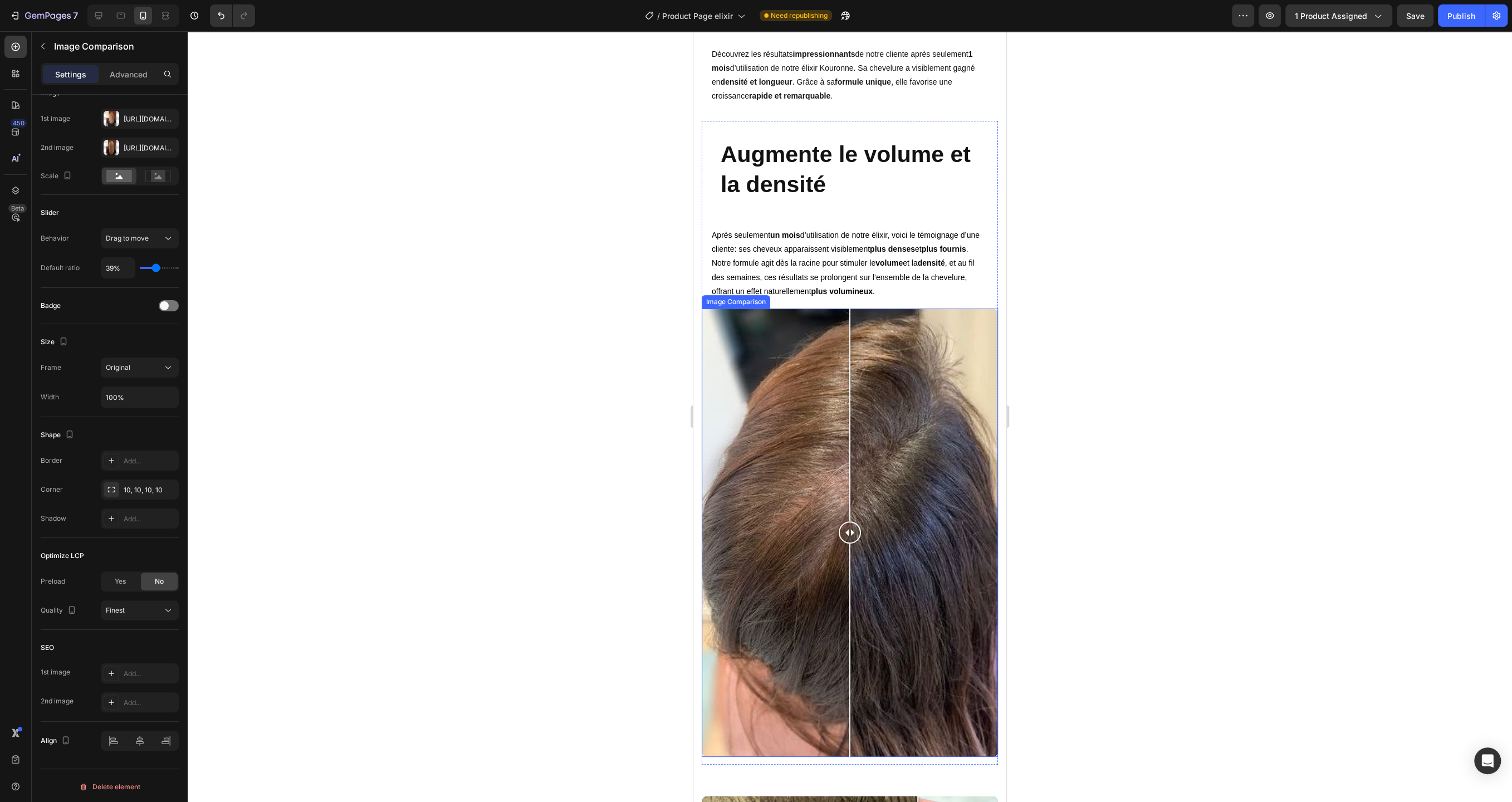
click at [815, 362] on div at bounding box center [850, 532] width 296 height 448
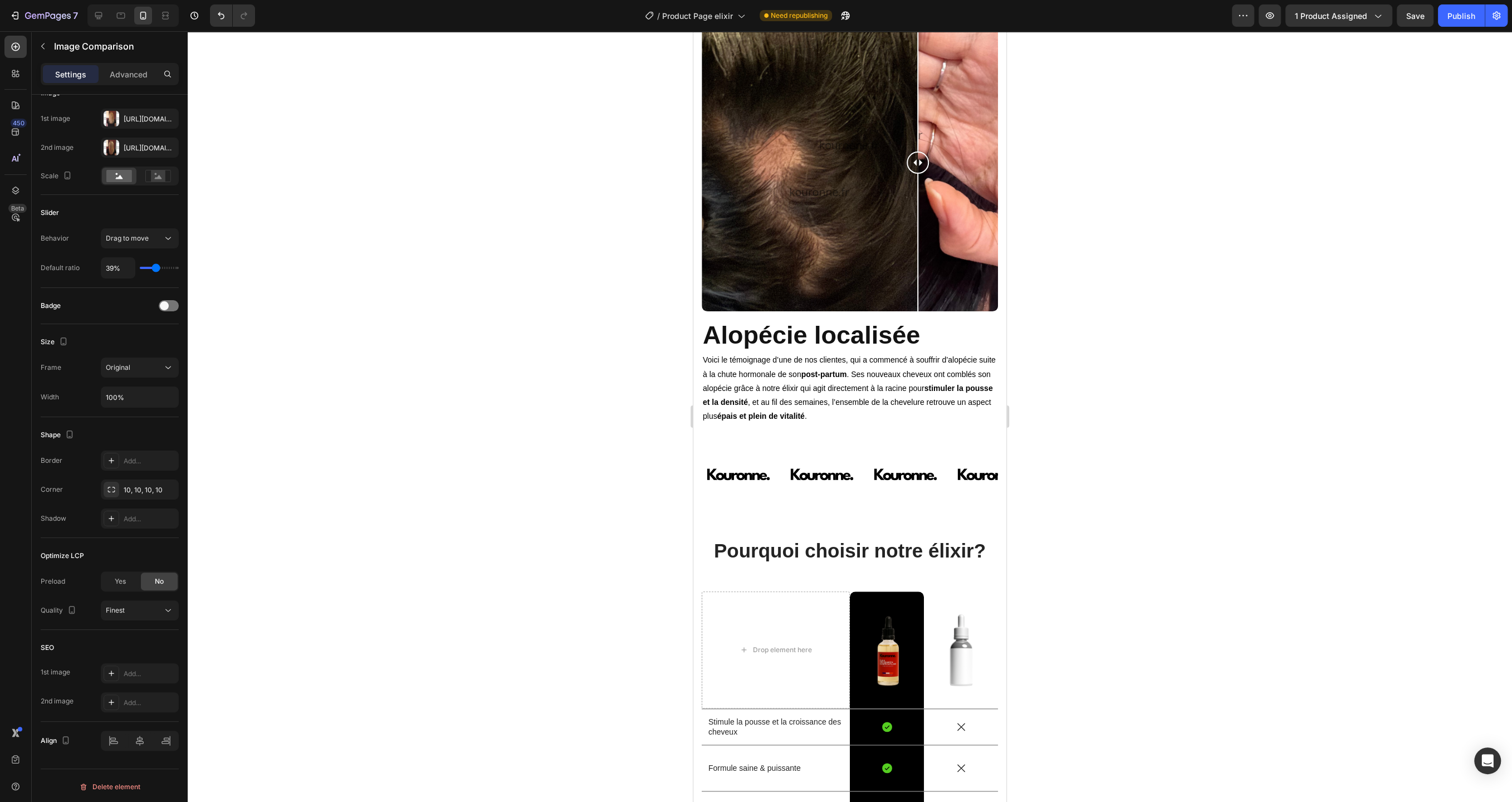
scroll to position [5531, 0]
click at [879, 253] on div at bounding box center [850, 161] width 296 height 298
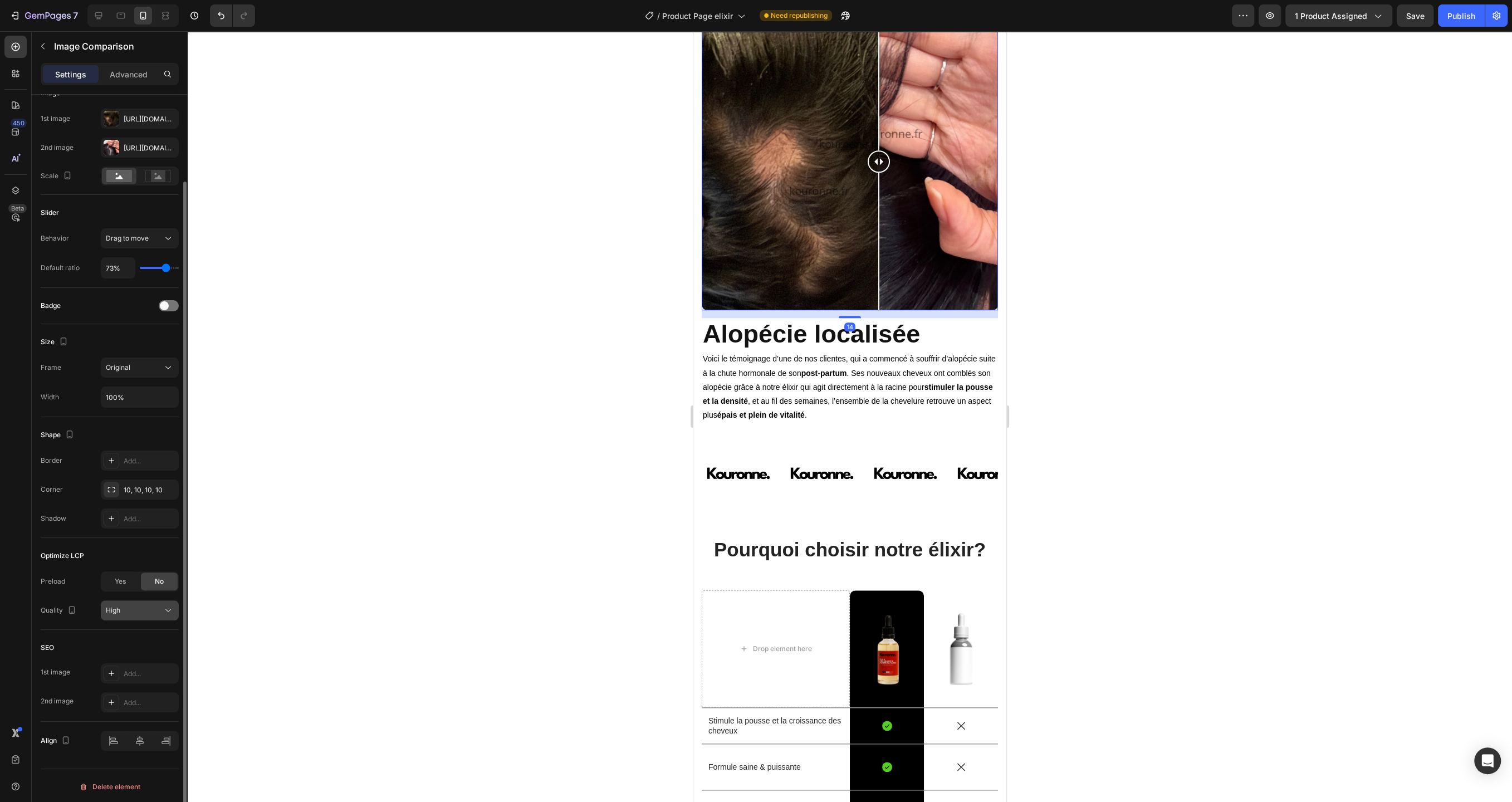
click at [167, 611] on icon at bounding box center [168, 610] width 11 height 11
click at [154, 637] on p "Finest" at bounding box center [137, 636] width 63 height 10
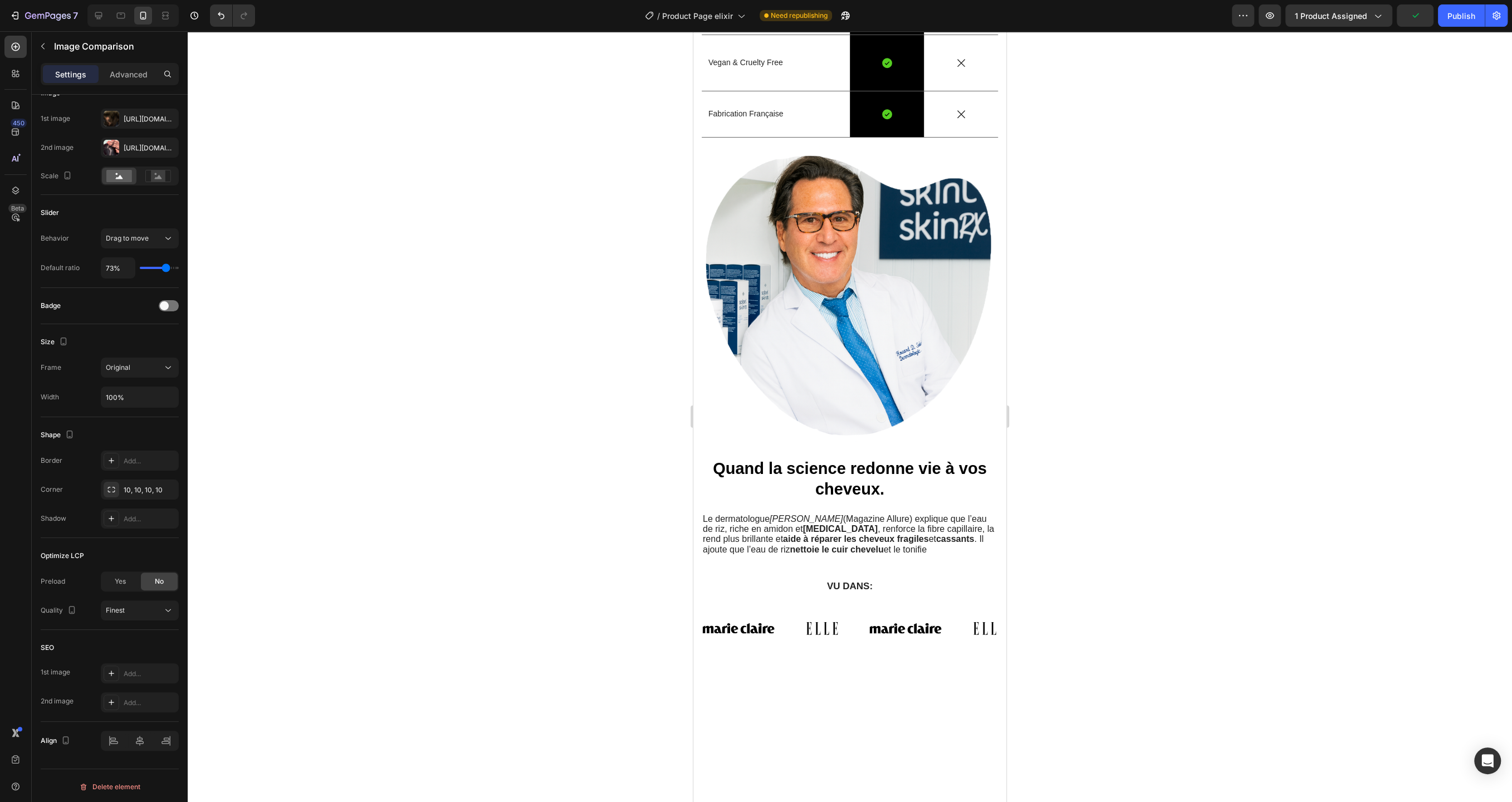
scroll to position [4785, 0]
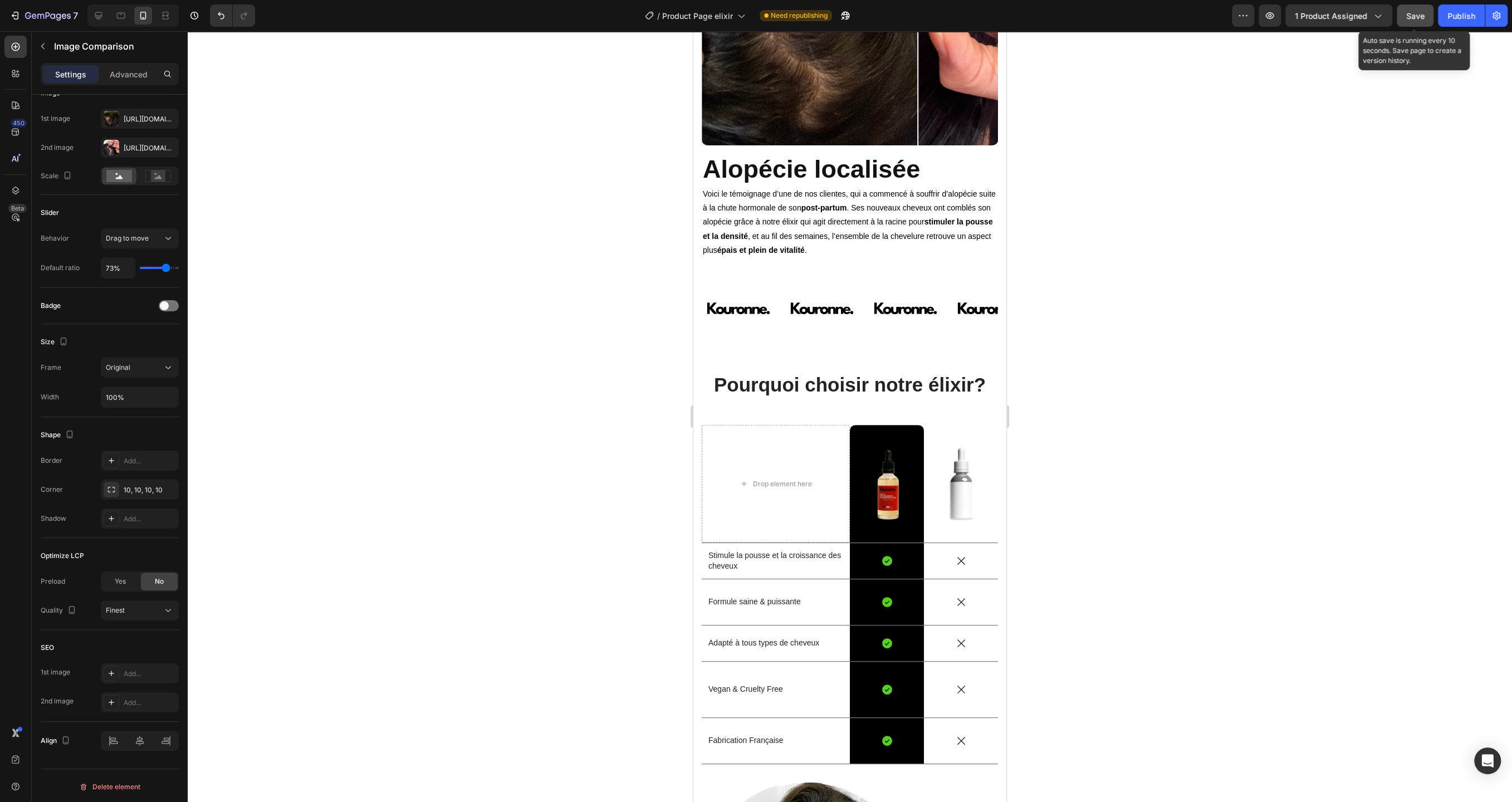
click at [1415, 12] on span "Save" at bounding box center [1415, 15] width 19 height 10
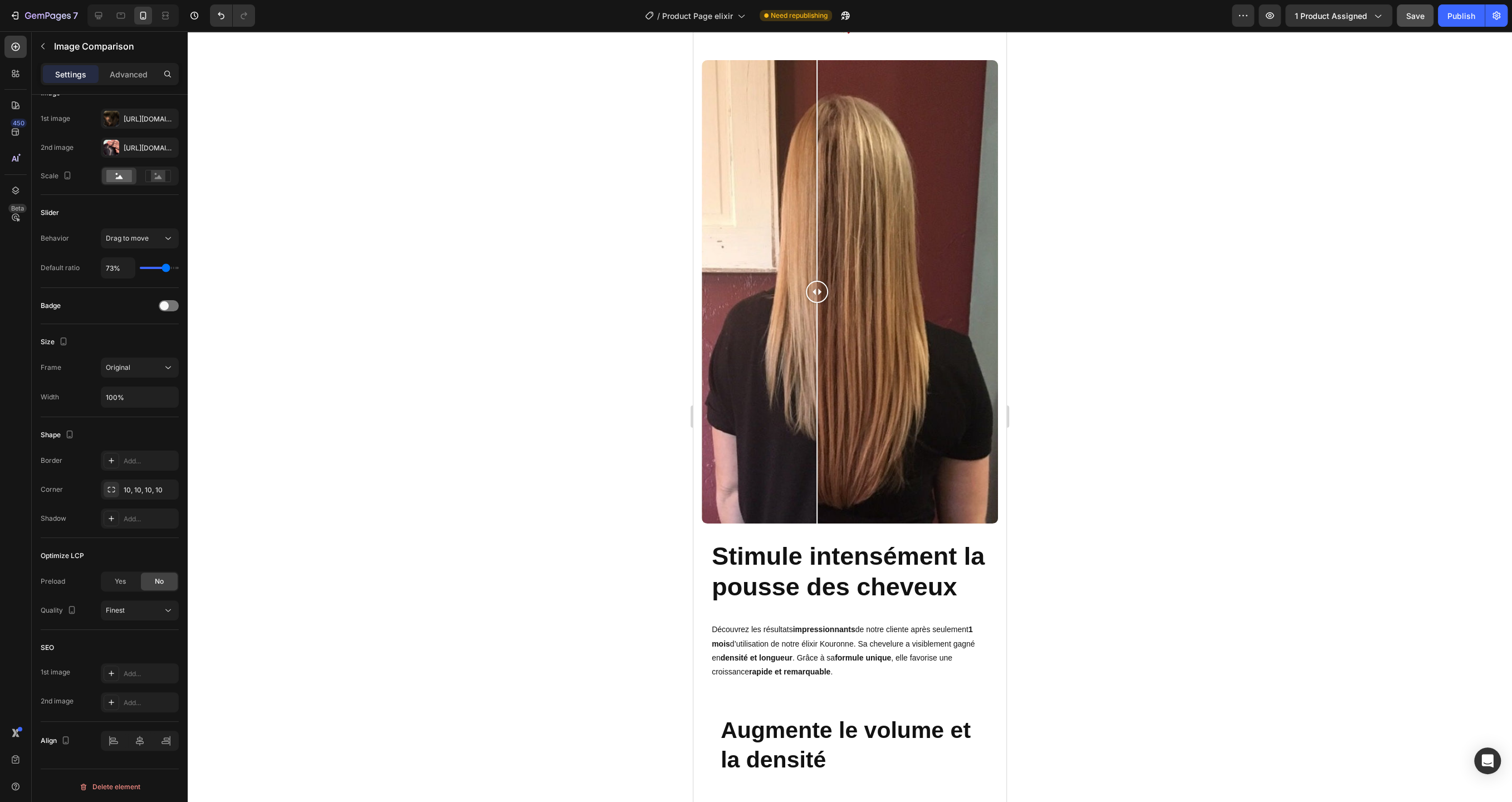
scroll to position [5268, 0]
click at [953, 56] on div "VOS R ÉSULTATS 🚀 Heading Row Image Comparison Stimule intensément la pousse des…" at bounding box center [850, 682] width 296 height 1335
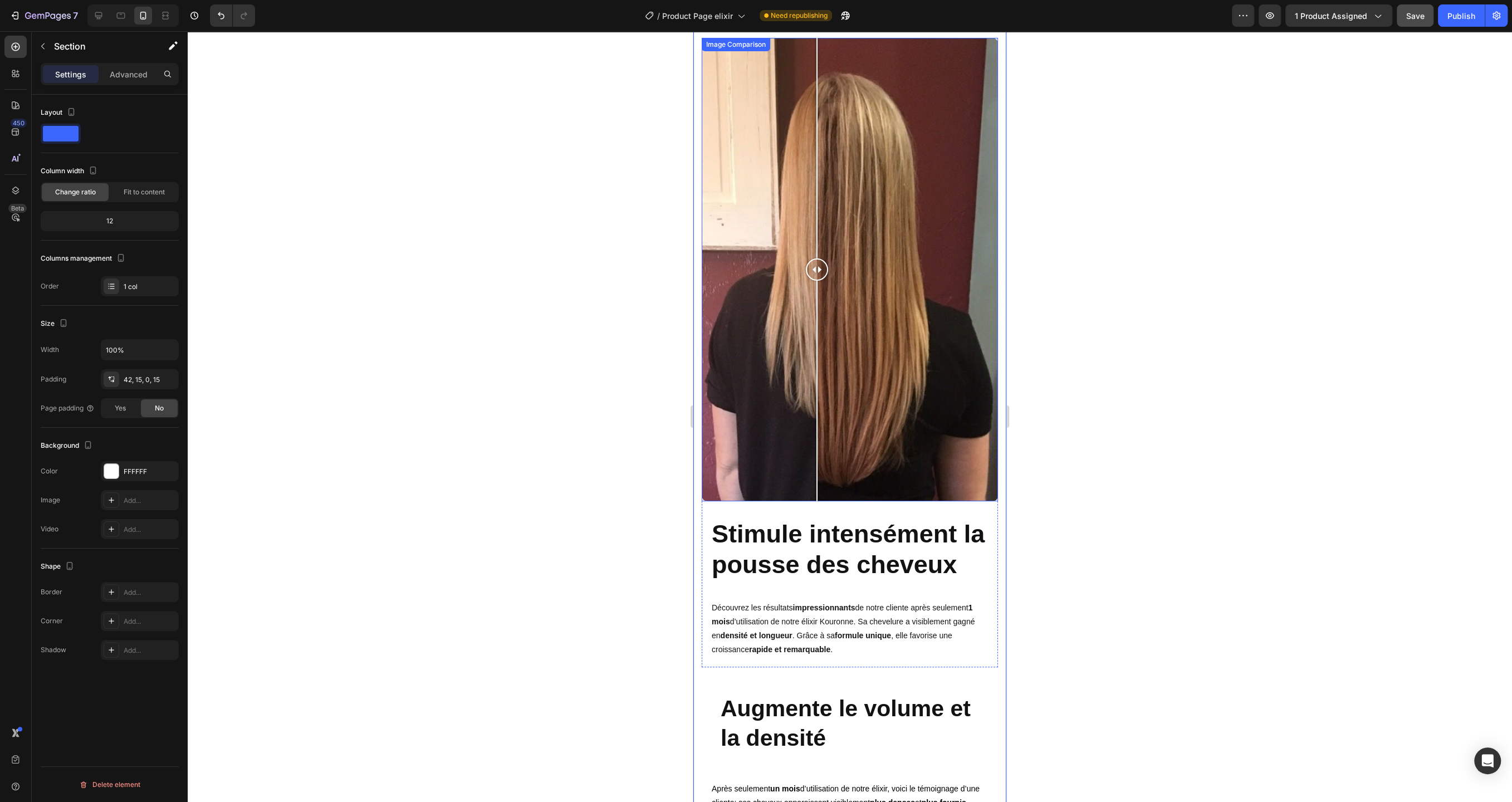
scroll to position [4845, 0]
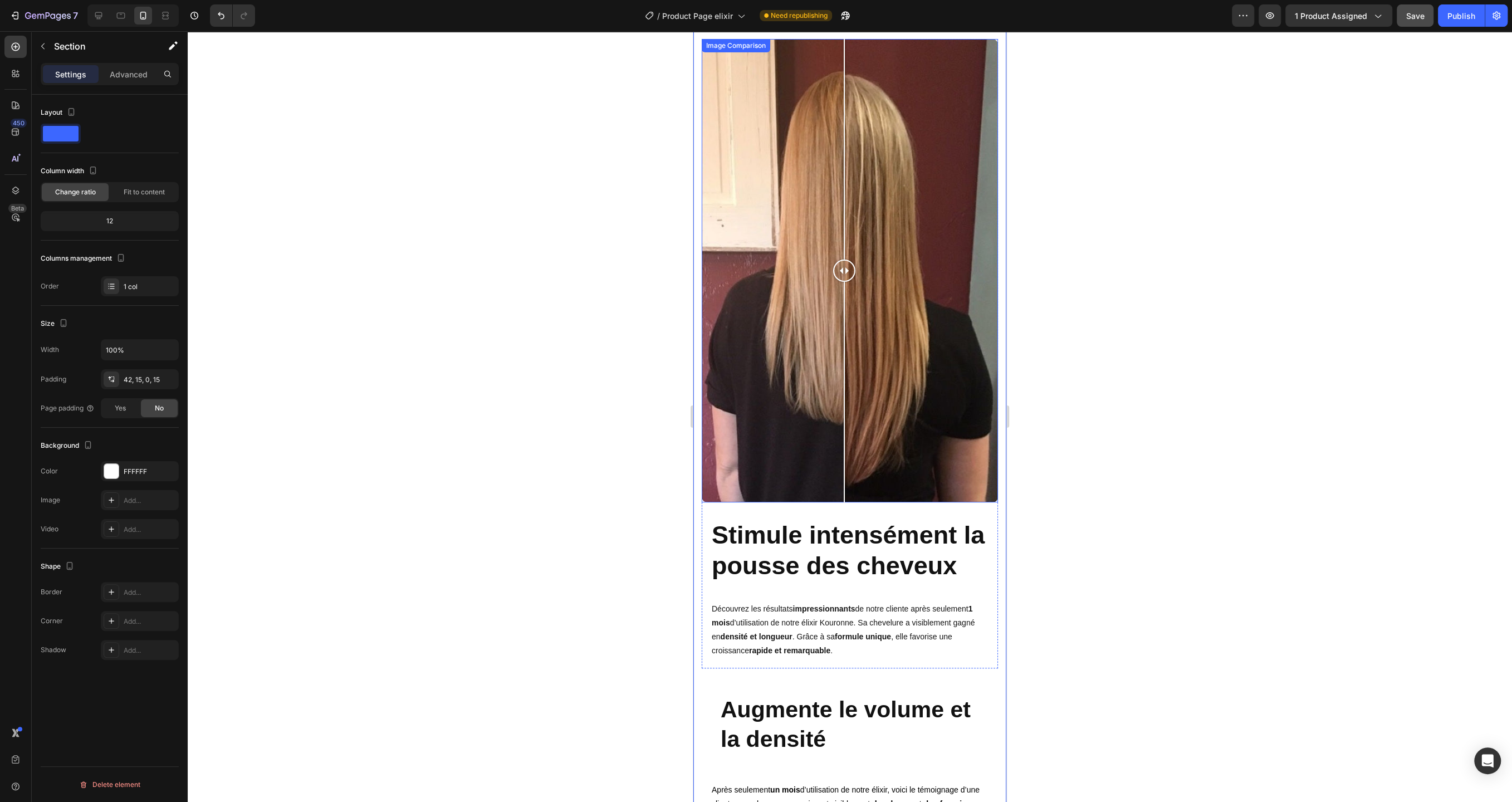
drag, startPoint x: 820, startPoint y: 269, endPoint x: 844, endPoint y: 253, distance: 28.8
click at [844, 253] on div at bounding box center [844, 271] width 22 height 464
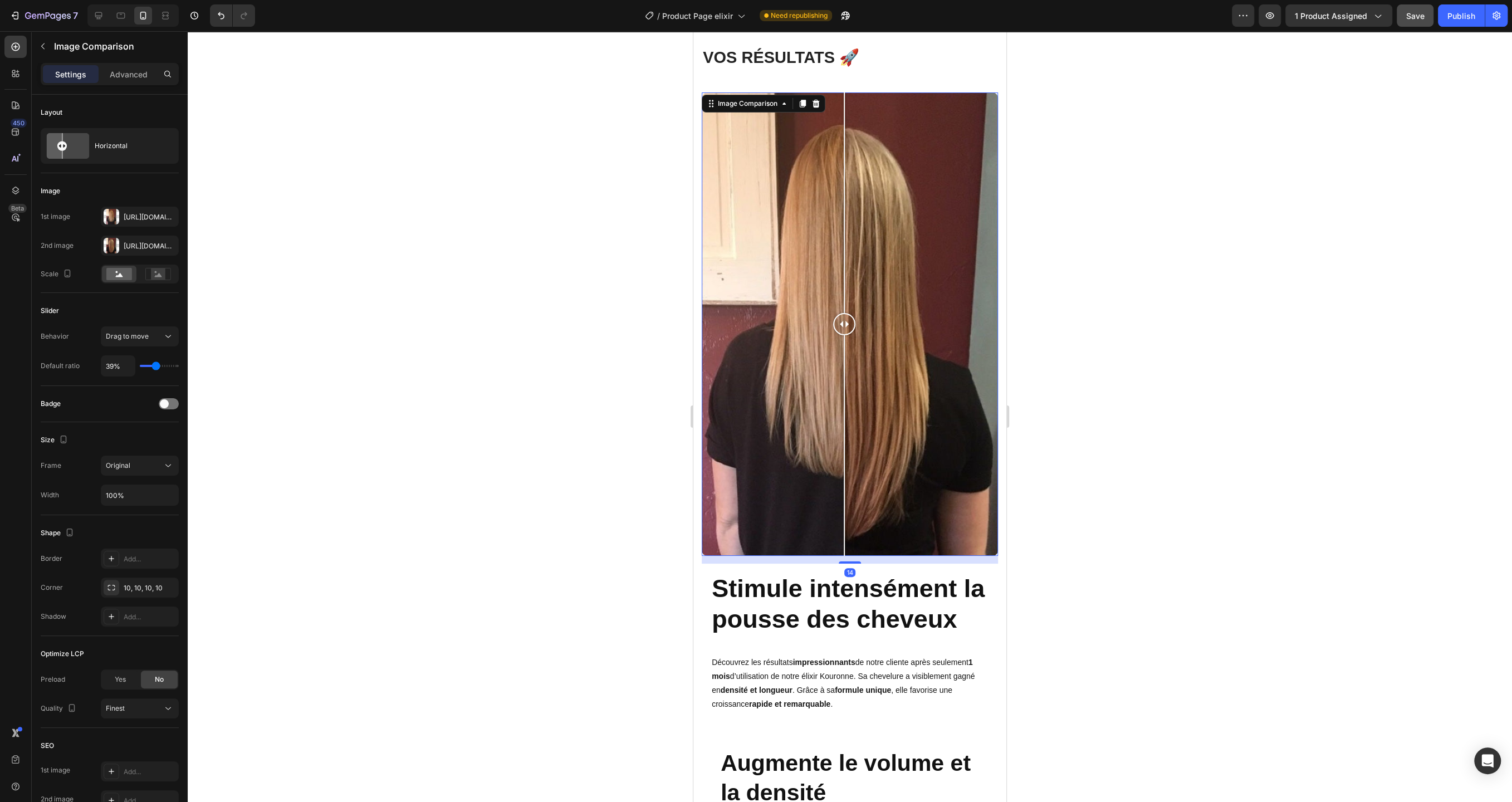
scroll to position [4789, 0]
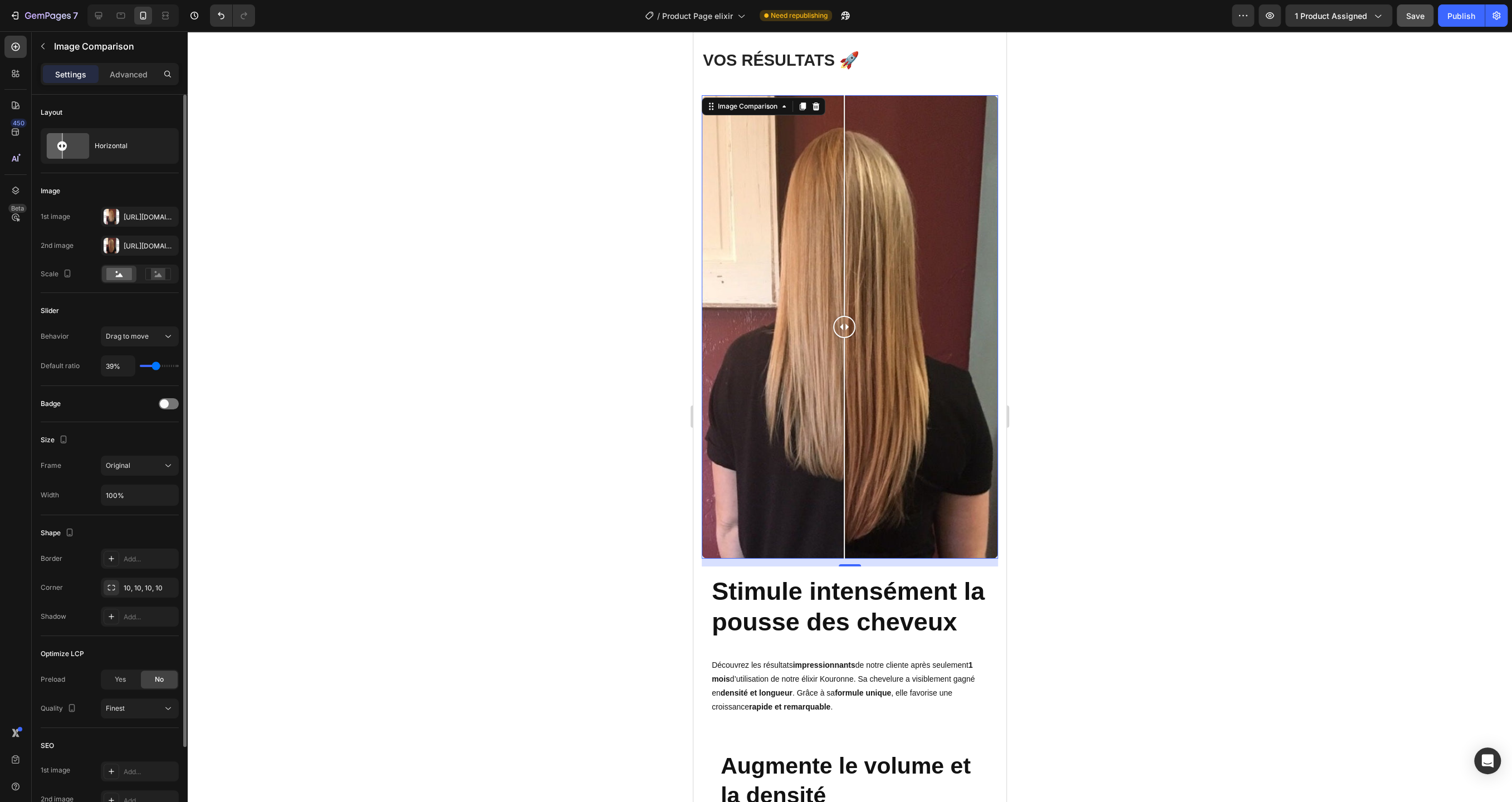
type input "37%"
type input "37"
type input "38%"
type input "38"
type input "39%"
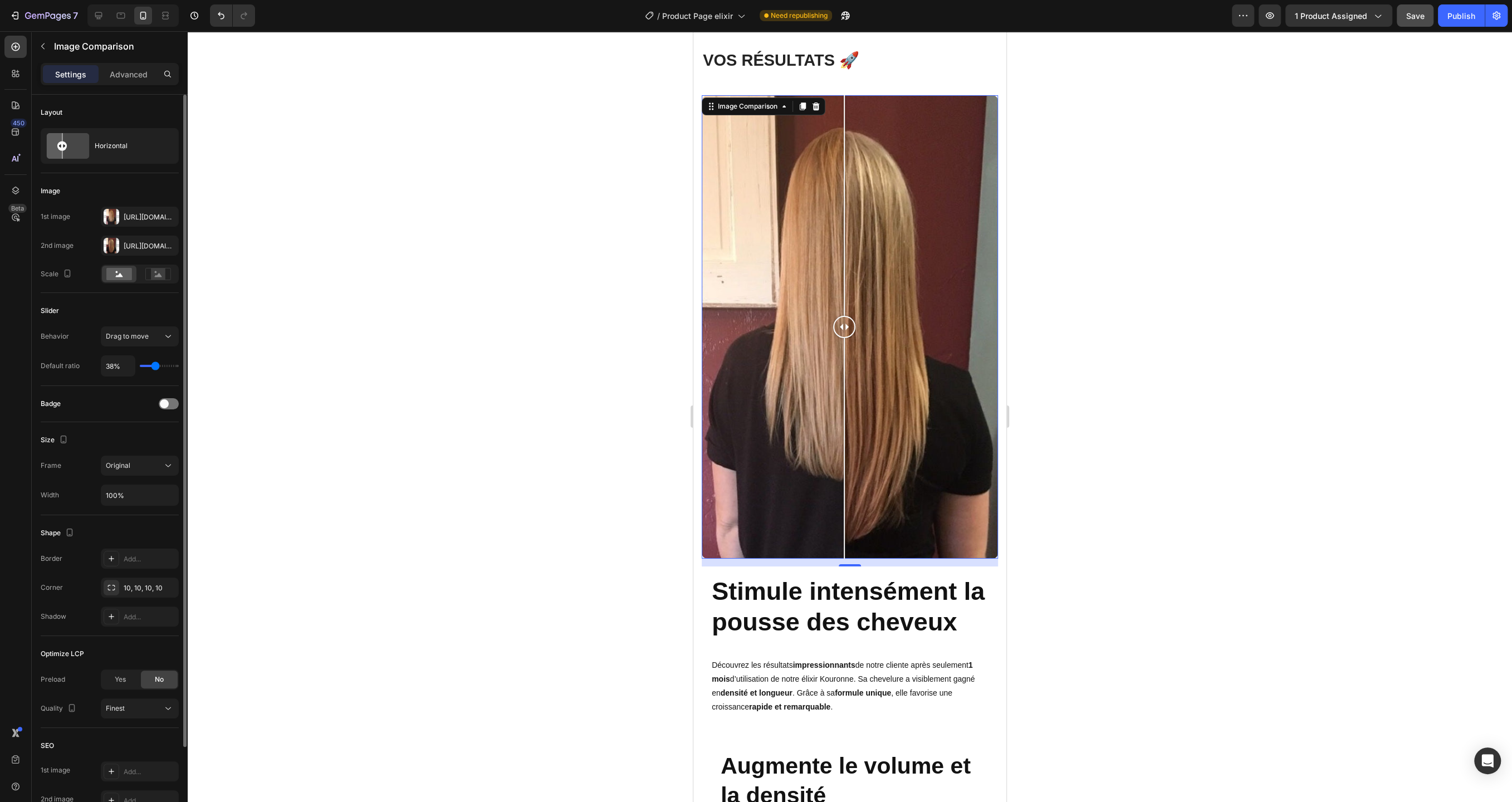
type input "39"
type input "40%"
type input "40"
type input "41%"
type input "41"
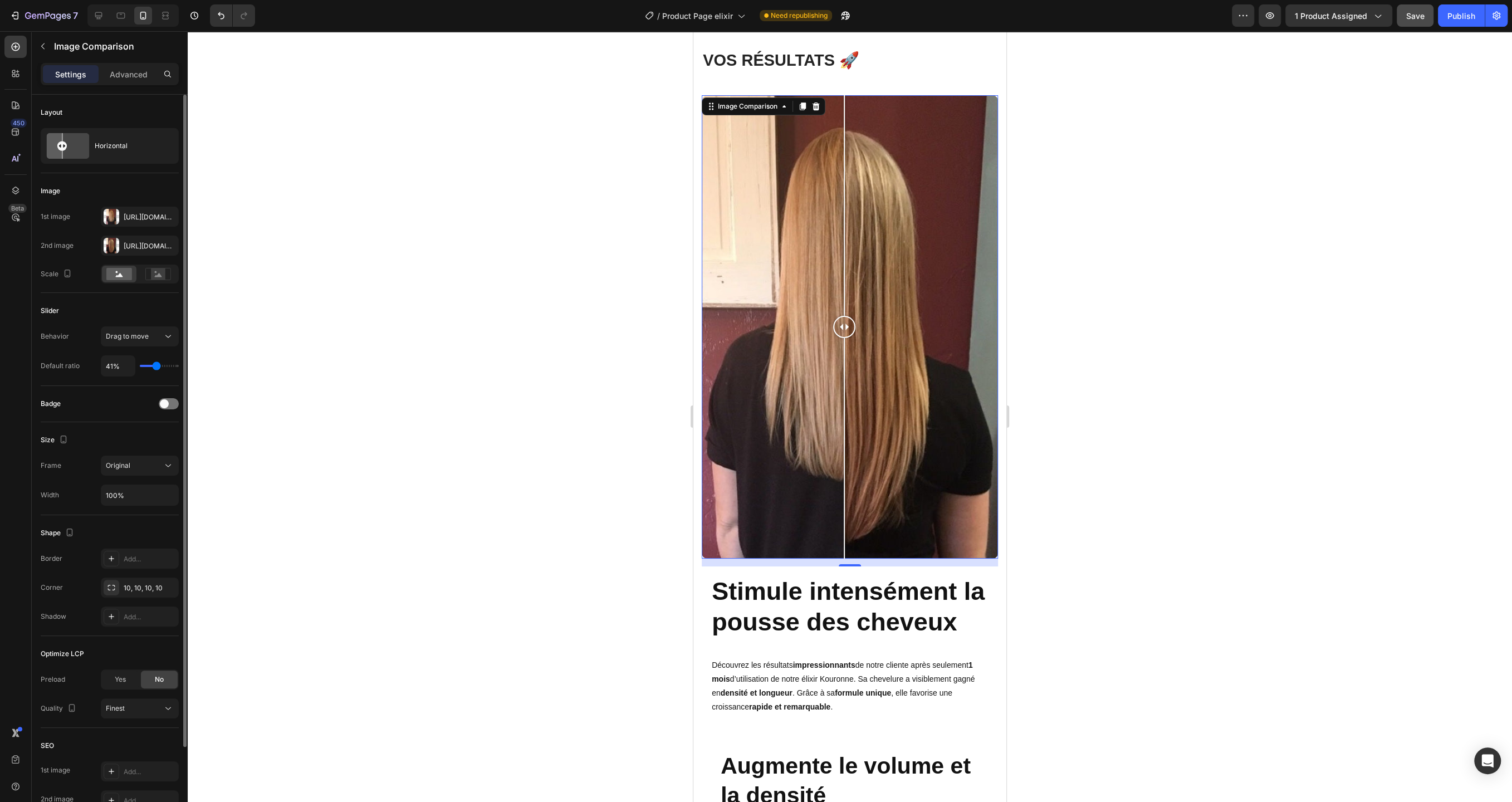
type input "42%"
type input "42"
type input "43%"
type input "43"
type input "44%"
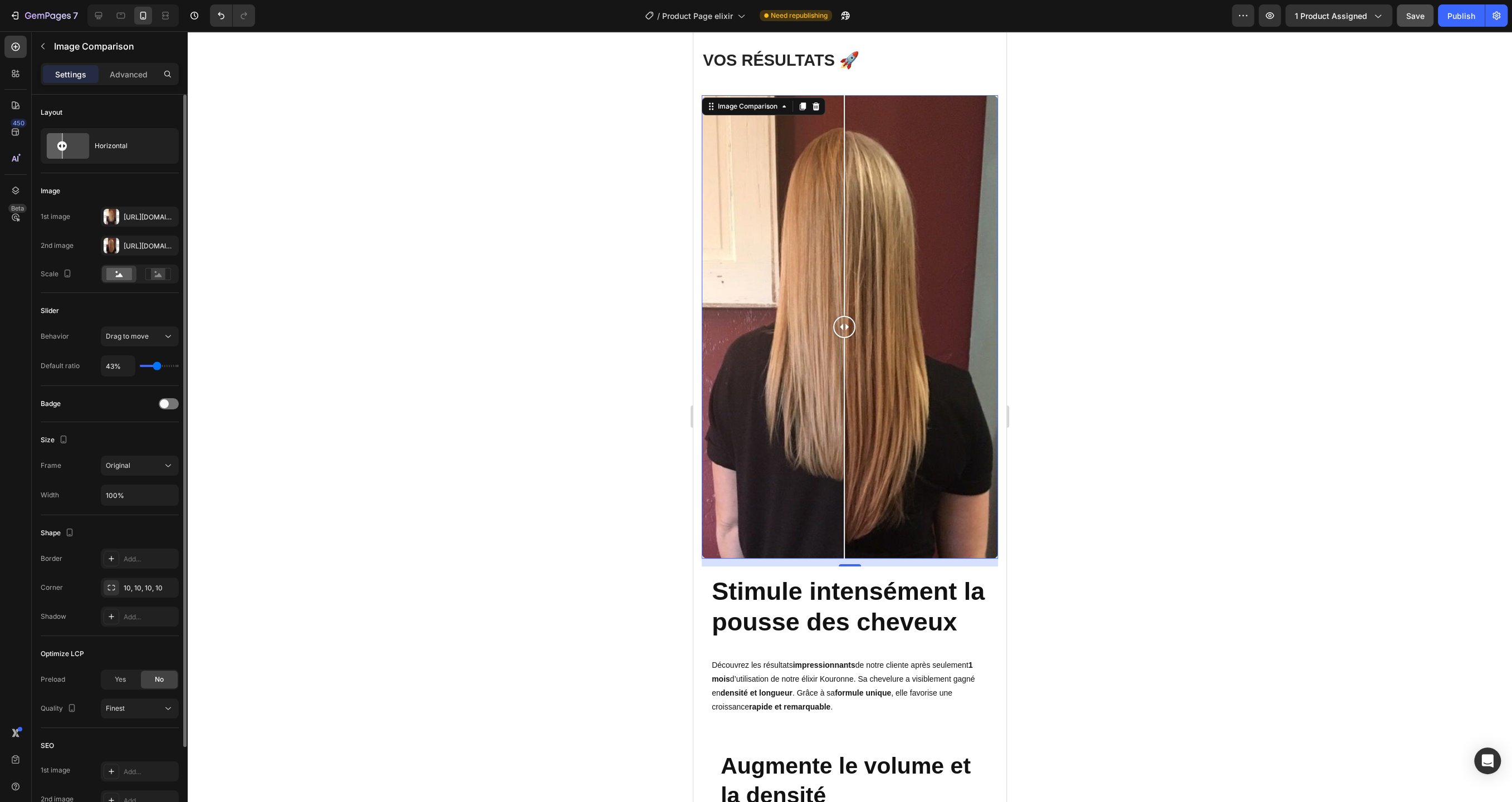
type input "44"
type input "45%"
type input "45"
type input "46%"
type input "46"
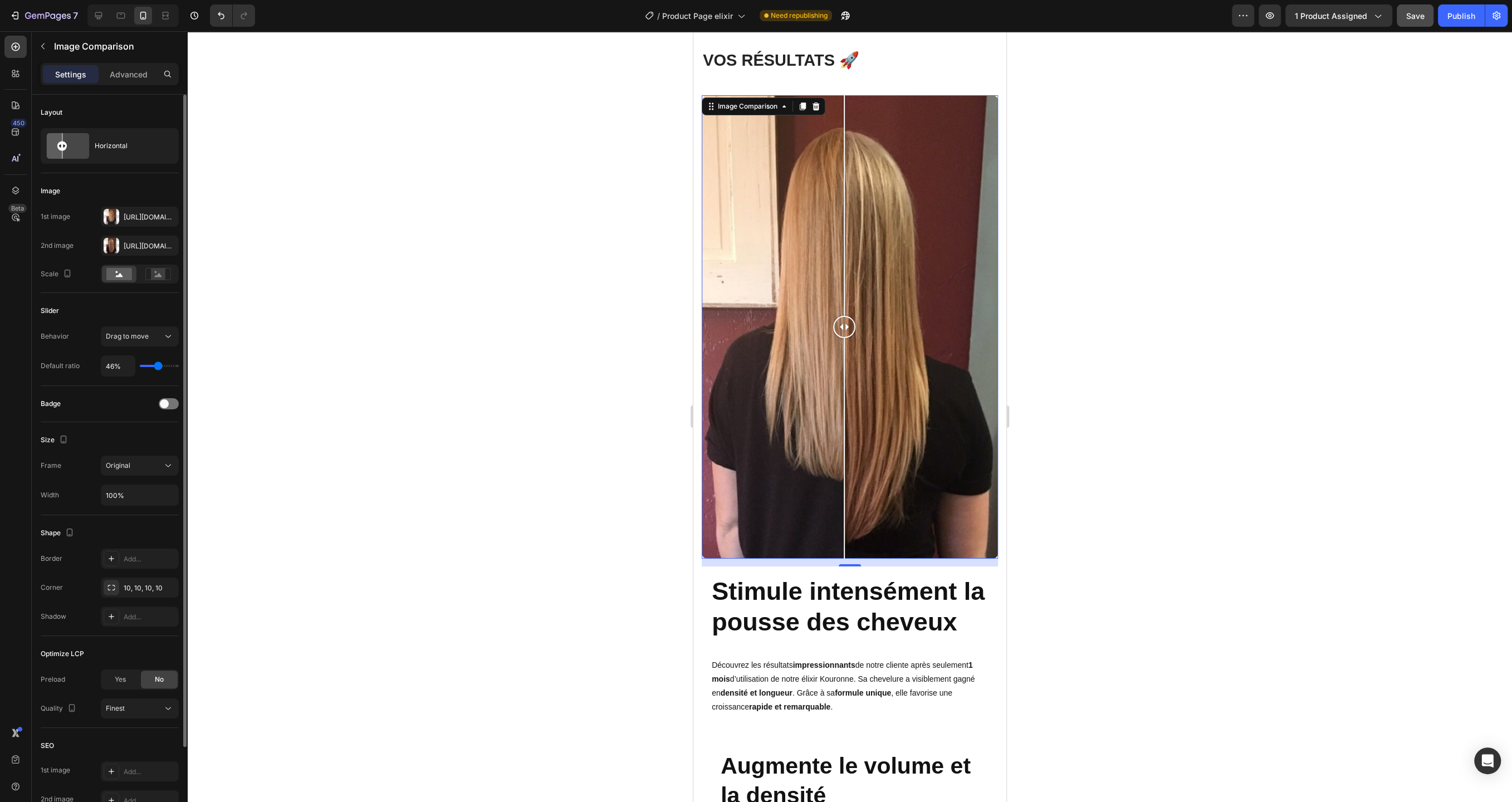
type input "47%"
type input "47"
type input "48%"
type input "48"
type input "49%"
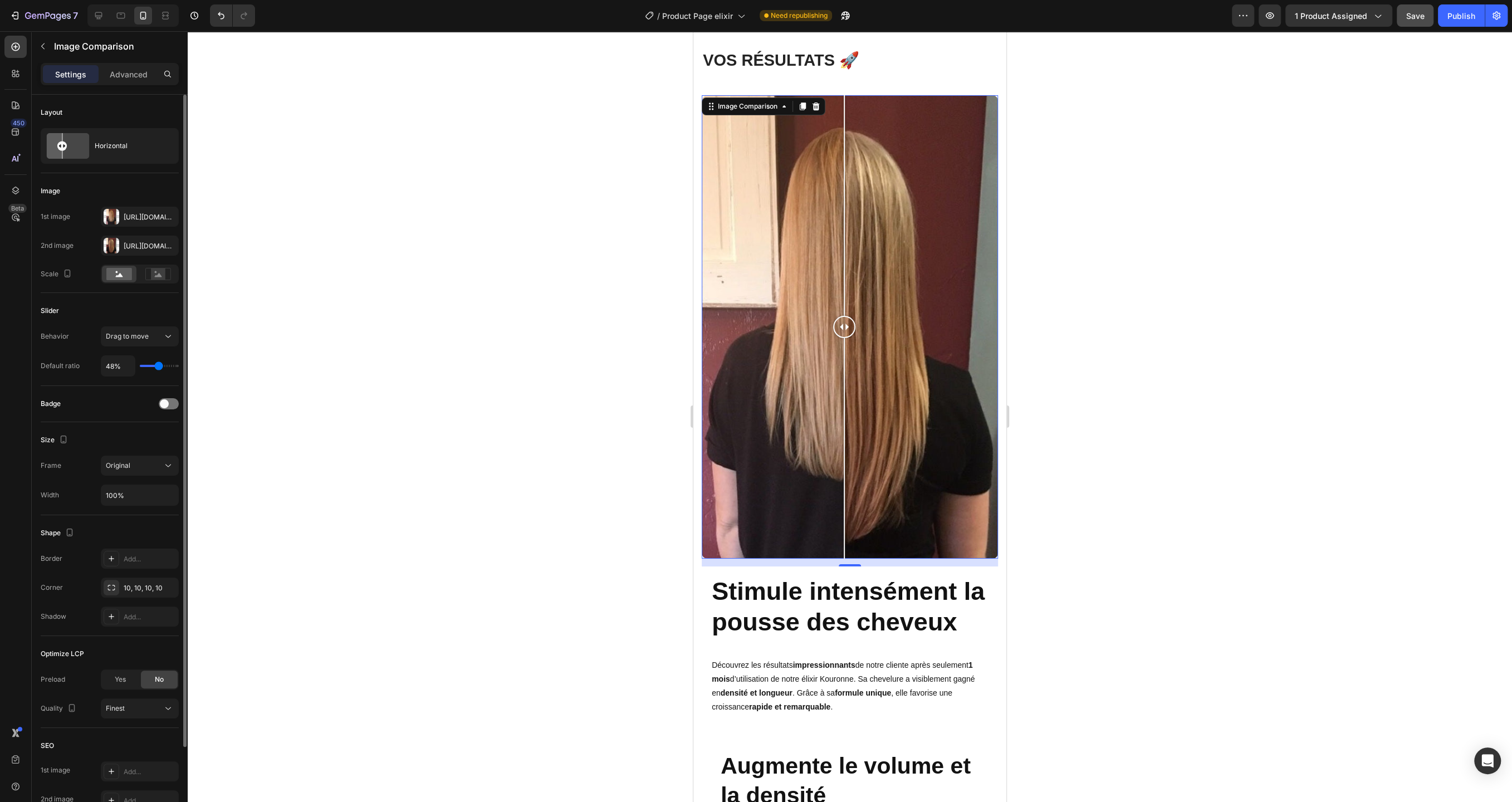
type input "49"
type input "50%"
type input "50"
type input "51%"
type input "51"
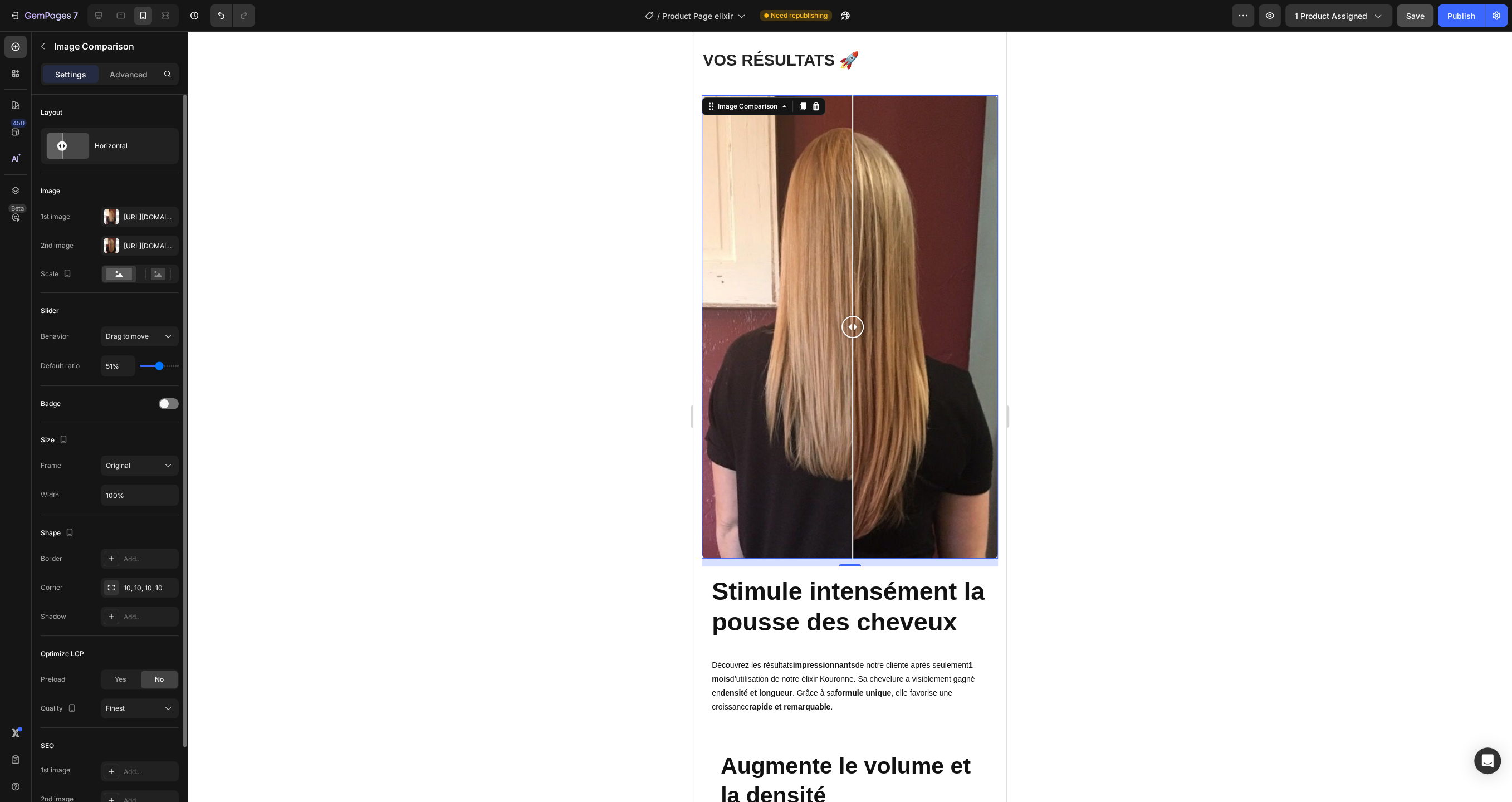
type input "52%"
type input "52"
type input "53%"
type input "53"
type input "52%"
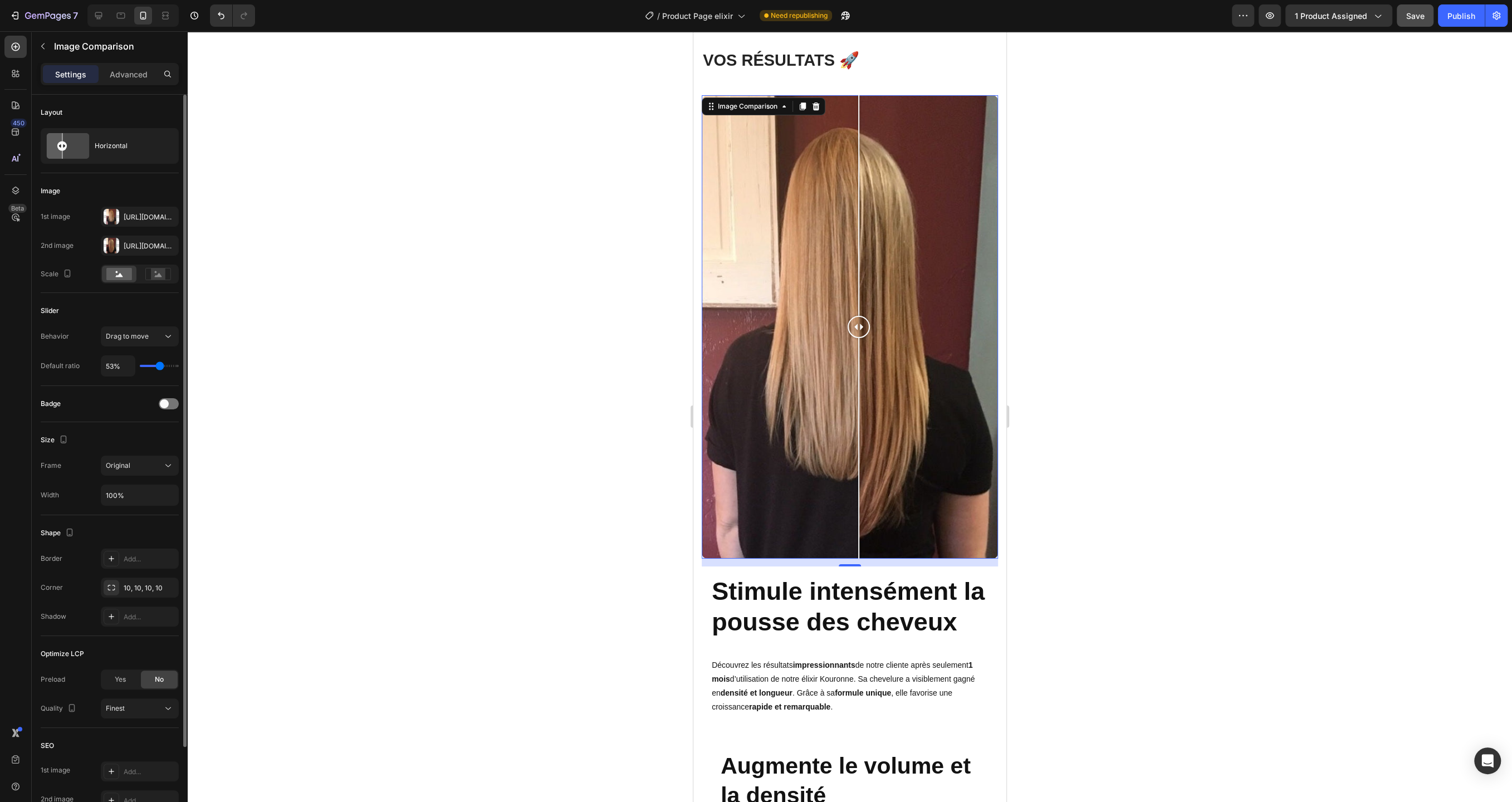
type input "52"
type input "51%"
type input "51"
type input "50%"
type input "50"
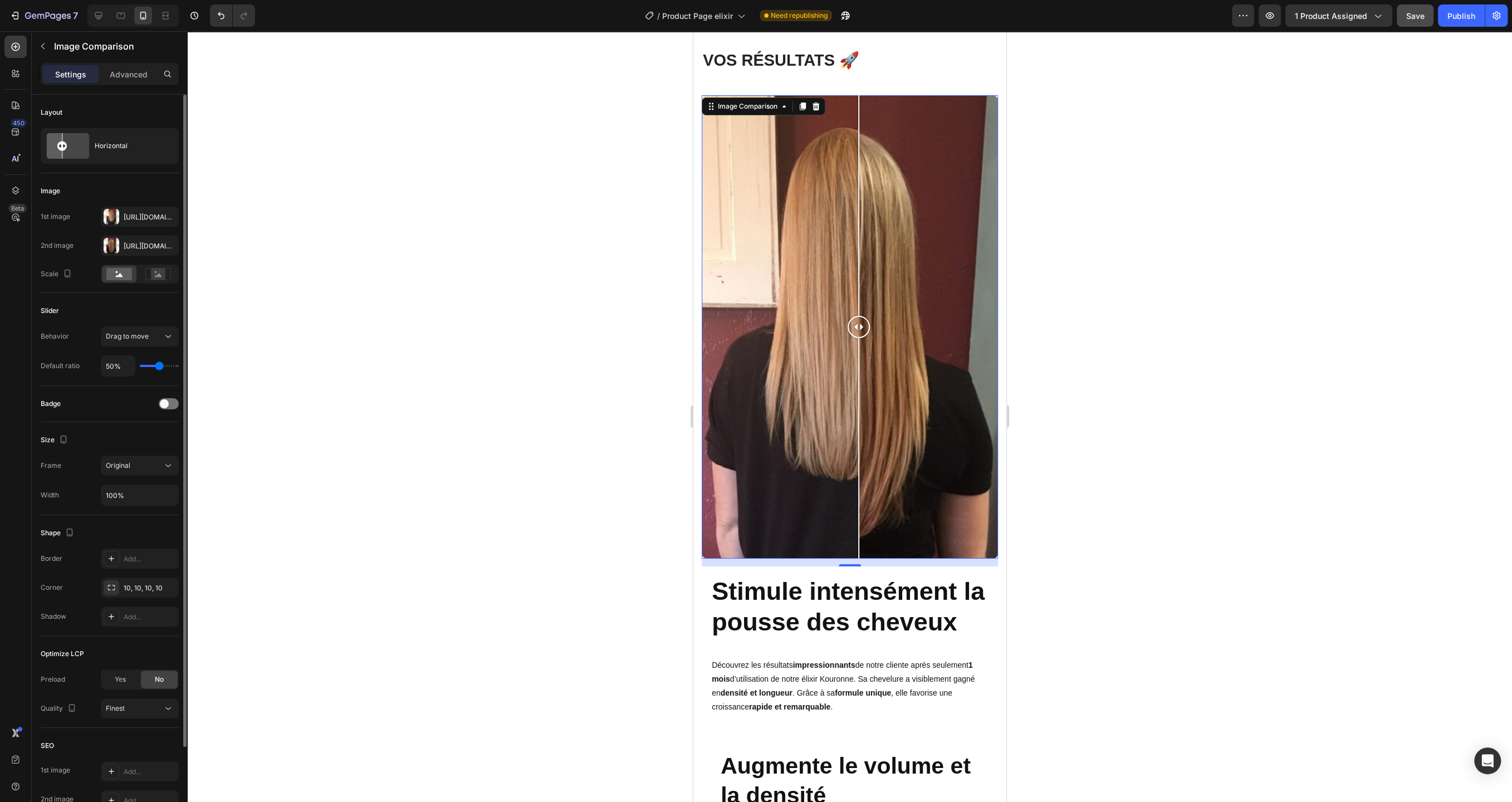
type input "49%"
type input "49"
type input "48%"
type input "48"
type input "47%"
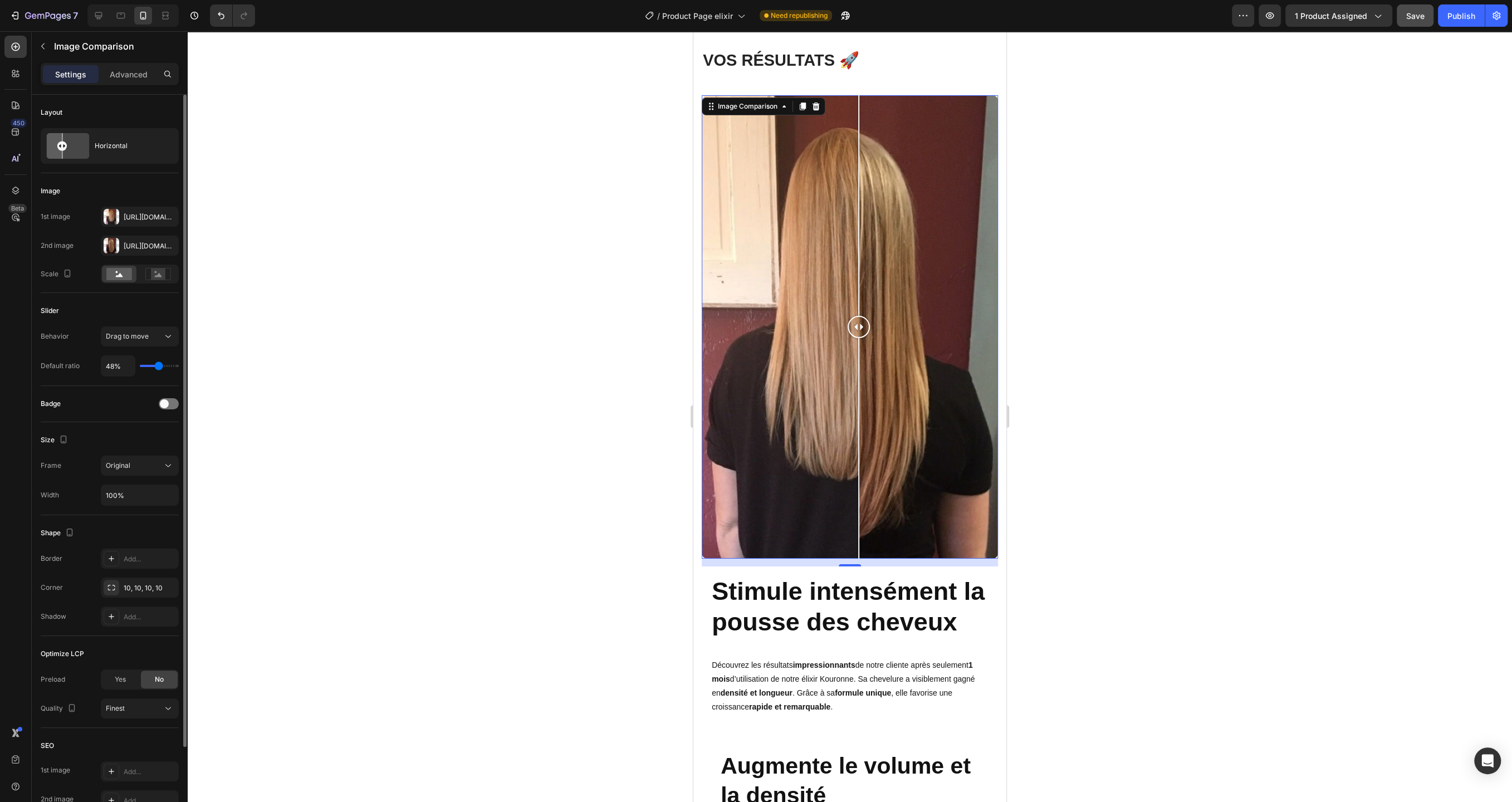
type input "47"
type input "46%"
type input "46"
type input "45%"
type input "45"
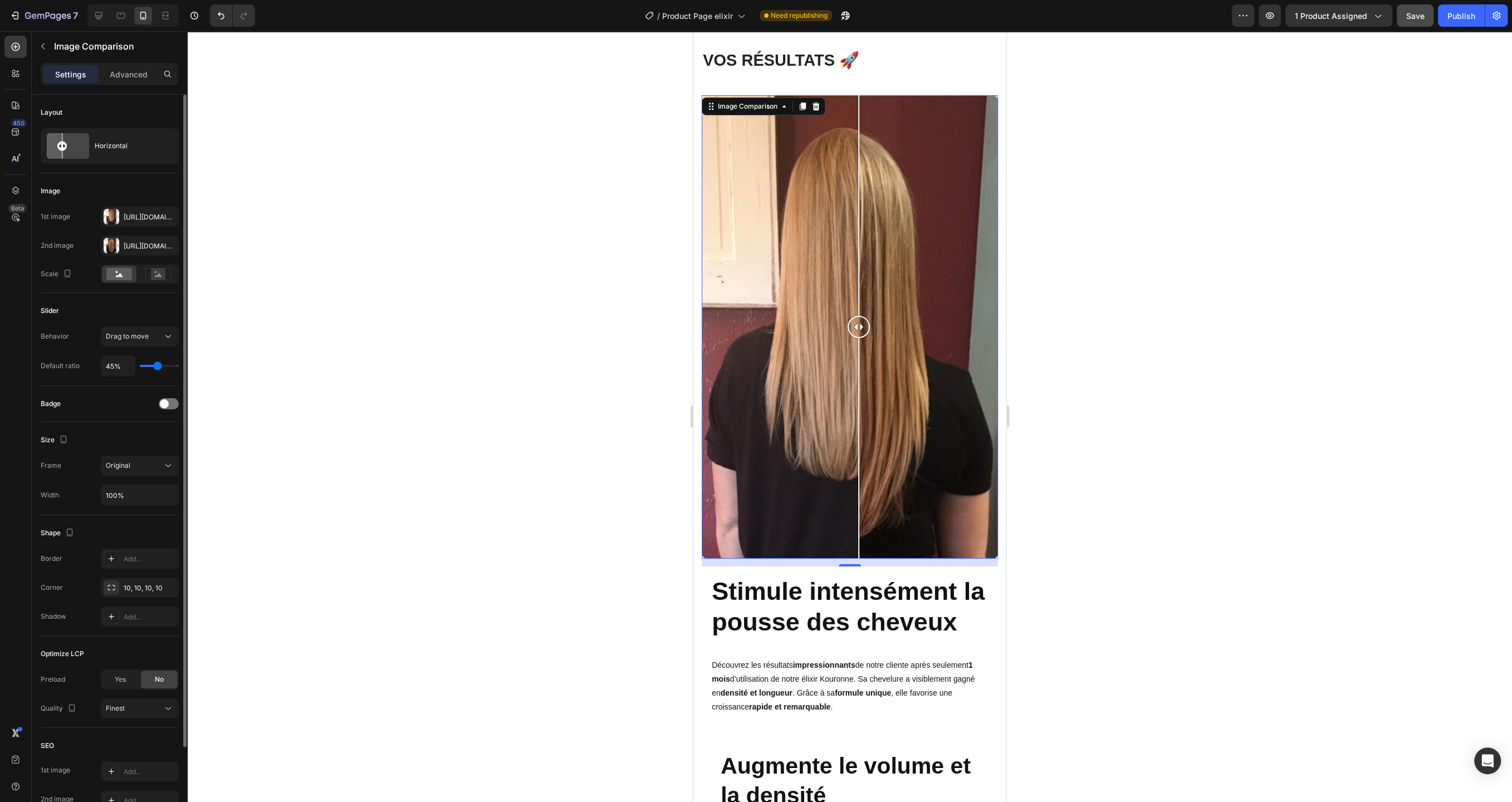
type input "44%"
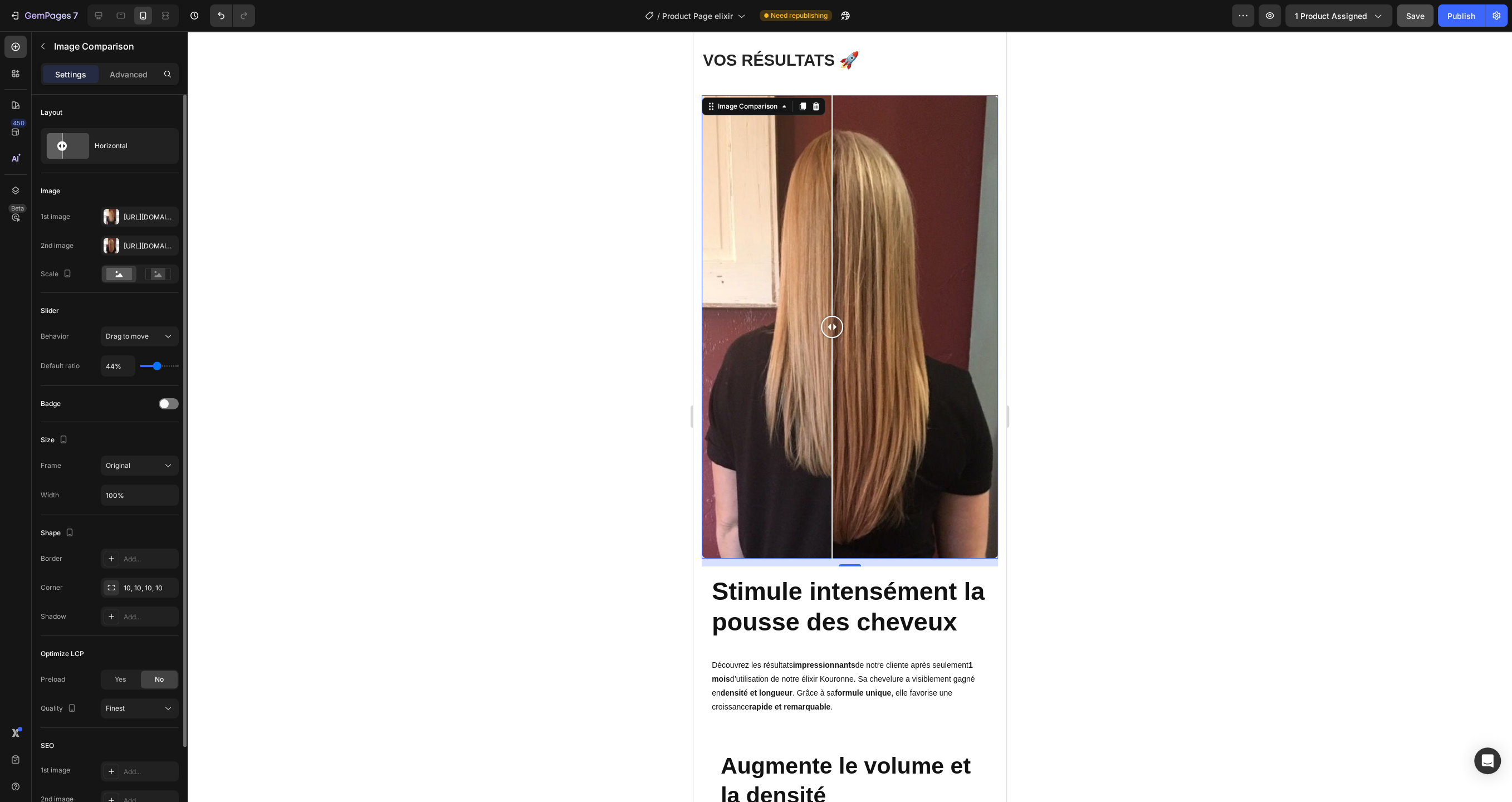
type input "44"
click at [157, 365] on input "range" at bounding box center [159, 365] width 39 height 2
click at [109, 362] on input "44%" at bounding box center [118, 365] width 33 height 20
type input "5%"
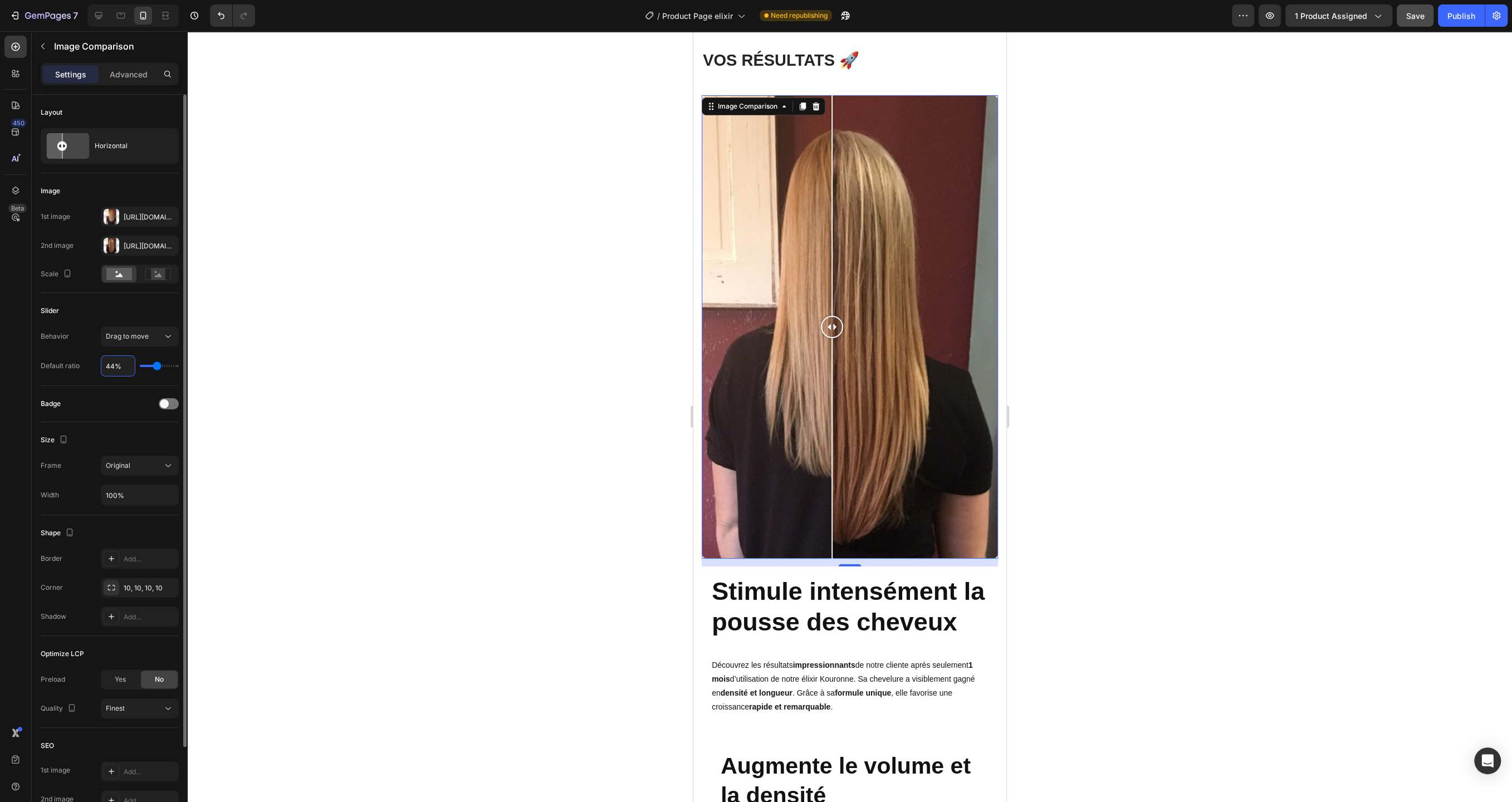
type input "5"
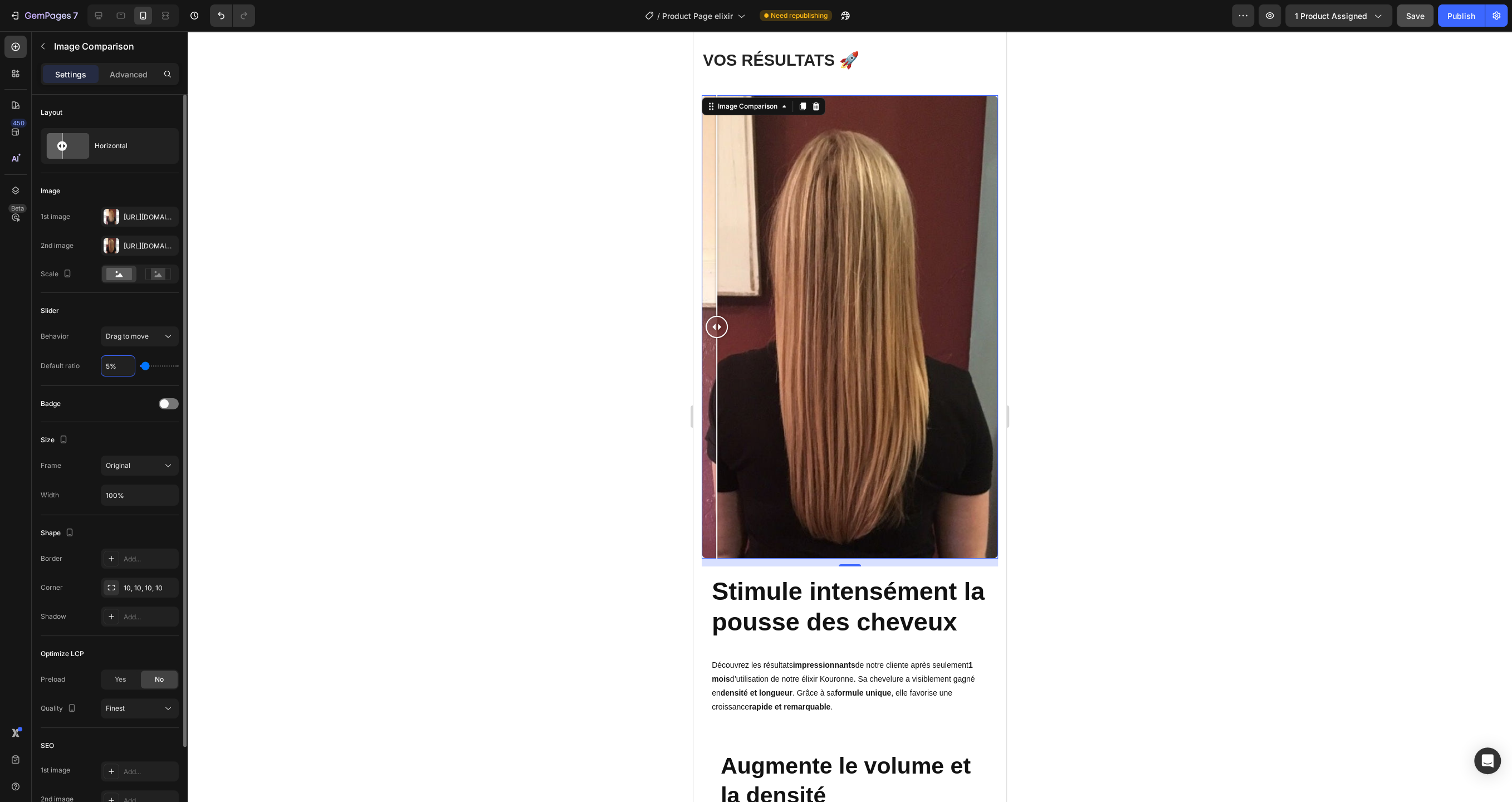
type input "50%"
type input "50"
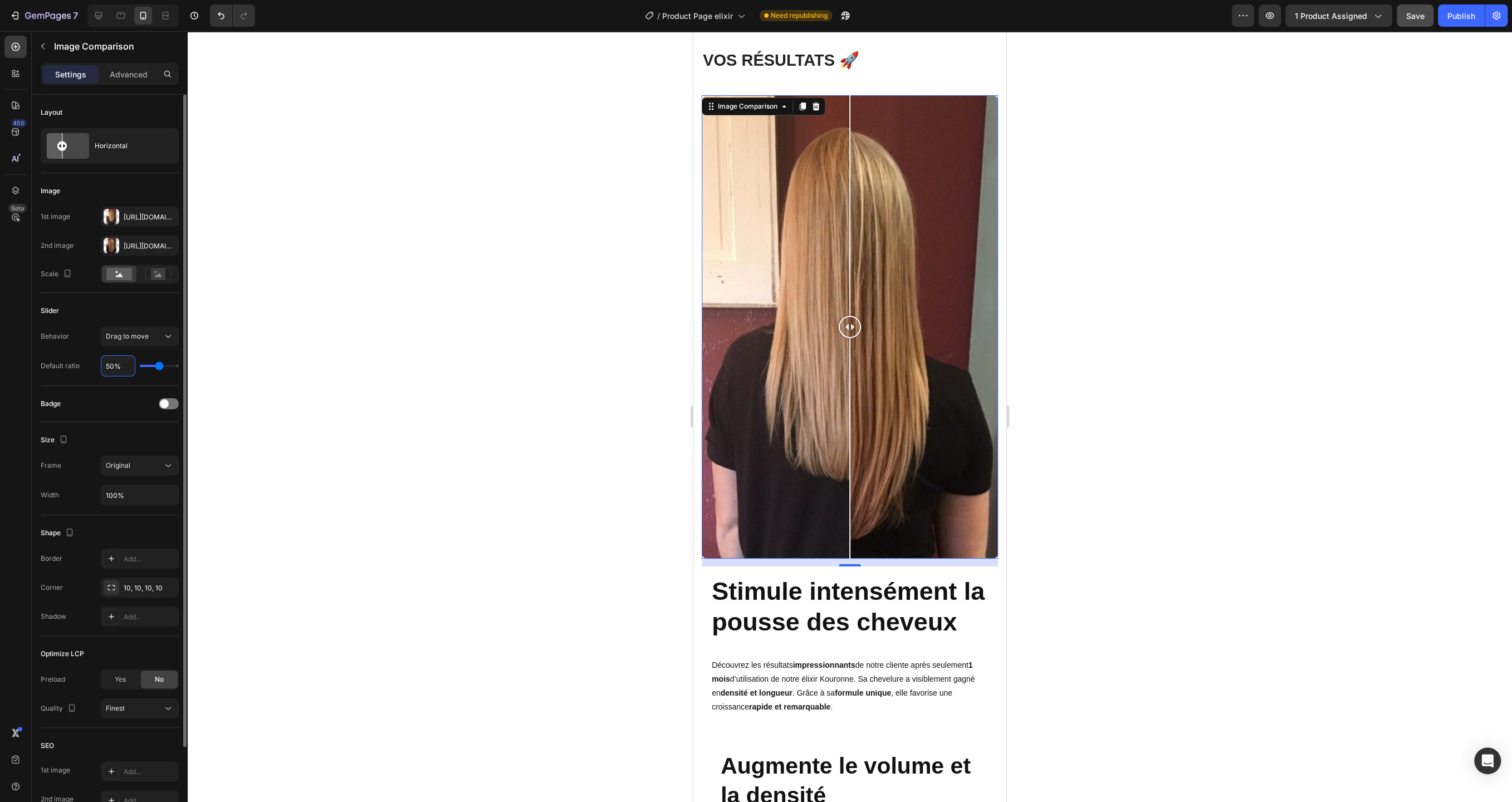
type input "50%"
click at [110, 406] on div "Badge" at bounding box center [109, 404] width 138 height 18
click at [169, 403] on div at bounding box center [169, 403] width 20 height 11
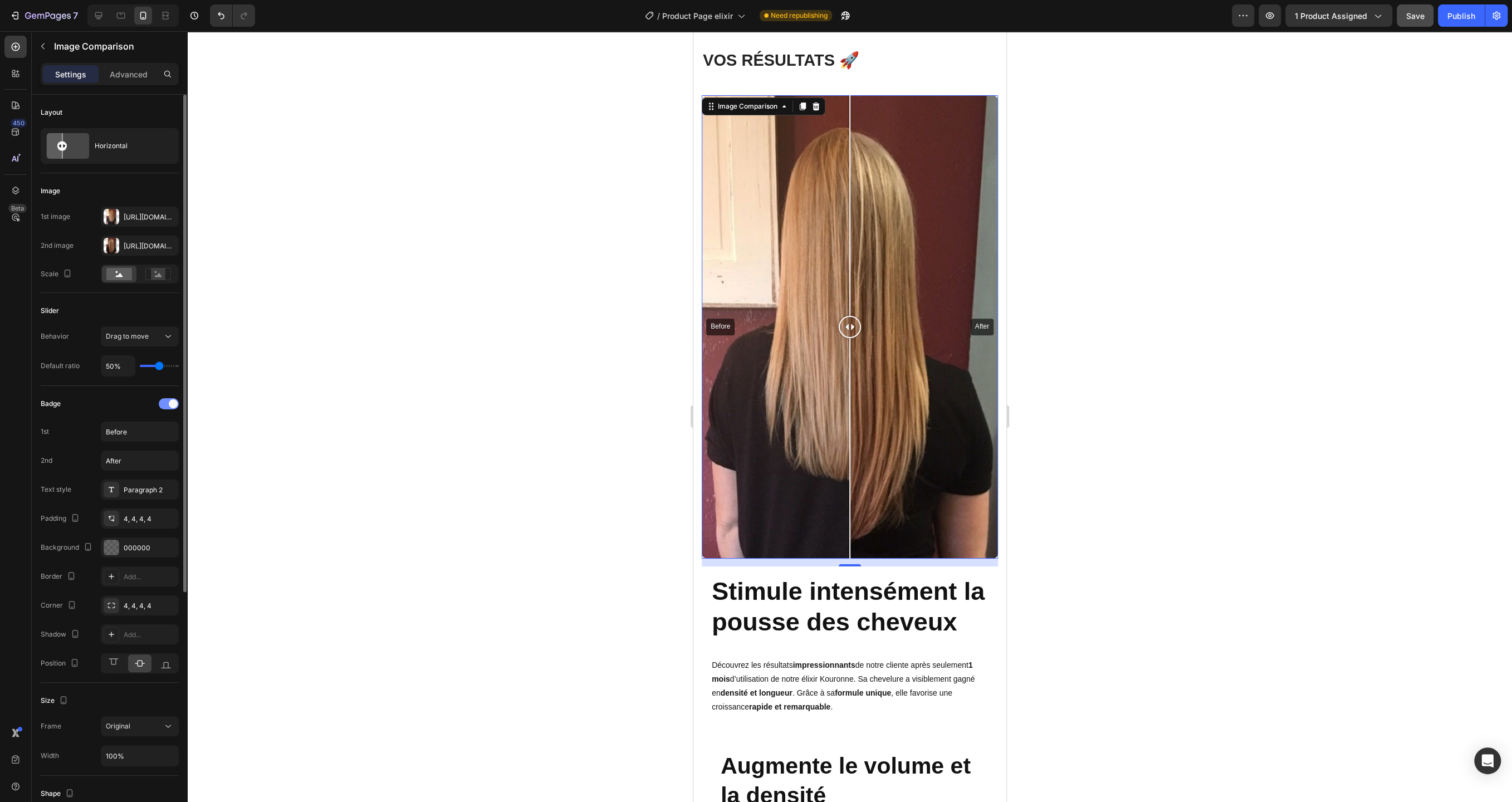
click at [169, 403] on span at bounding box center [173, 404] width 9 height 9
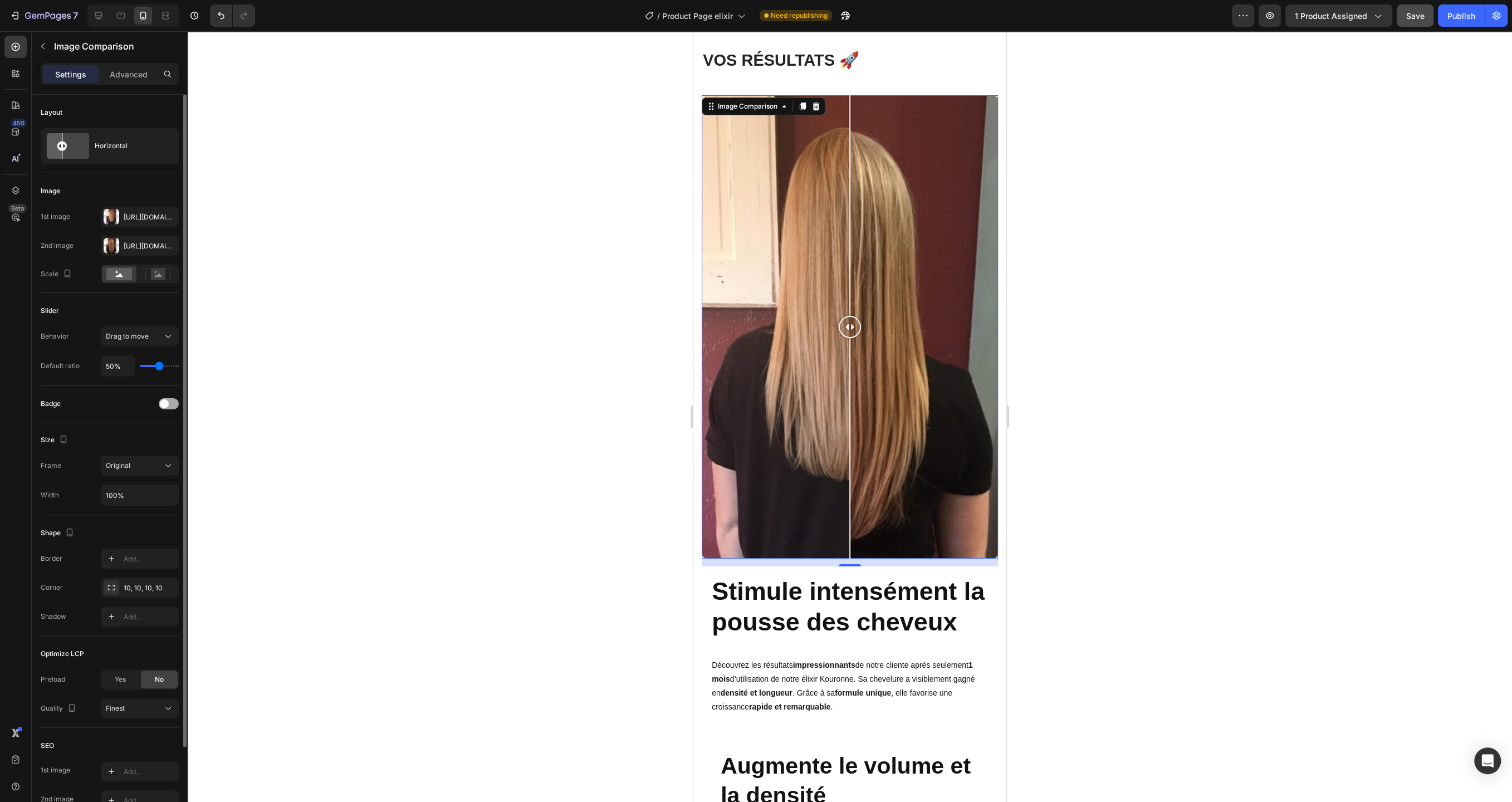
click at [169, 403] on div at bounding box center [169, 403] width 20 height 11
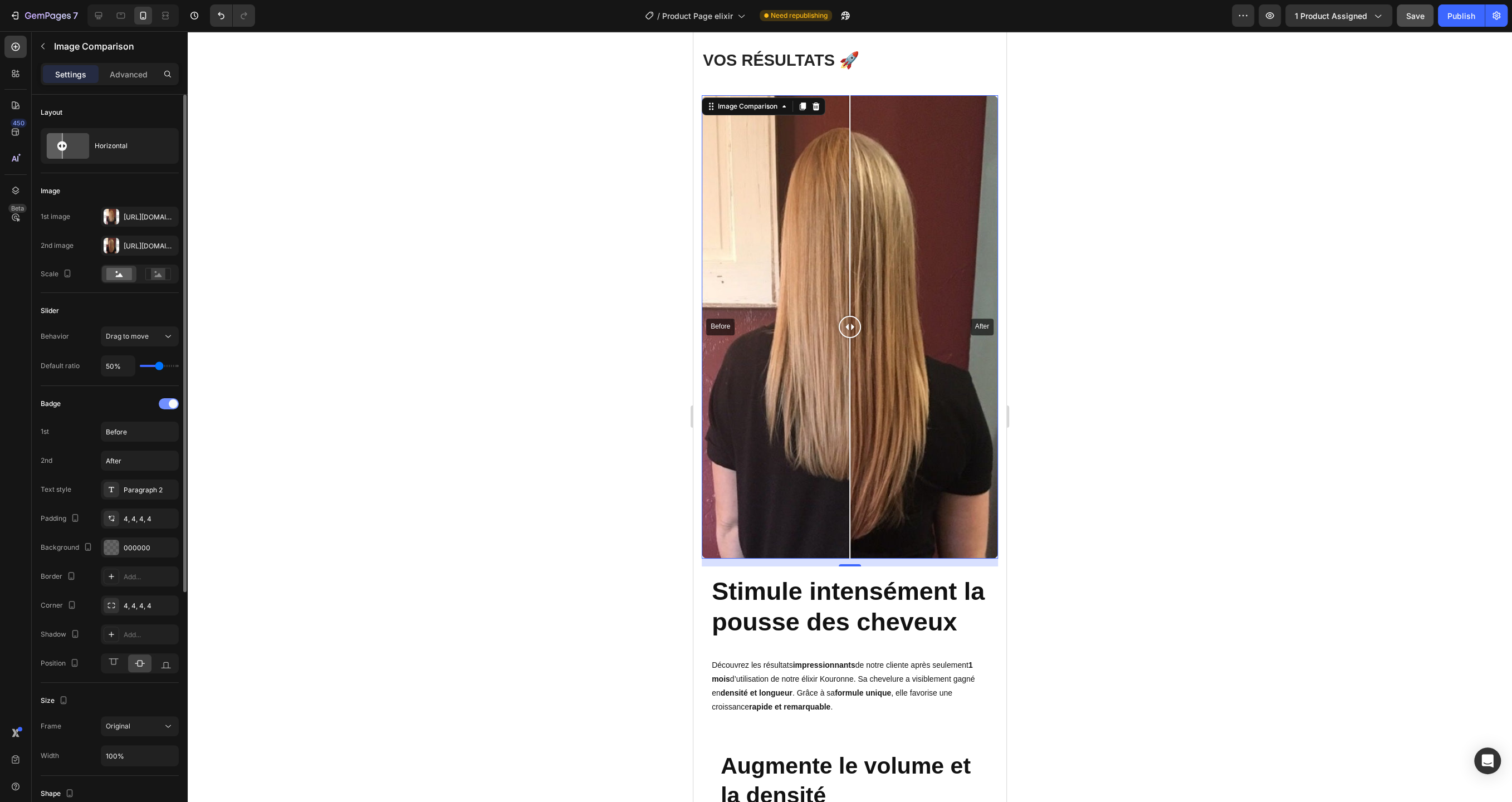
click at [169, 403] on span at bounding box center [173, 404] width 9 height 9
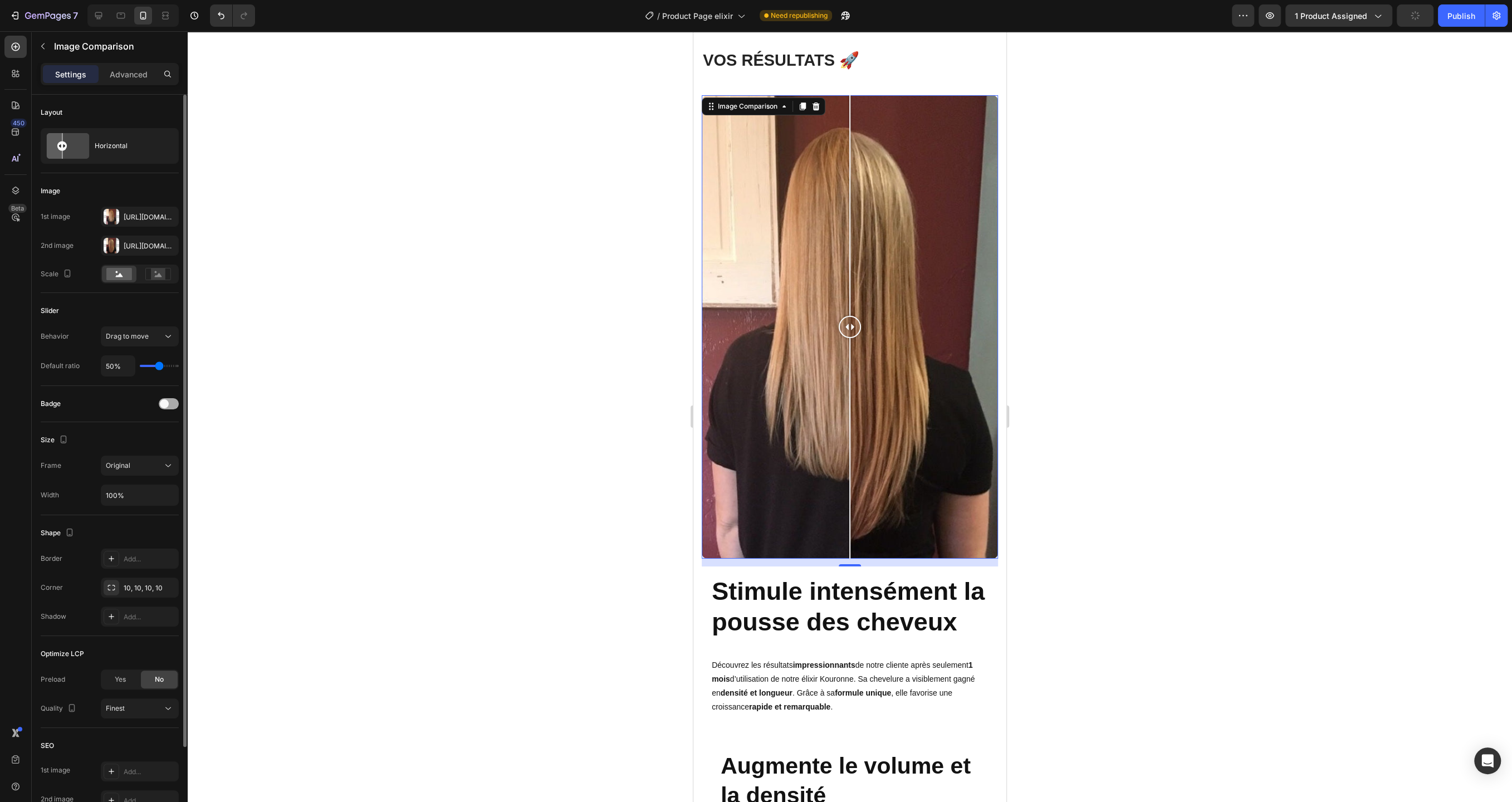
click at [169, 403] on div at bounding box center [169, 403] width 20 height 11
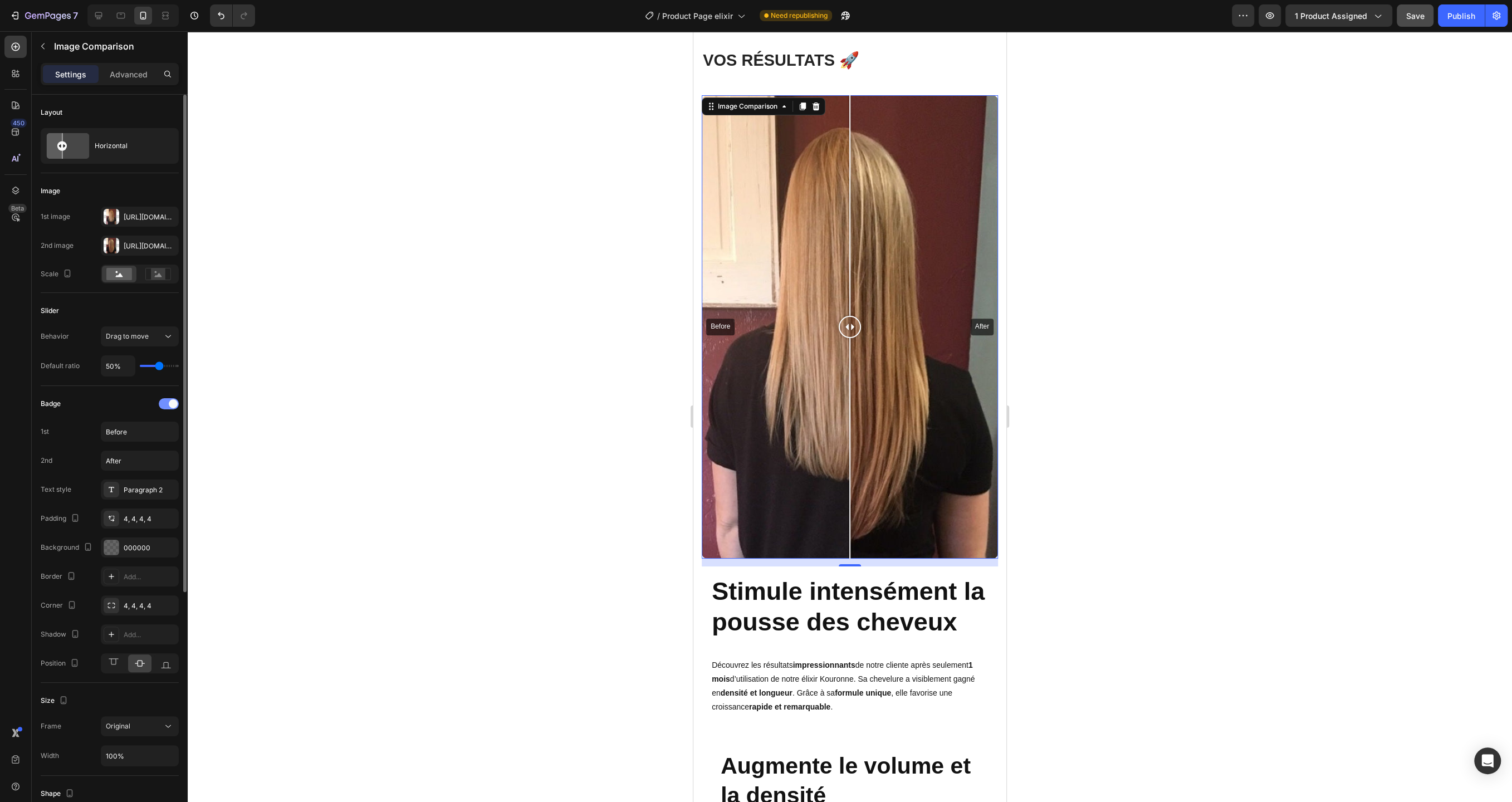
click at [169, 403] on span at bounding box center [173, 404] width 9 height 9
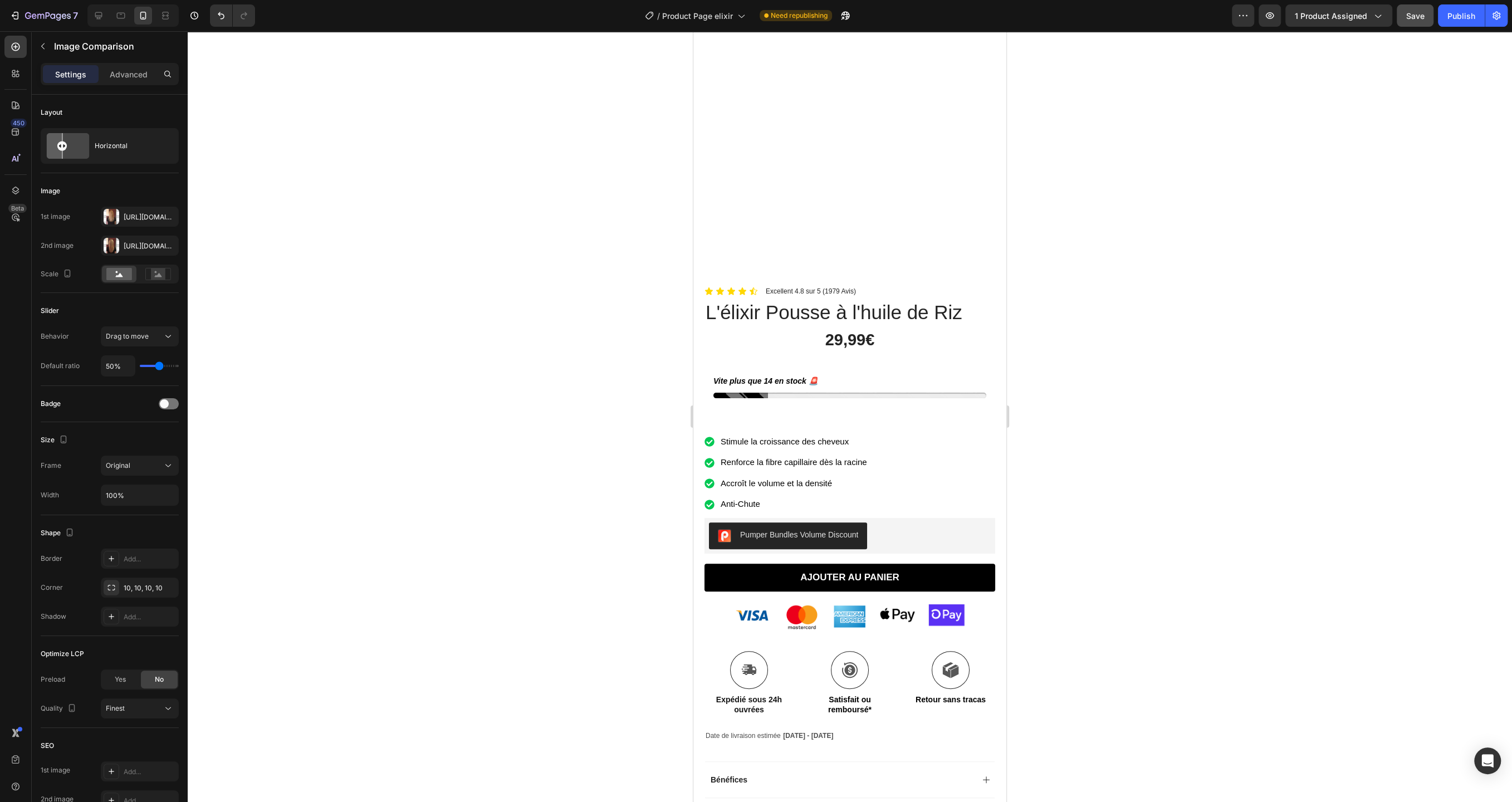
scroll to position [0, 0]
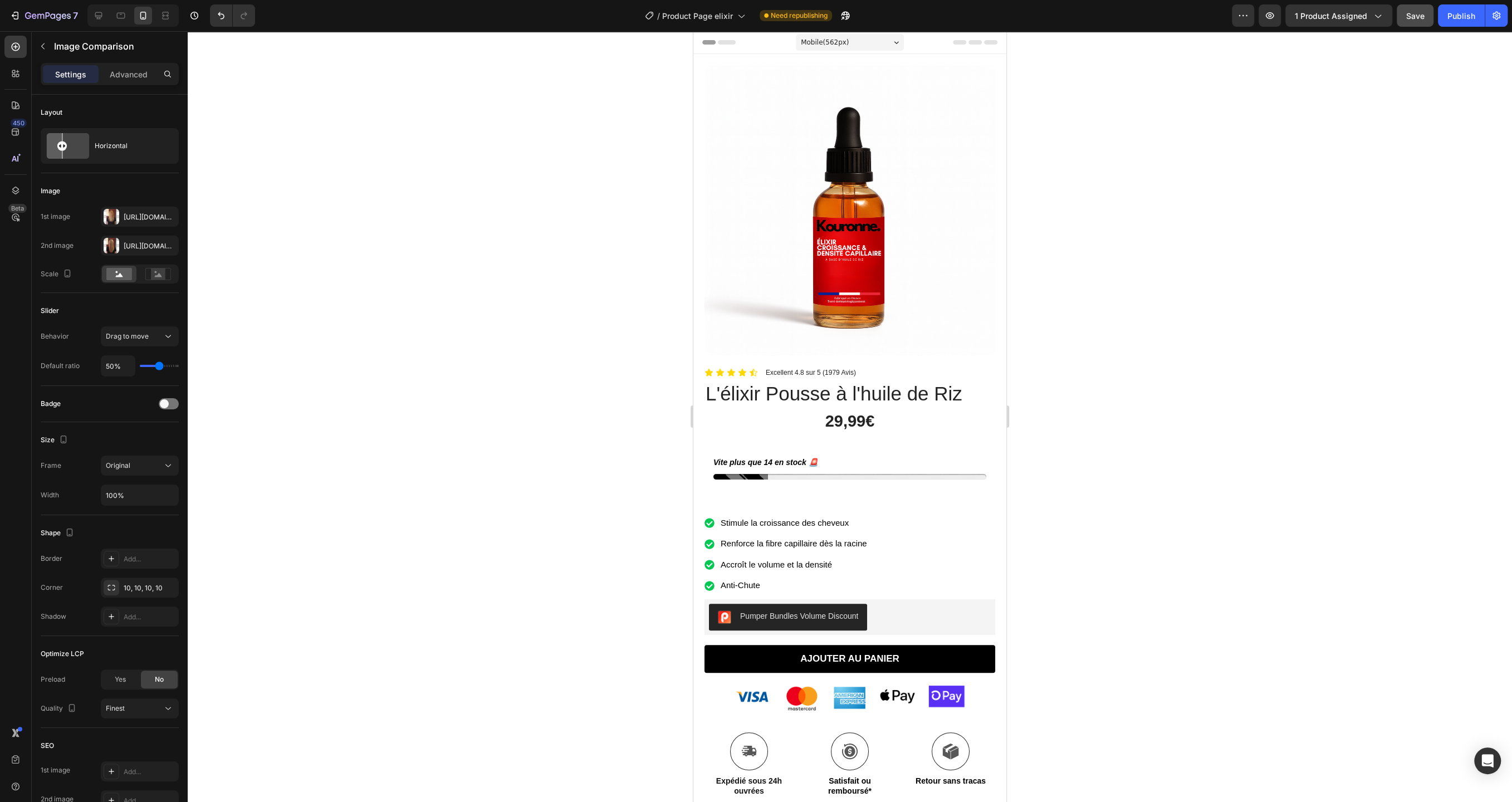
click at [419, 353] on div at bounding box center [850, 417] width 1324 height 771
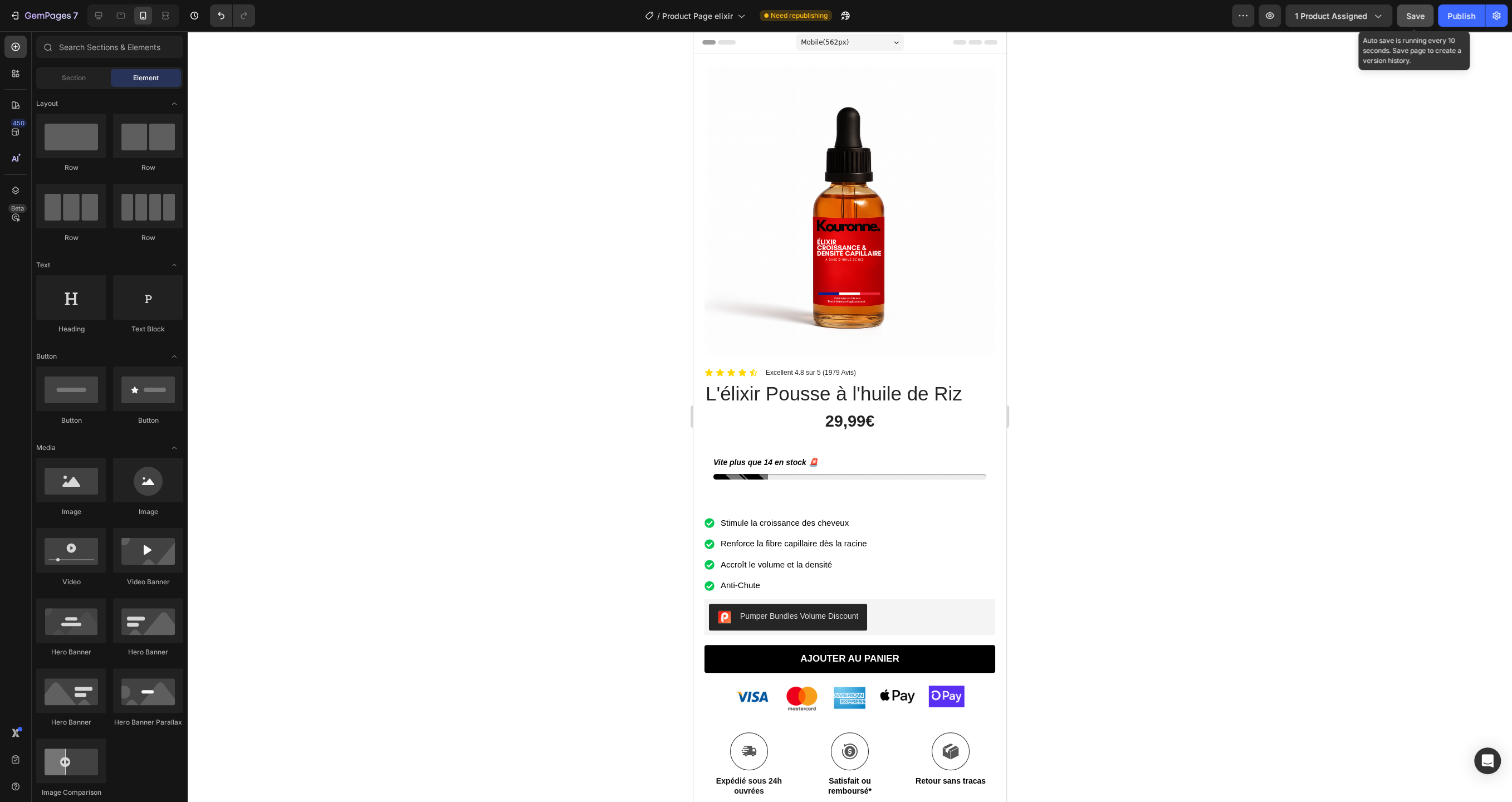
click at [1406, 12] on button "Save" at bounding box center [1415, 15] width 37 height 22
click at [1181, 147] on div at bounding box center [850, 417] width 1324 height 771
